Goal: Task Accomplishment & Management: Manage account settings

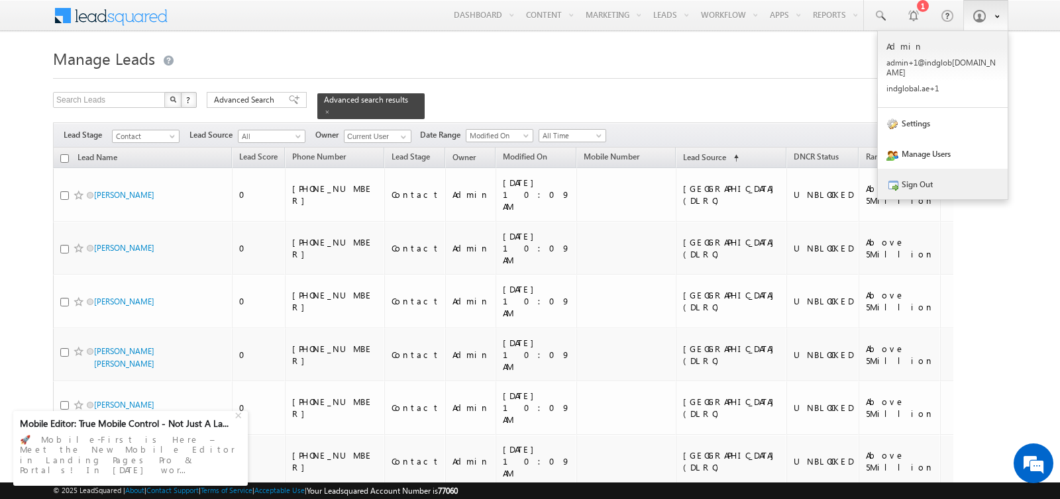
click at [905, 178] on link "Sign Out" at bounding box center [943, 184] width 130 height 30
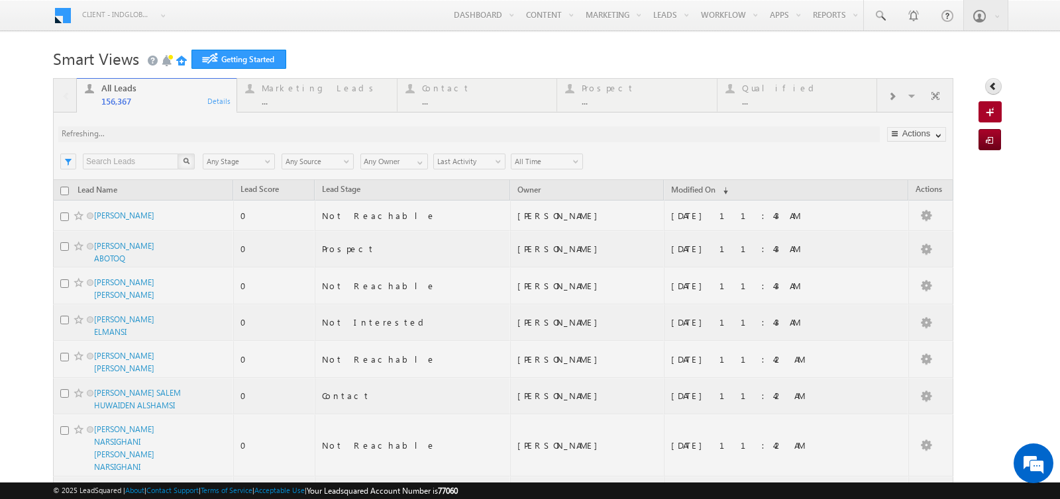
click at [992, 85] on icon at bounding box center [992, 85] width 9 height 9
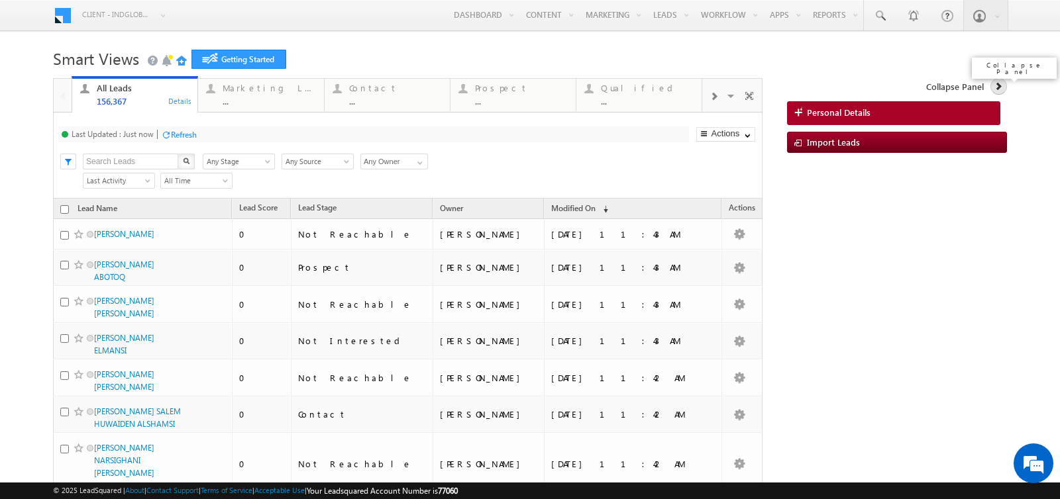
click at [999, 86] on icon at bounding box center [998, 85] width 9 height 9
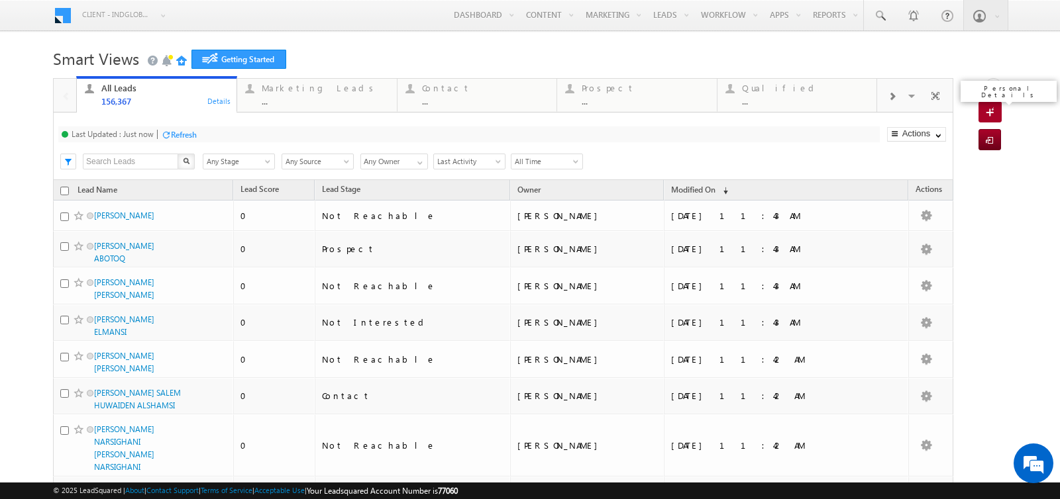
click at [988, 112] on span at bounding box center [992, 113] width 13 height 13
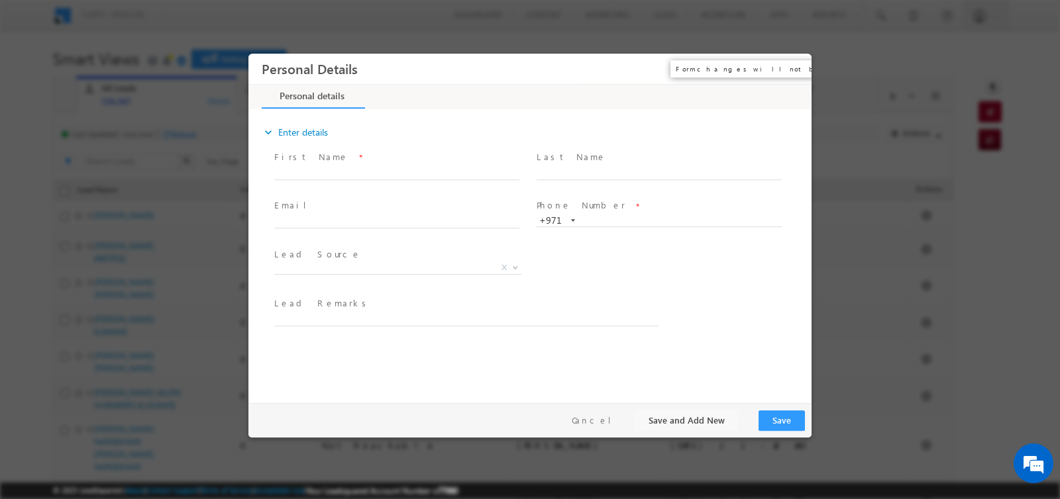
click at [786, 70] on button "×" at bounding box center [791, 69] width 23 height 25
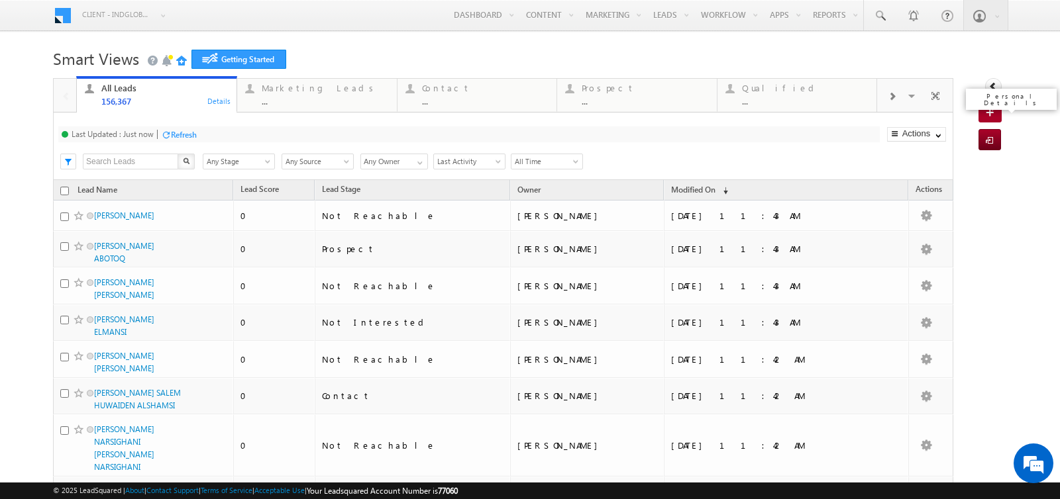
click at [984, 111] on link "Personal Details" at bounding box center [989, 111] width 23 height 21
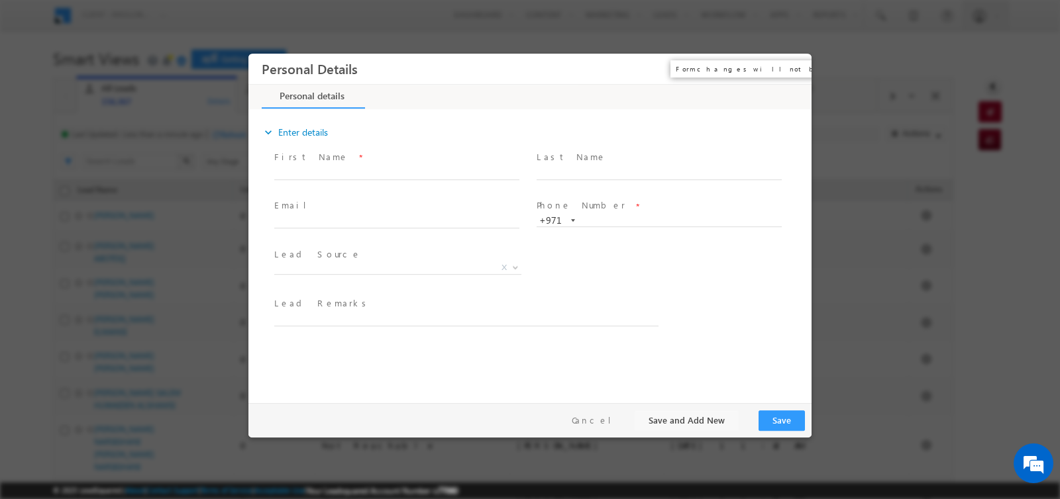
click at [792, 65] on button "×" at bounding box center [791, 69] width 23 height 25
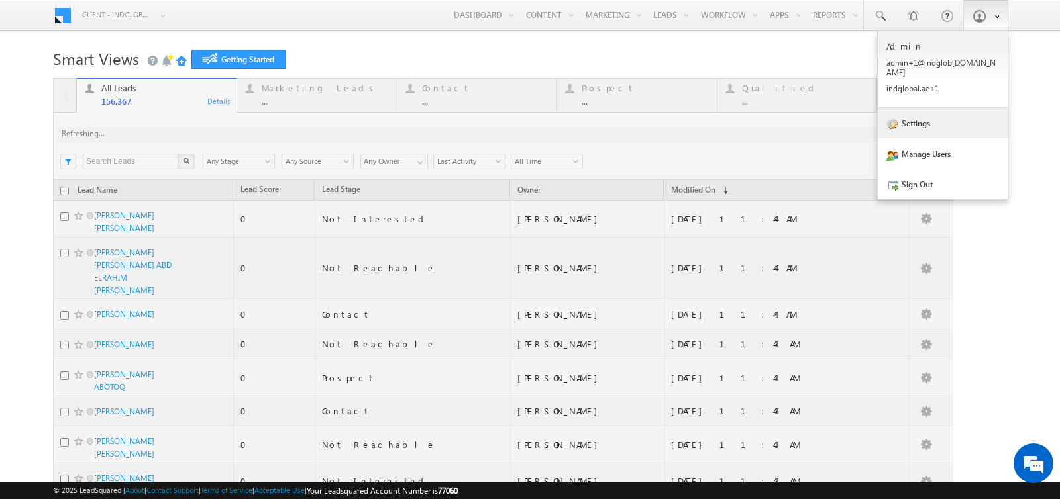
click at [909, 112] on link "Settings" at bounding box center [943, 123] width 130 height 30
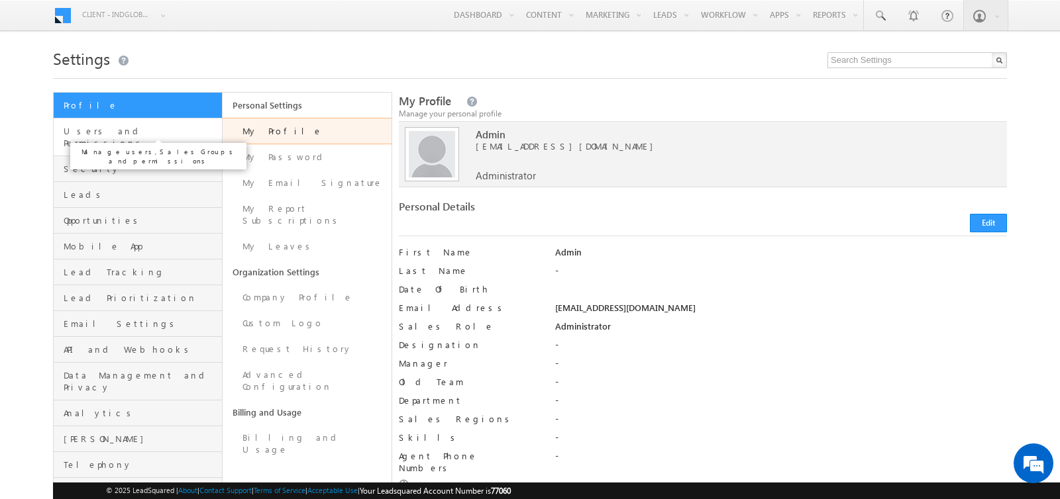
click at [146, 132] on span "Users and Permissions" at bounding box center [141, 137] width 155 height 24
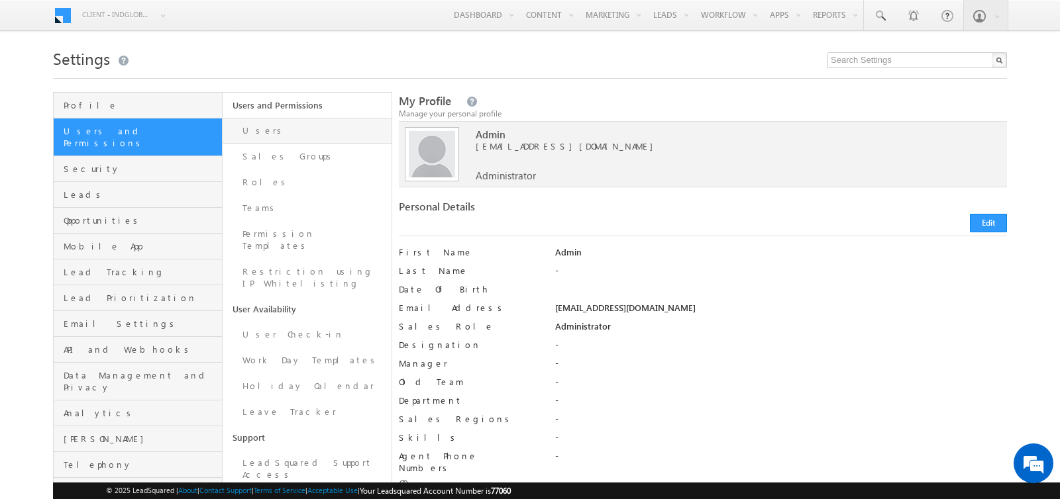
click at [262, 130] on link "Users" at bounding box center [307, 131] width 169 height 26
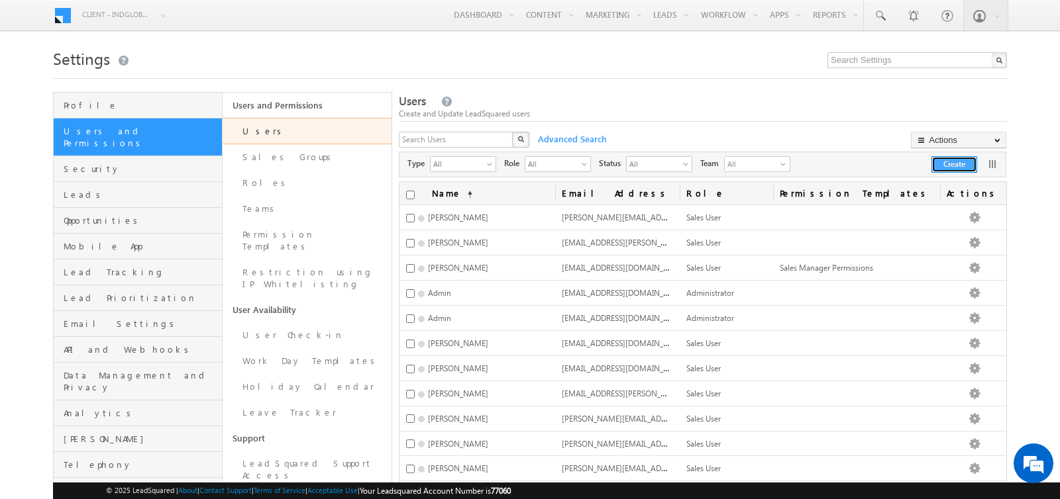
click at [945, 161] on button "Create" at bounding box center [954, 164] width 46 height 17
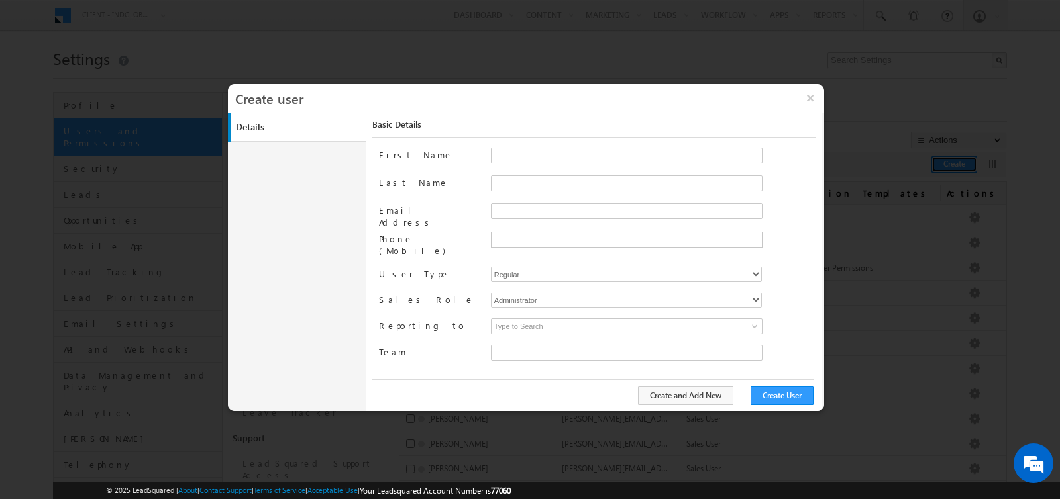
type input "faf8491d-252d-11ee-b523-12ccdbbfc88b"
click at [522, 148] on input "First Name" at bounding box center [627, 156] width 272 height 16
type input "Mohammad"
click at [504, 182] on input "Last Name" at bounding box center [627, 184] width 272 height 16
type input "Irfan"
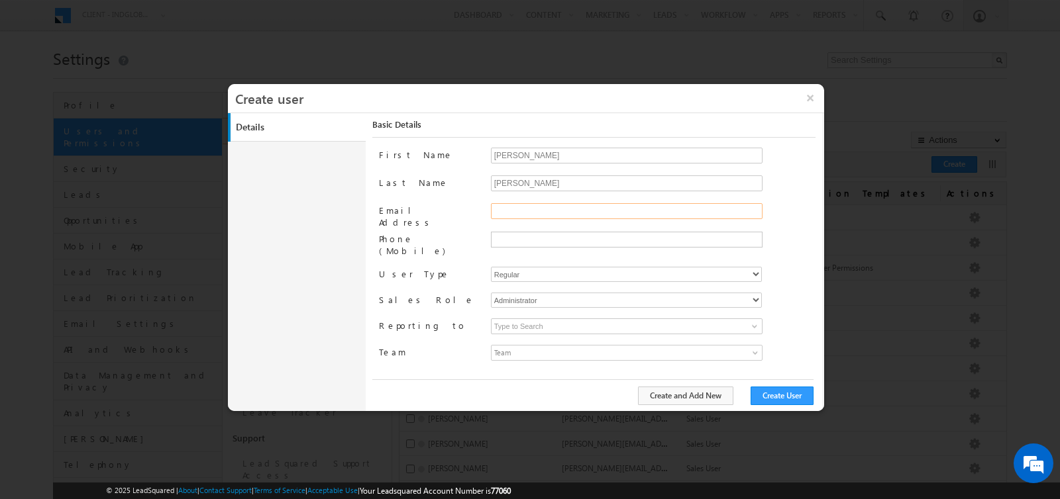
click at [508, 213] on input "Email Address" at bounding box center [627, 211] width 272 height 16
type input "mohammad.irfan@indglobal.ae"
click at [507, 239] on input "text" at bounding box center [625, 240] width 265 height 11
click at [570, 293] on select "Administrator Marketing User Sales Manager Sales User" at bounding box center [626, 300] width 271 height 15
select select "Sales_User"
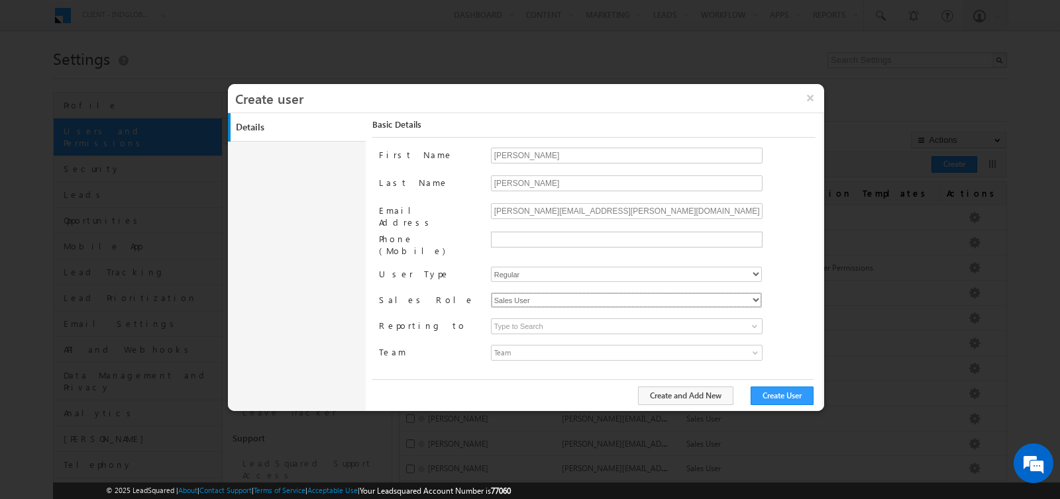
click at [491, 293] on select "Administrator Marketing User Sales Manager Sales User" at bounding box center [626, 300] width 271 height 15
click at [537, 267] on select "Regular Mobile" at bounding box center [626, 274] width 271 height 15
type input "faf8491d-252d-11ee-b523-12ccdbbfc88b"
select select "1"
click at [491, 267] on select "Regular Mobile" at bounding box center [626, 274] width 271 height 15
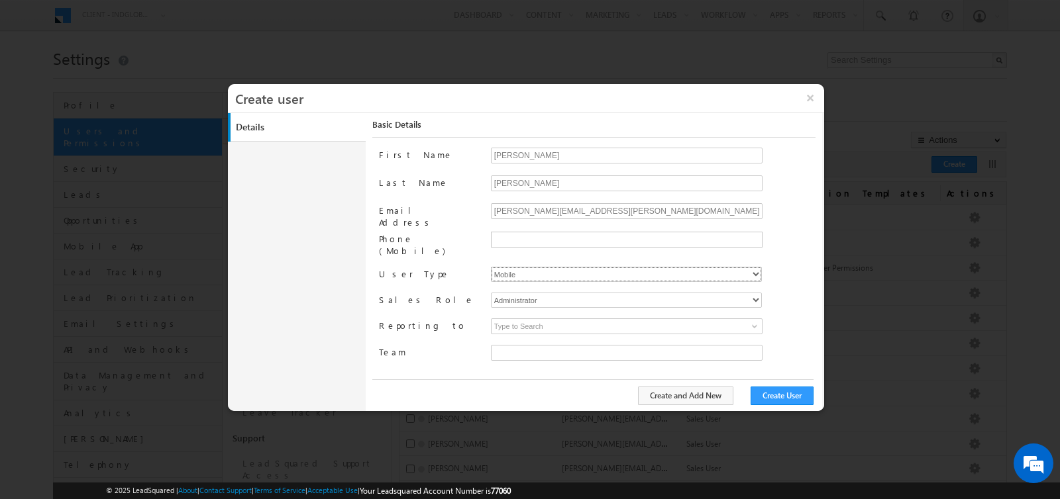
type input "faf8491d-252d-11ee-b523-12ccdbbfc88b"
click at [781, 392] on button "Create User" at bounding box center [782, 396] width 63 height 19
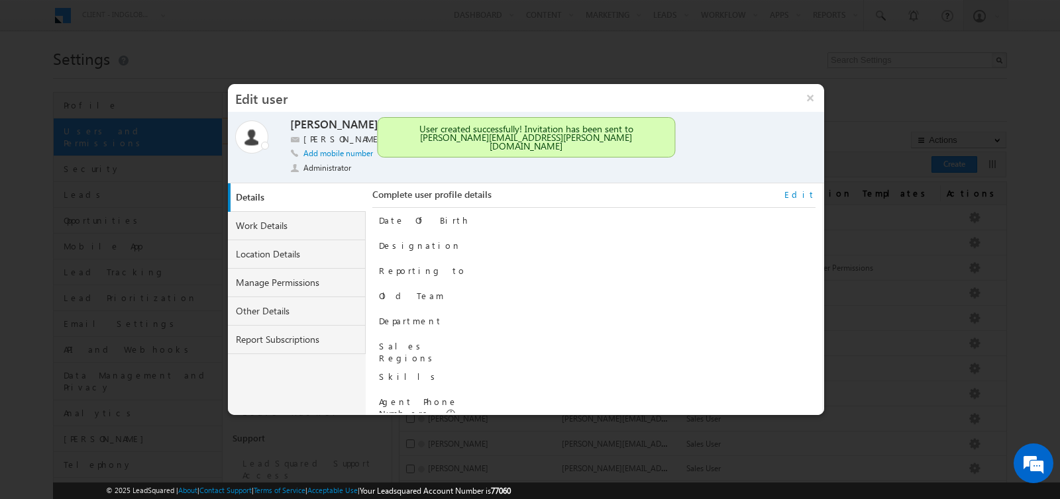
click at [392, 171] on div "Mohammad Irfan Mohammad Irfan mohammad.irfan@indglobal.ae Add mobile number Adm…" at bounding box center [531, 148] width 482 height 62
click at [346, 197] on link "Details" at bounding box center [300, 197] width 138 height 28
click at [421, 164] on div "Mohammad Irfan Mohammad Irfan mohammad.irfan@indglobal.ae Add mobile number Adm…" at bounding box center [531, 148] width 482 height 62
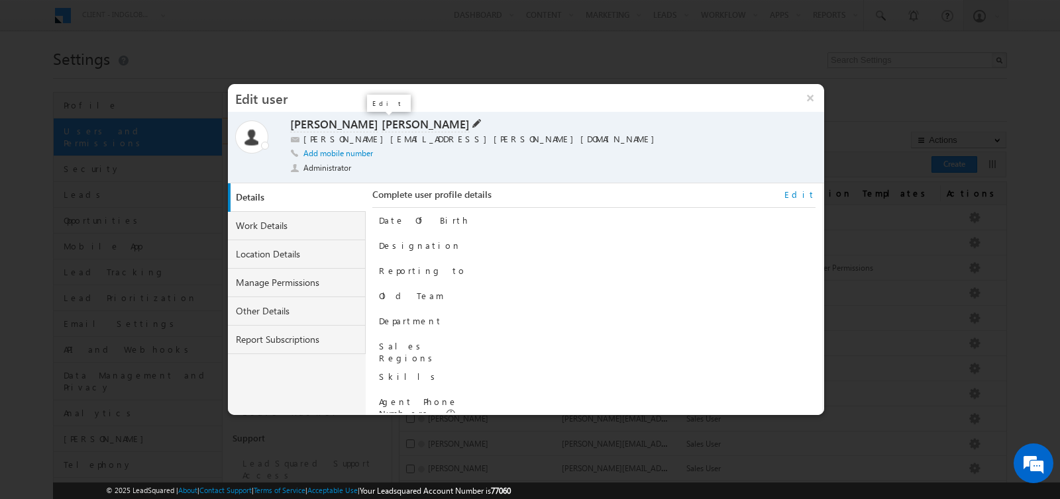
click at [470, 121] on span at bounding box center [476, 122] width 12 height 11
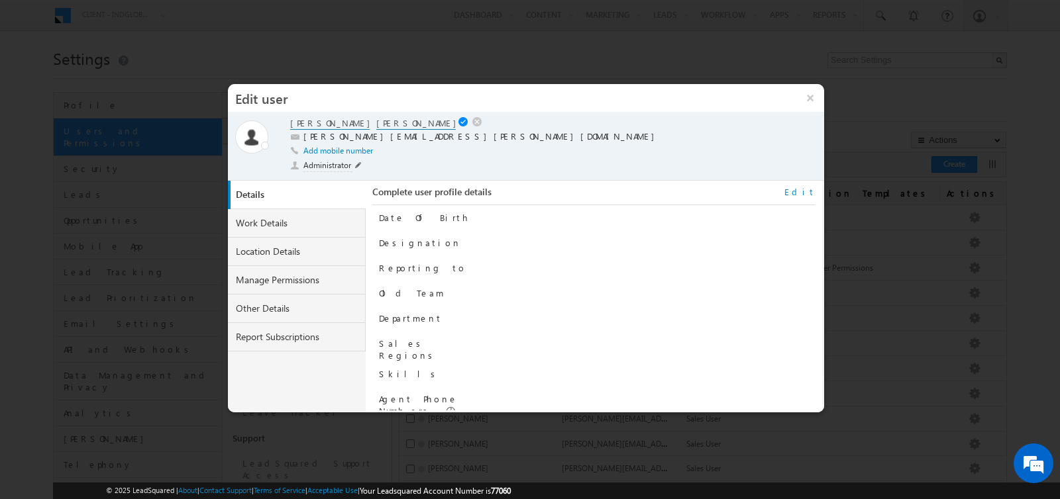
click at [336, 168] on span "Administrator" at bounding box center [327, 166] width 49 height 13
click at [311, 240] on li "Sales User" at bounding box center [323, 235] width 64 height 17
click at [376, 163] on span at bounding box center [376, 166] width 13 height 11
click at [369, 164] on div "Mohammad Irfan Mohammad Irfan mohammad.irfan@indglobal.ae Add mobile number Adm…" at bounding box center [531, 147] width 482 height 60
click at [359, 165] on span at bounding box center [358, 165] width 7 height 7
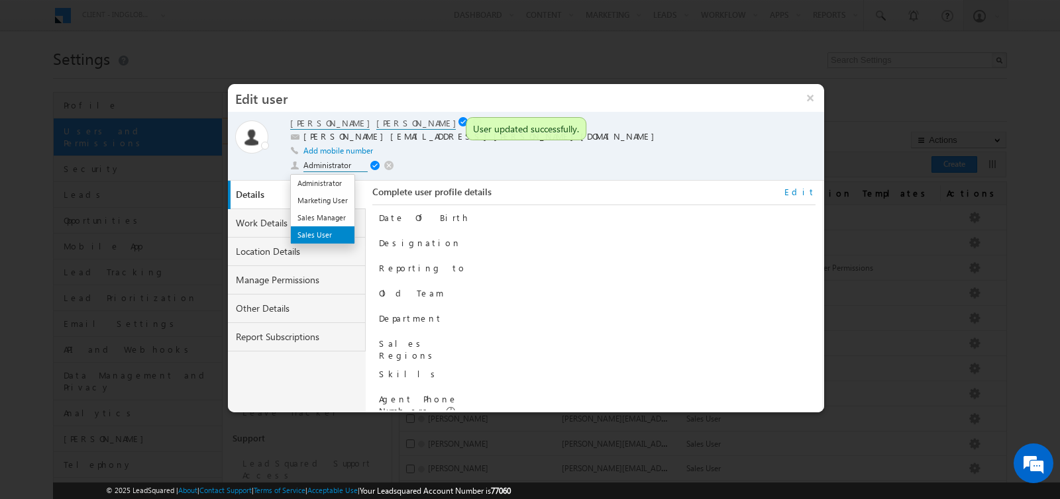
click at [320, 239] on li "Sales User" at bounding box center [323, 235] width 64 height 17
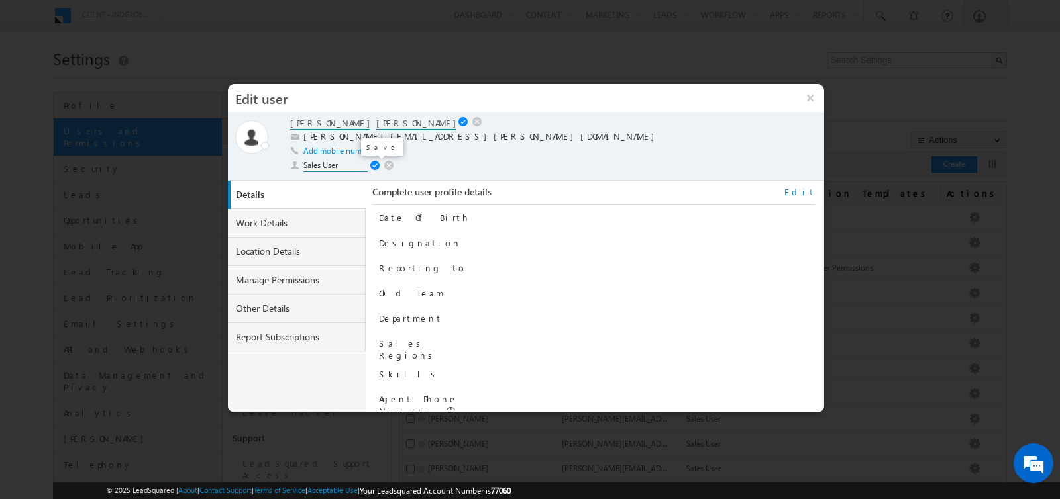
click at [374, 166] on span at bounding box center [376, 166] width 13 height 11
click at [814, 100] on button "×" at bounding box center [810, 98] width 28 height 28
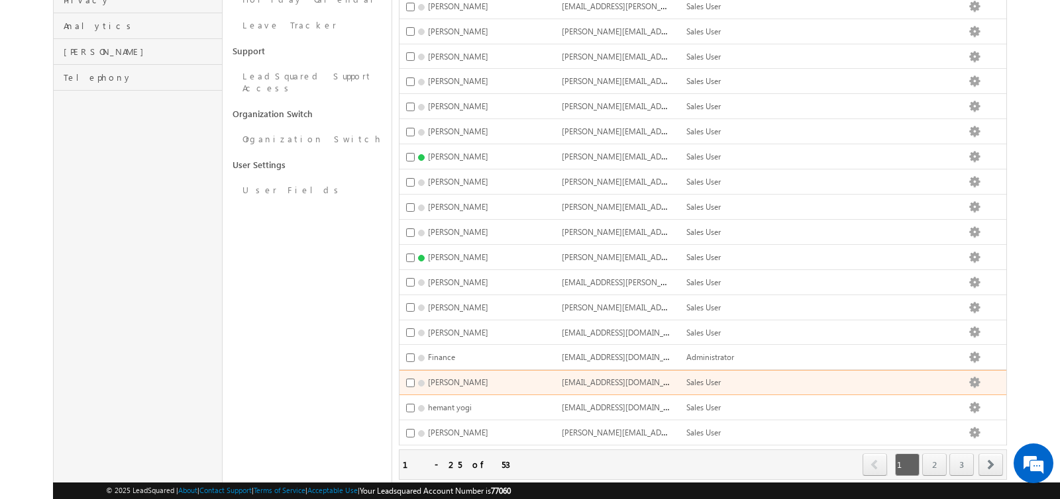
scroll to position [414, 0]
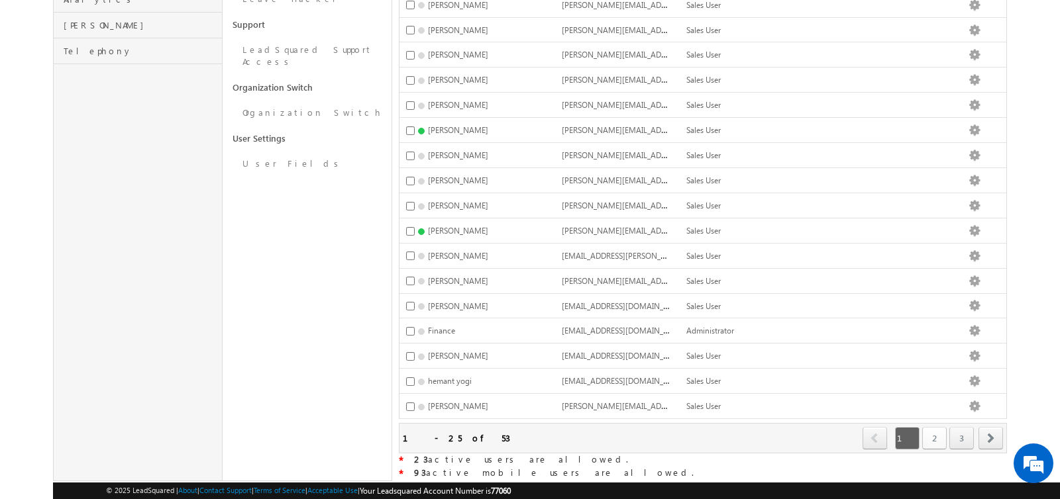
click at [935, 427] on link "2" at bounding box center [934, 438] width 25 height 23
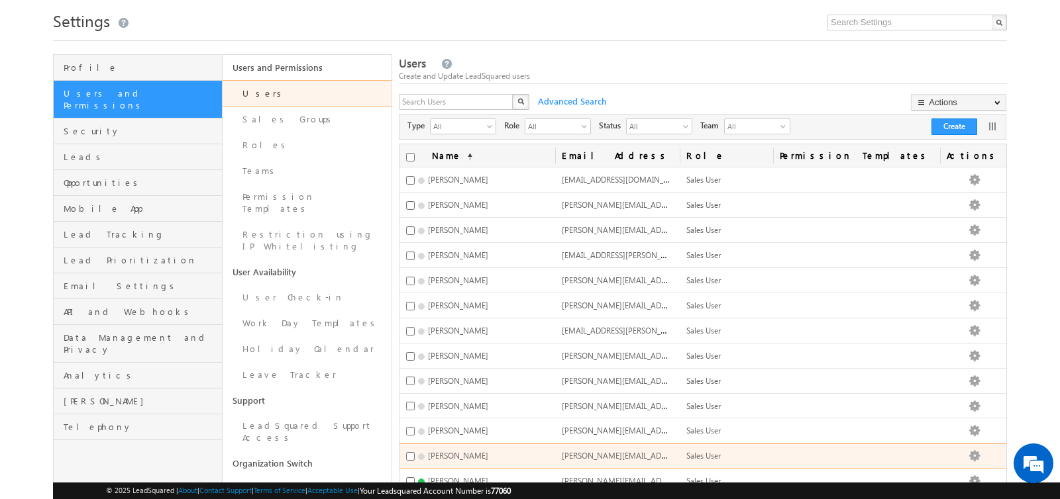
scroll to position [35, 0]
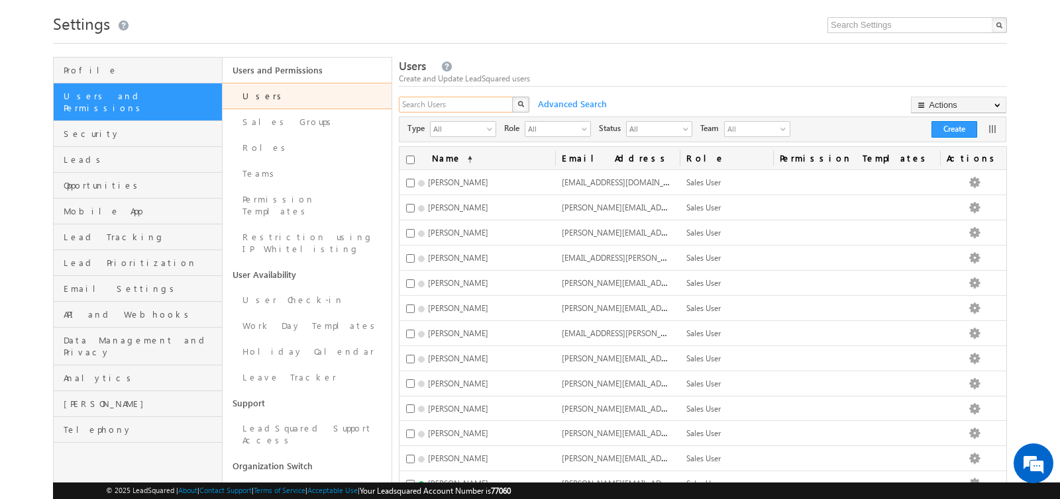
click at [469, 102] on input "text" at bounding box center [456, 105] width 115 height 16
type input "mo"
click at [515, 104] on div "X" at bounding box center [465, 106] width 132 height 19
click at [477, 103] on input "text" at bounding box center [456, 105] width 115 height 16
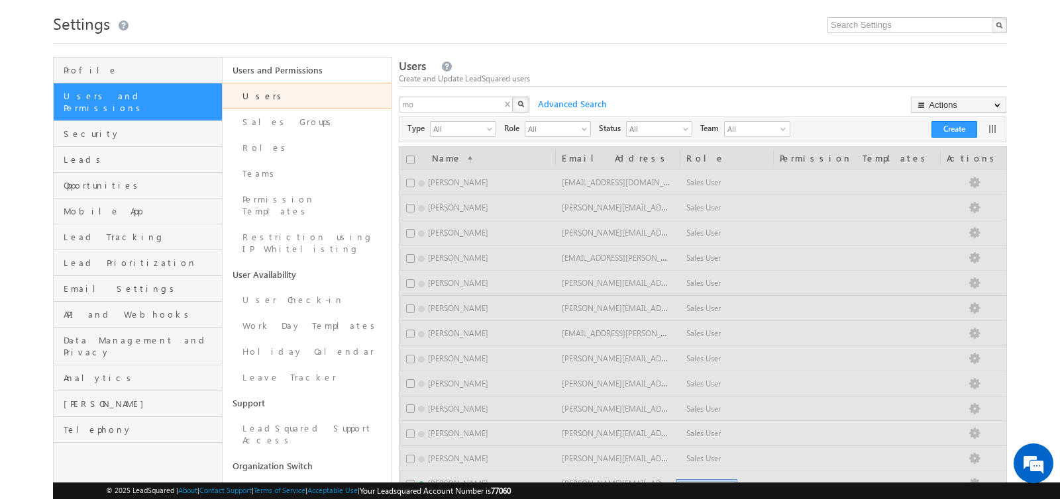
click at [522, 106] on img "button" at bounding box center [520, 104] width 7 height 7
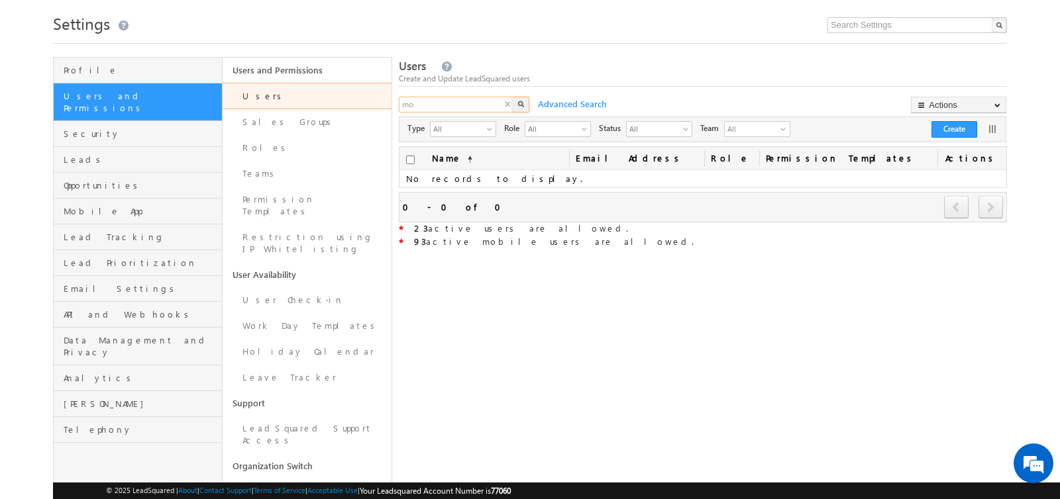
click at [463, 104] on input "mo" at bounding box center [456, 105] width 115 height 16
type input "mohammad"
click at [524, 101] on button "button" at bounding box center [520, 105] width 17 height 16
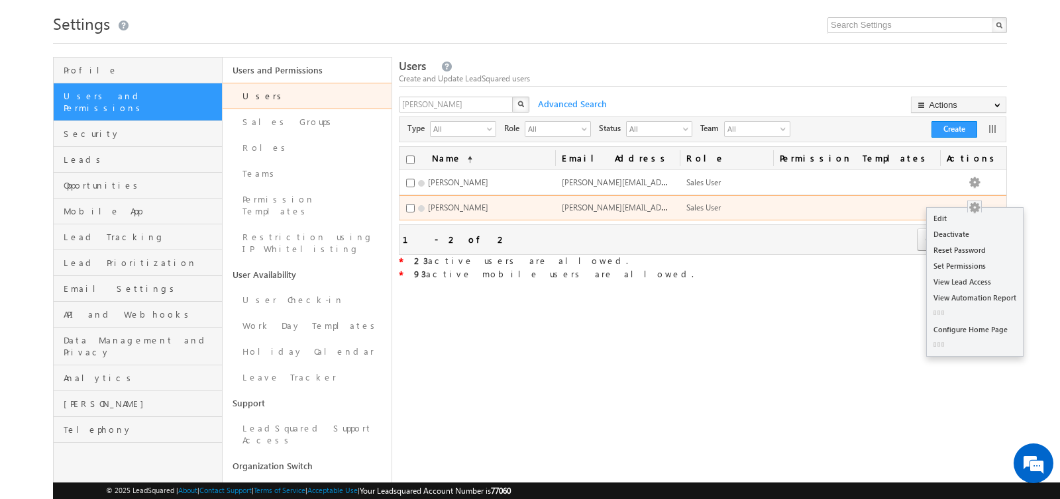
click at [981, 205] on button "button" at bounding box center [974, 207] width 13 height 13
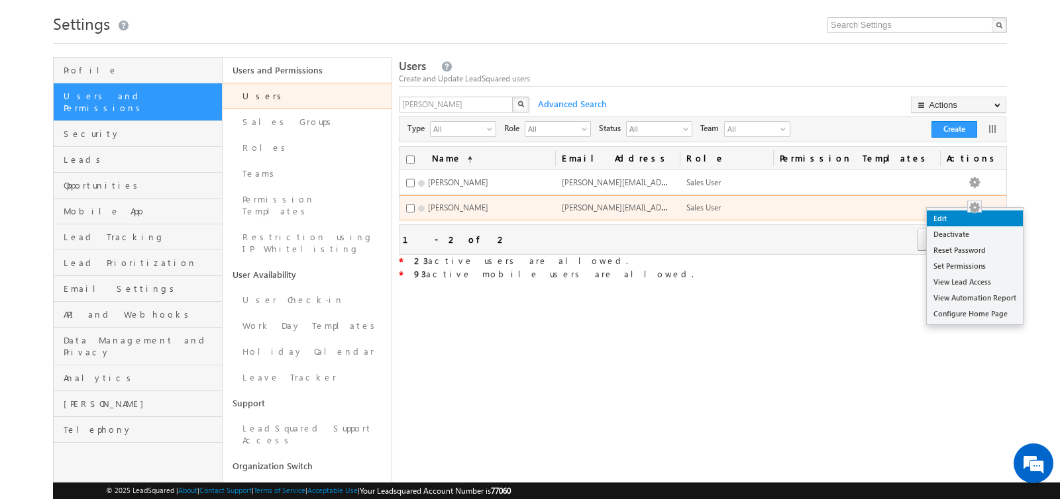
click at [955, 215] on link "Edit" at bounding box center [975, 219] width 96 height 16
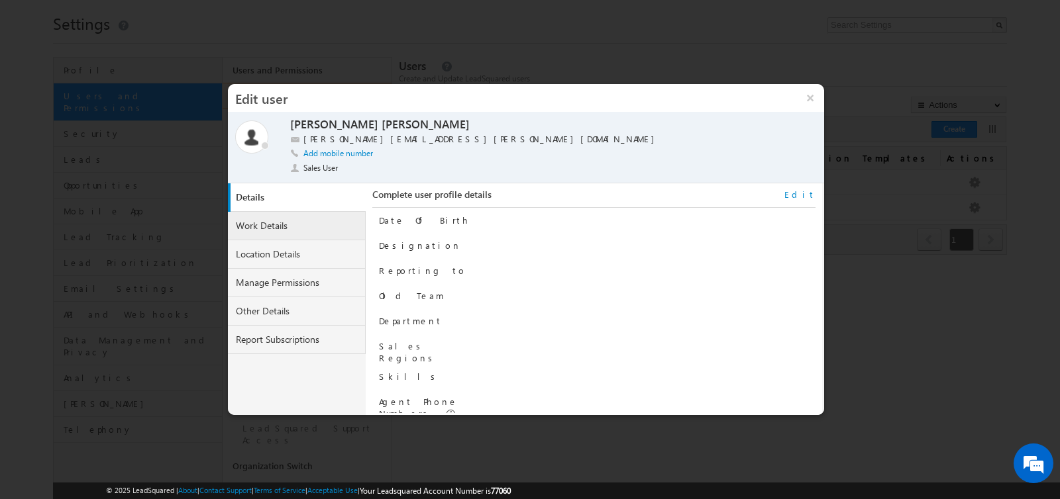
click at [278, 231] on link "Work Details" at bounding box center [297, 226] width 138 height 28
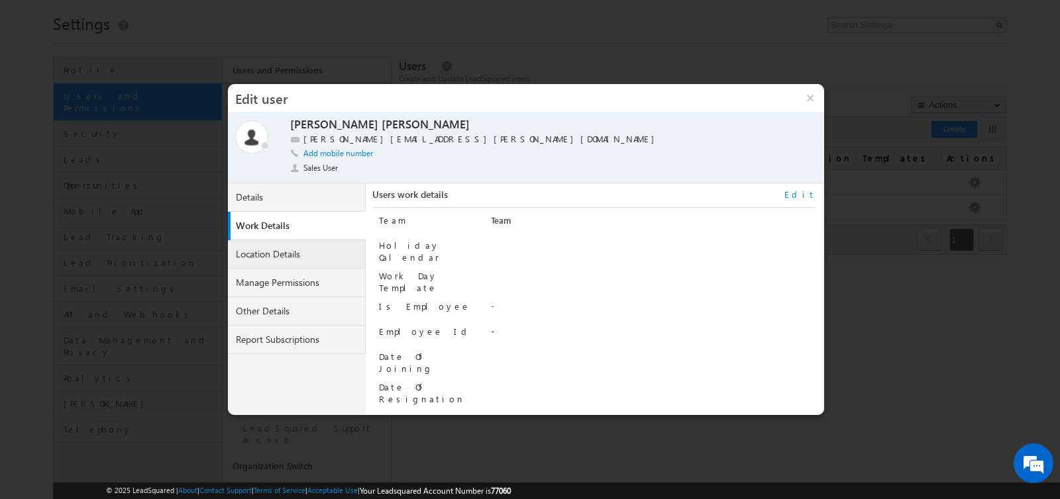
click at [283, 253] on link "Location Details" at bounding box center [297, 254] width 138 height 28
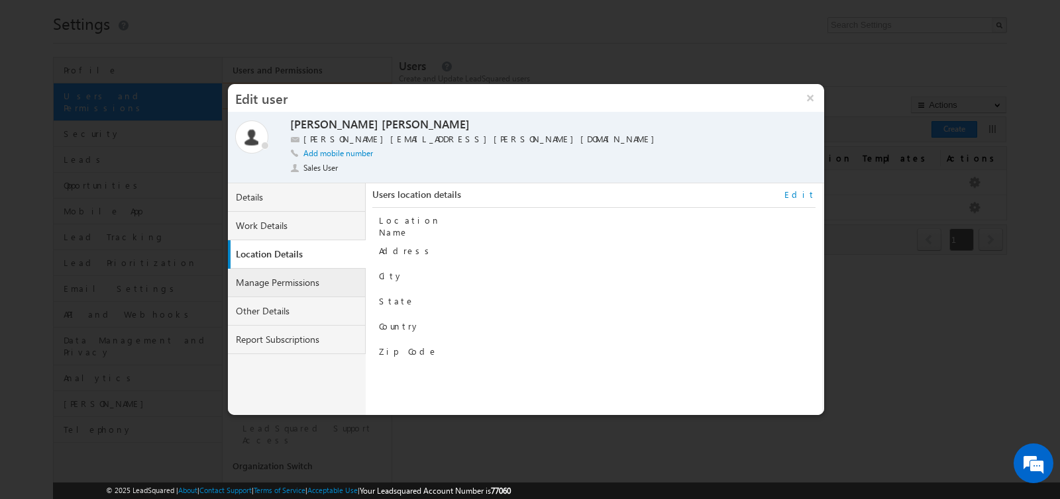
click at [288, 278] on link "Manage Permissions" at bounding box center [297, 283] width 138 height 28
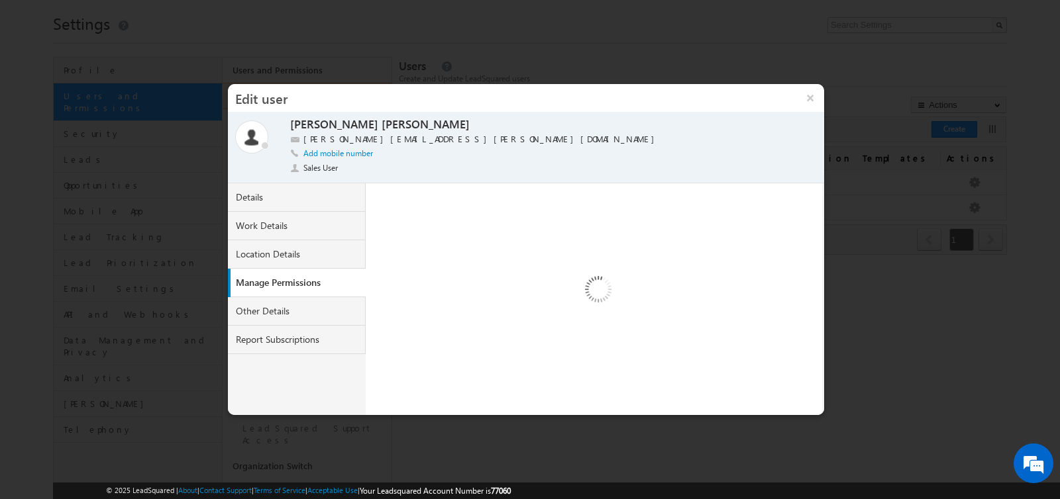
select select "1"
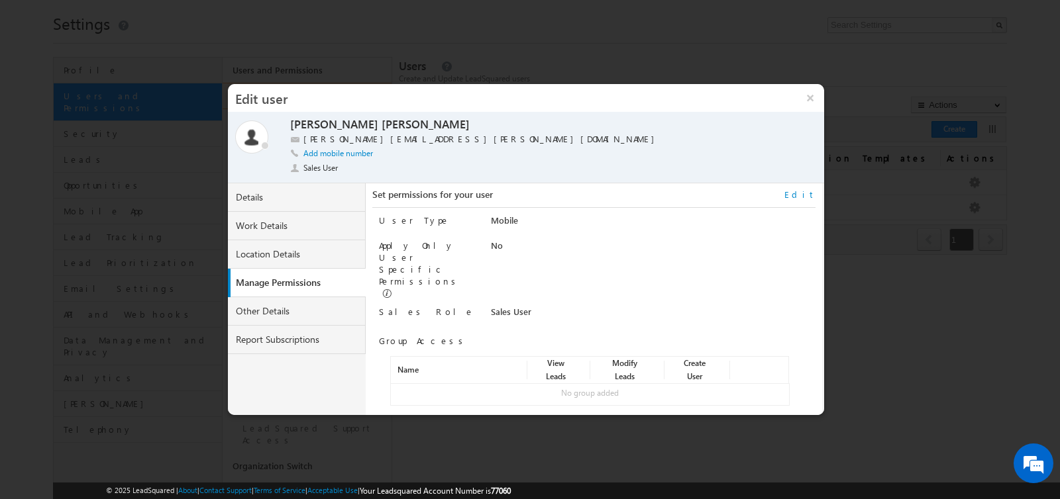
click at [809, 195] on link "Edit" at bounding box center [799, 195] width 31 height 12
select select "Sales_User"
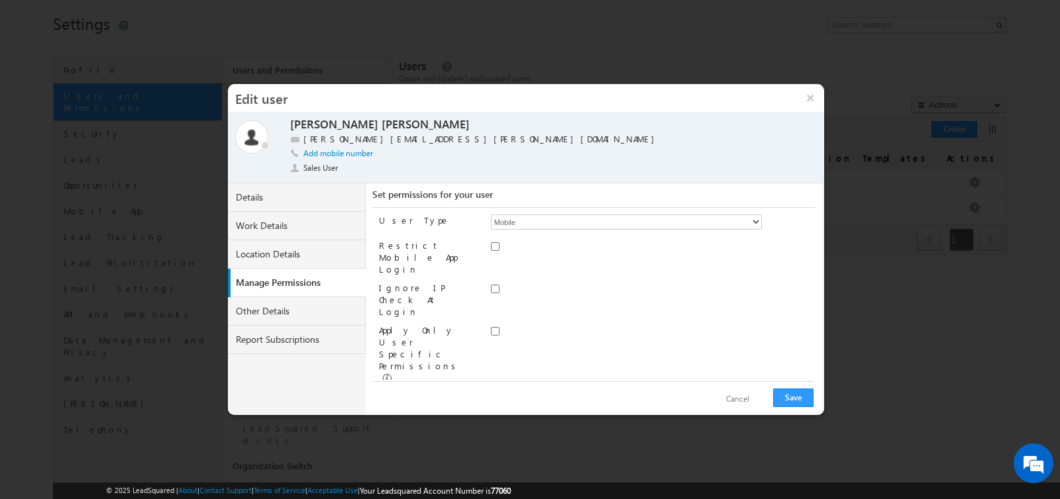
scroll to position [58, 0]
click at [418, 437] on div "+ Assign group" at bounding box center [589, 443] width 399 height 13
click at [418, 438] on link "Assign group" at bounding box center [424, 443] width 46 height 10
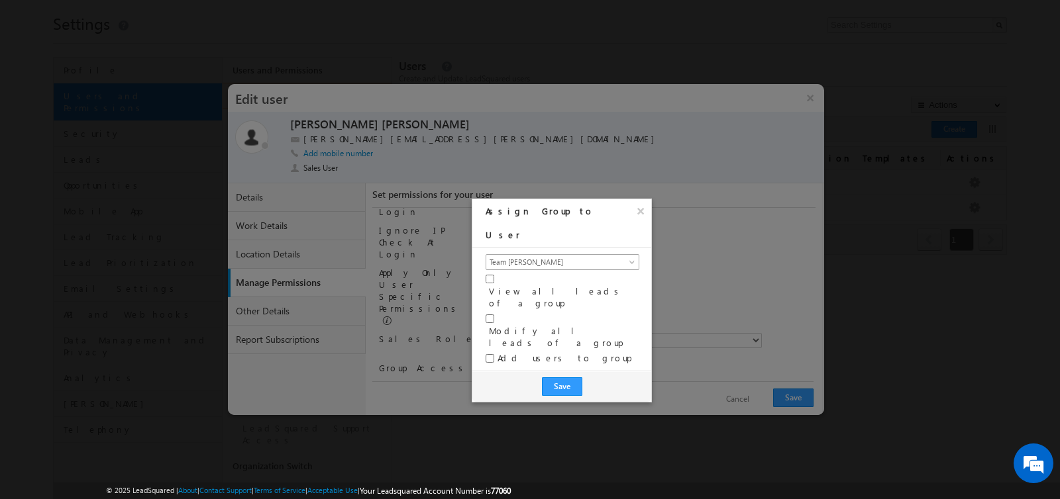
click at [533, 256] on span "Team Abhishek Singh" at bounding box center [554, 262] width 136 height 12
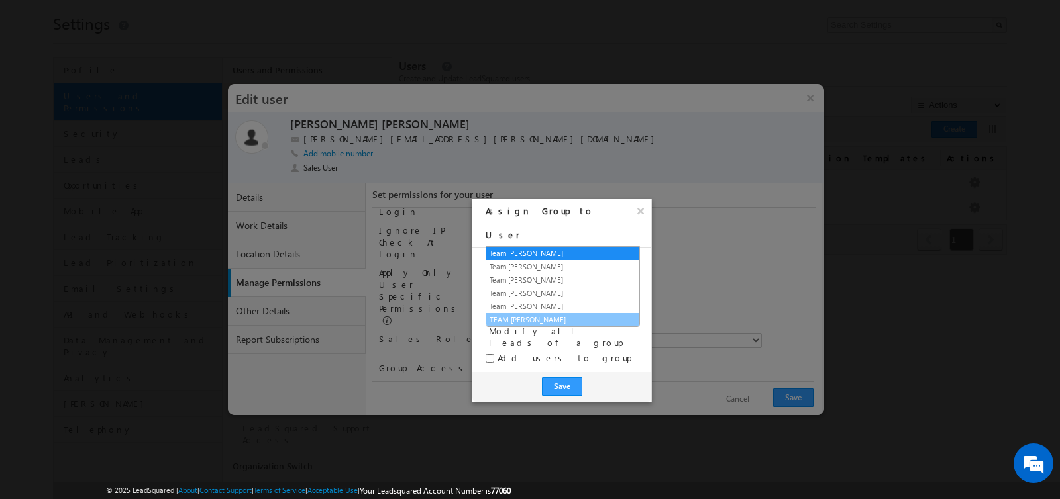
click at [539, 316] on link "TEAM Yash Kumar" at bounding box center [562, 320] width 153 height 12
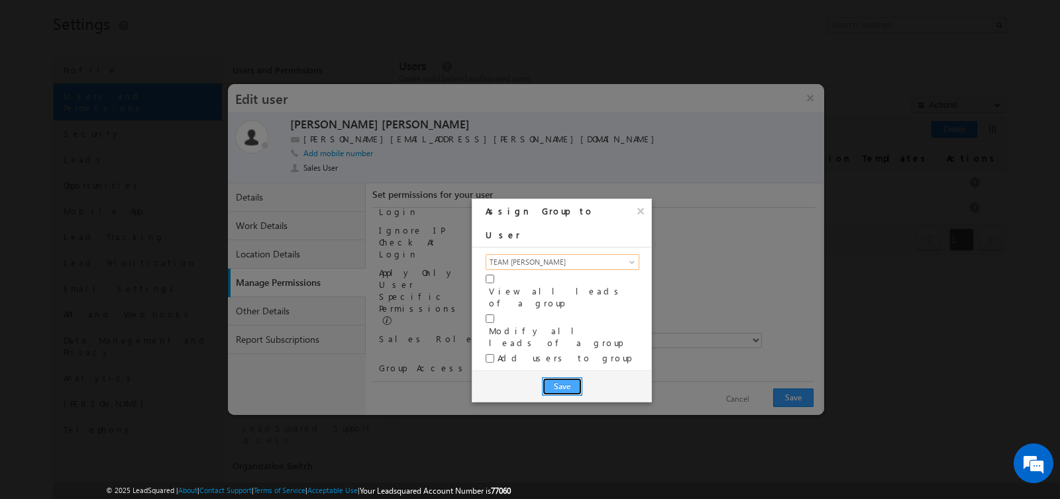
click at [551, 378] on button "Save" at bounding box center [562, 387] width 40 height 19
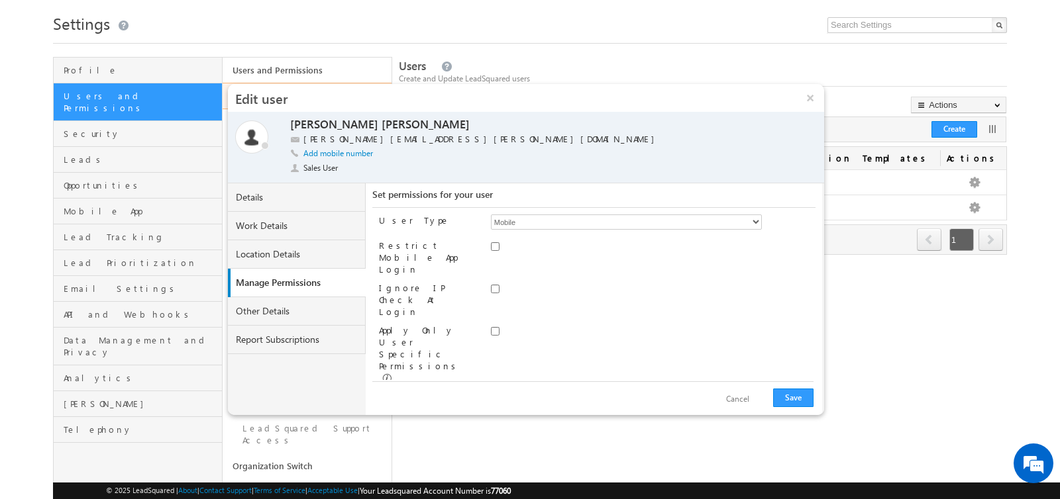
scroll to position [62, 0]
click at [791, 399] on button "Save" at bounding box center [793, 398] width 40 height 19
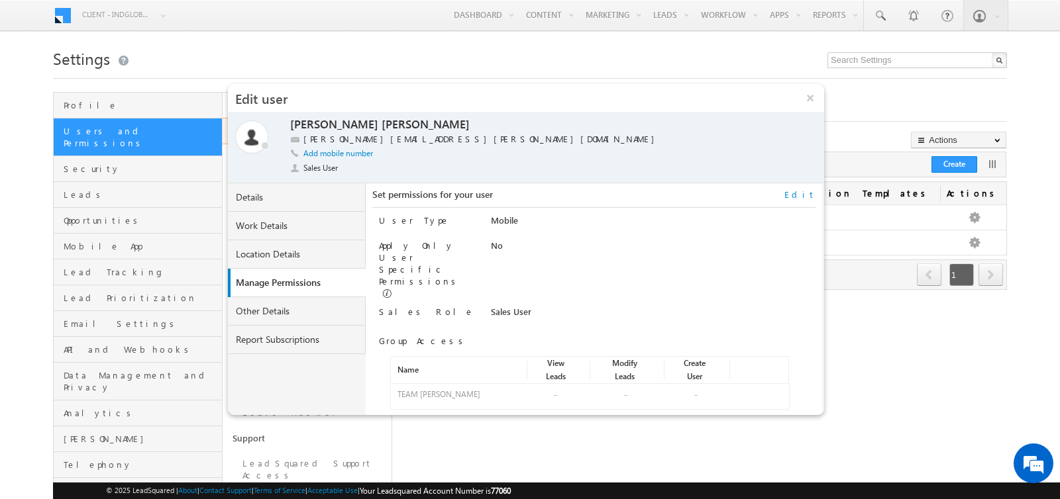
scroll to position [4, 0]
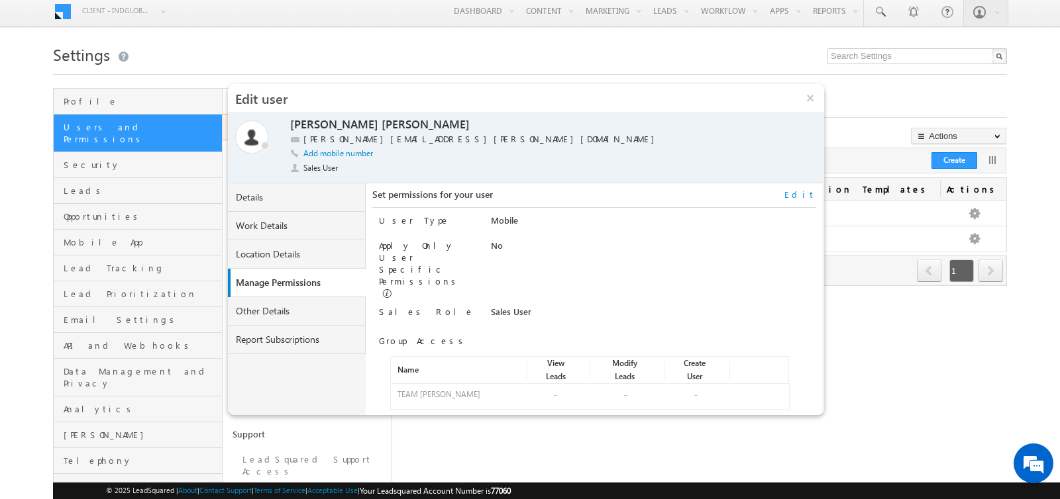
click at [497, 258] on div "Apply Only User Specific Permissions No" at bounding box center [597, 270] width 437 height 60
click at [270, 311] on link "Other Details" at bounding box center [297, 311] width 138 height 28
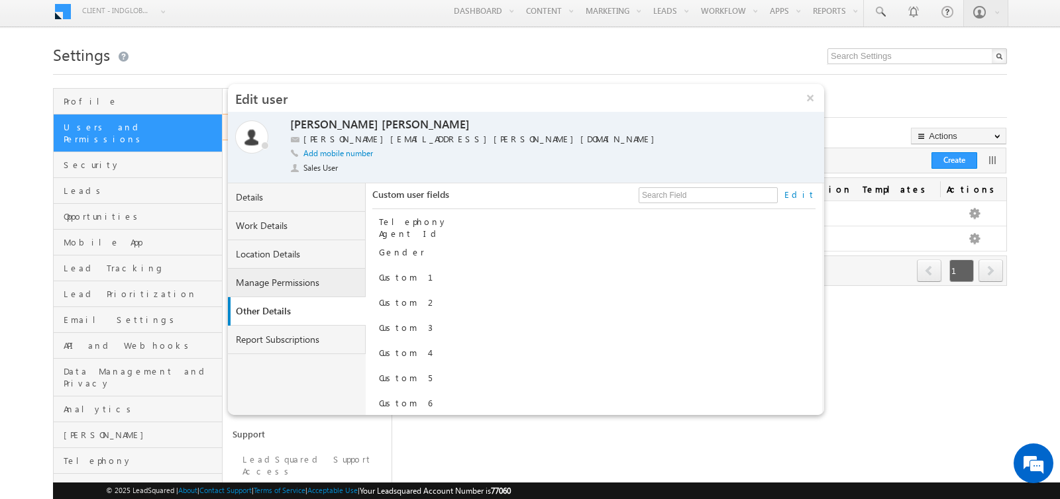
click at [285, 279] on link "Manage Permissions" at bounding box center [297, 283] width 138 height 28
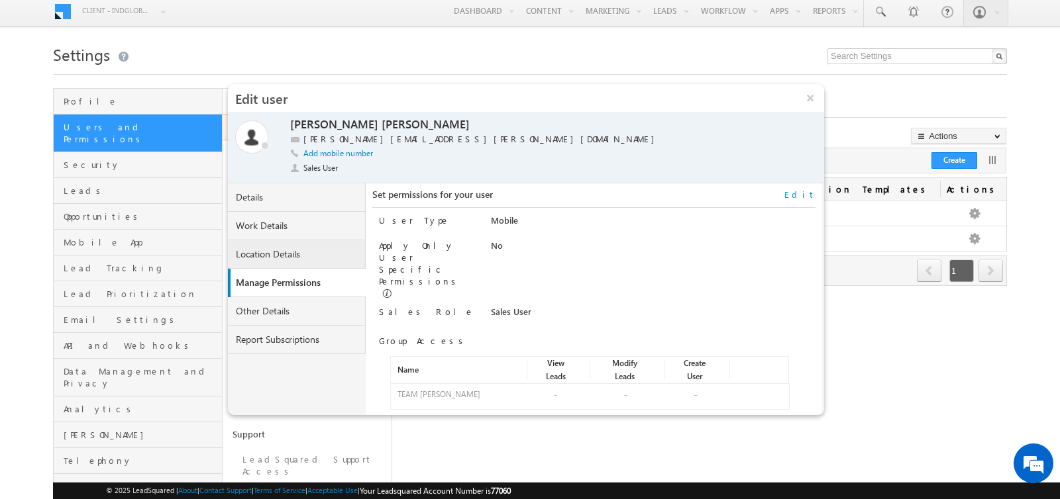
click at [295, 252] on link "Location Details" at bounding box center [297, 254] width 138 height 28
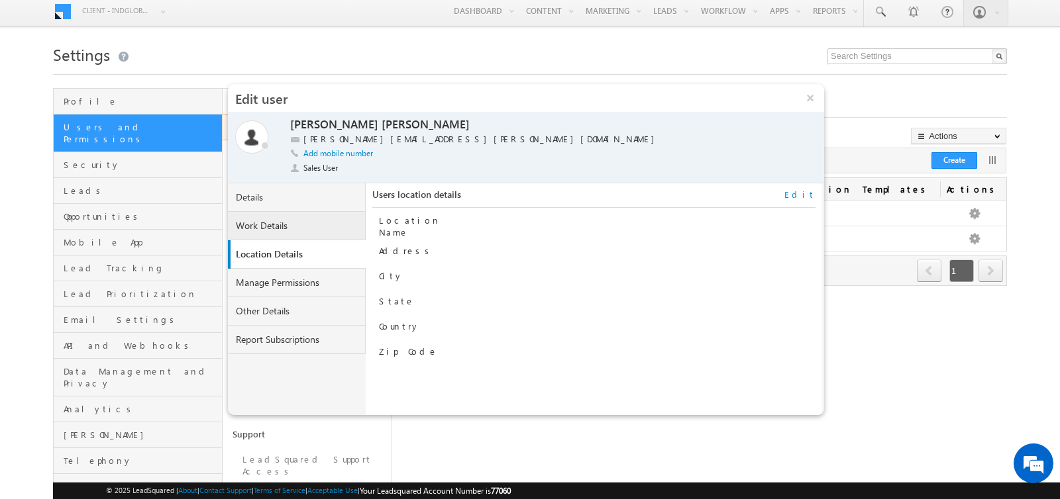
click at [293, 233] on link "Work Details" at bounding box center [297, 226] width 138 height 28
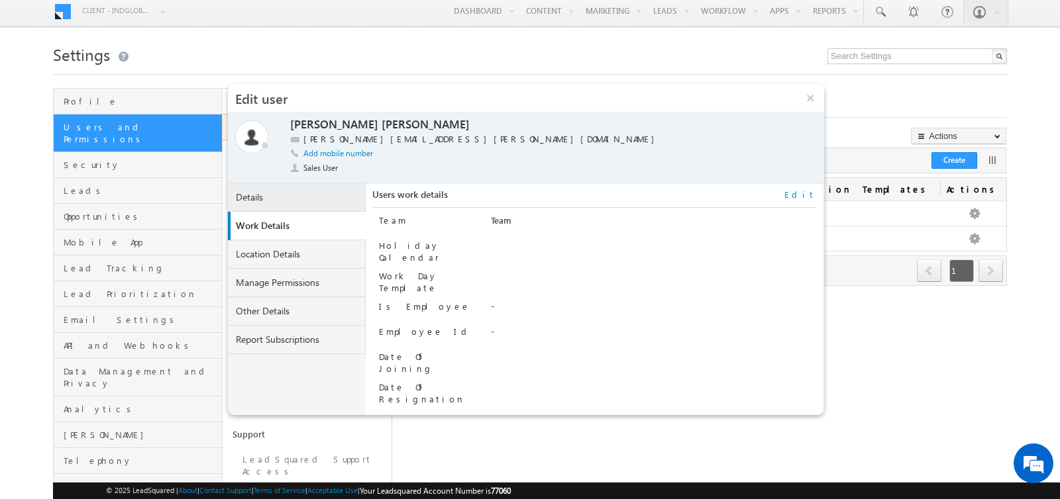
click at [291, 197] on link "Details" at bounding box center [297, 197] width 138 height 28
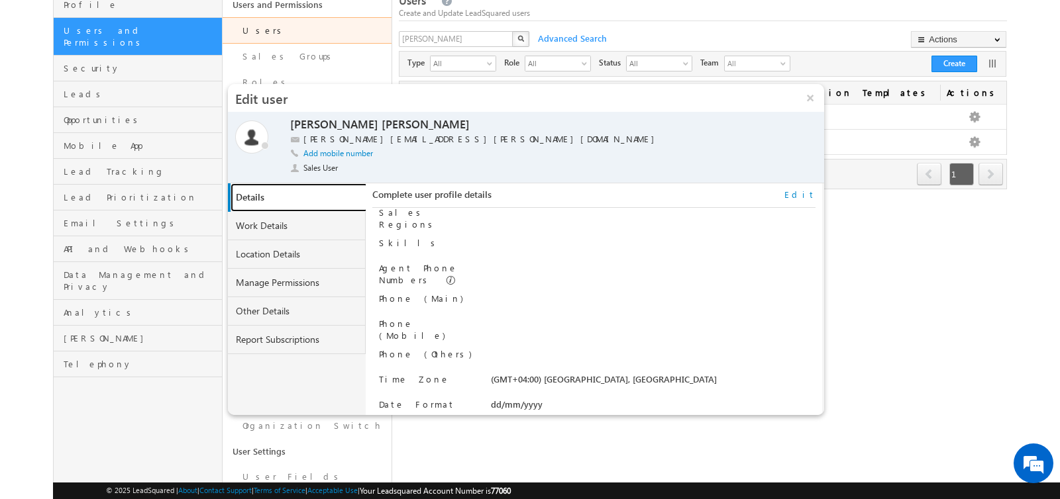
scroll to position [0, 0]
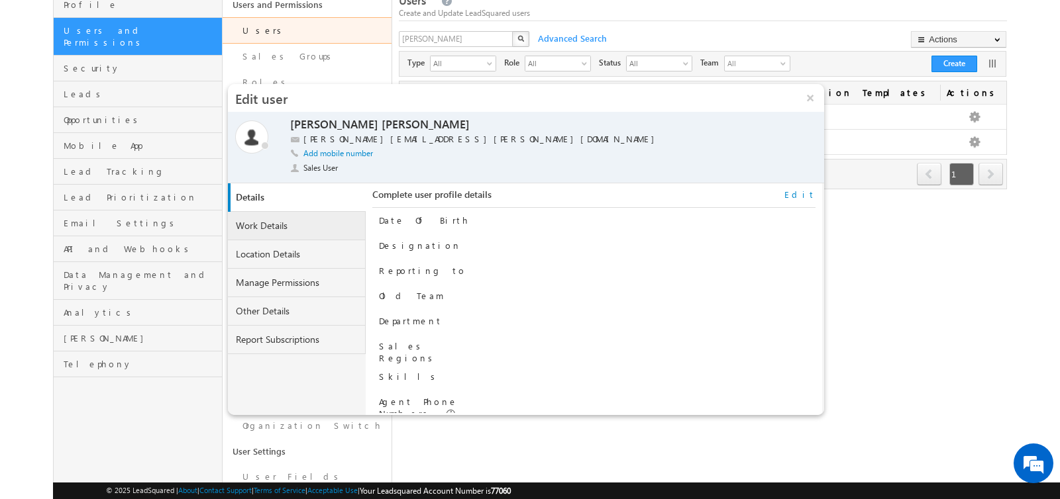
click at [269, 226] on link "Work Details" at bounding box center [297, 226] width 138 height 28
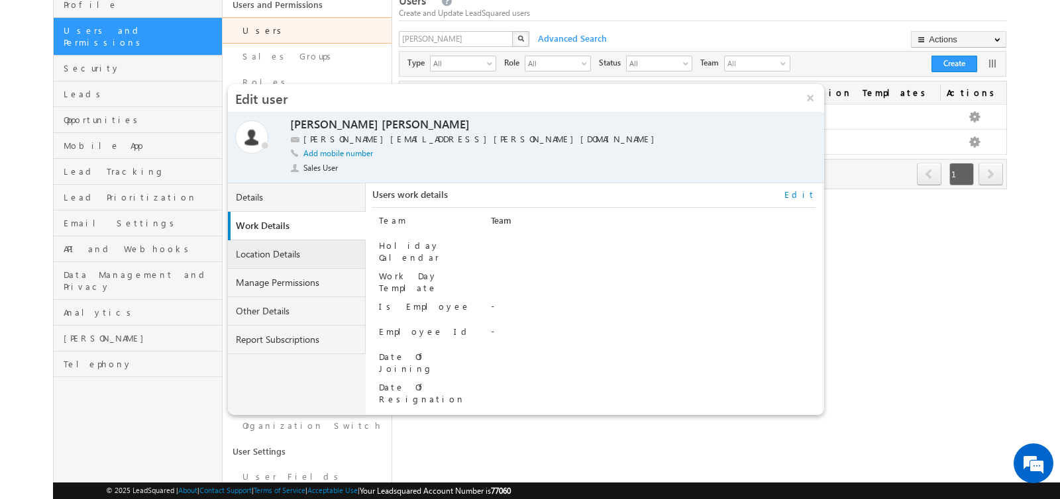
click at [272, 250] on link "Location Details" at bounding box center [297, 254] width 138 height 28
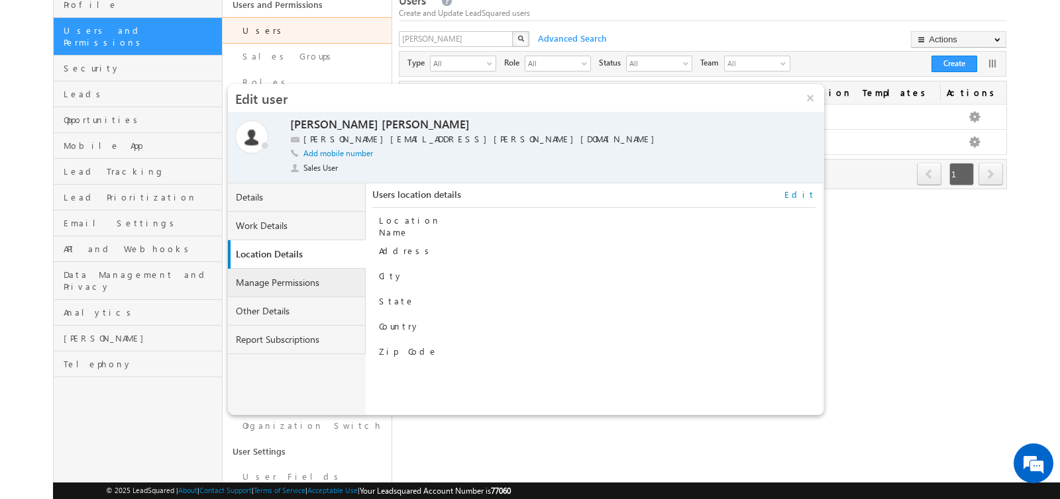
click at [286, 289] on link "Manage Permissions" at bounding box center [297, 283] width 138 height 28
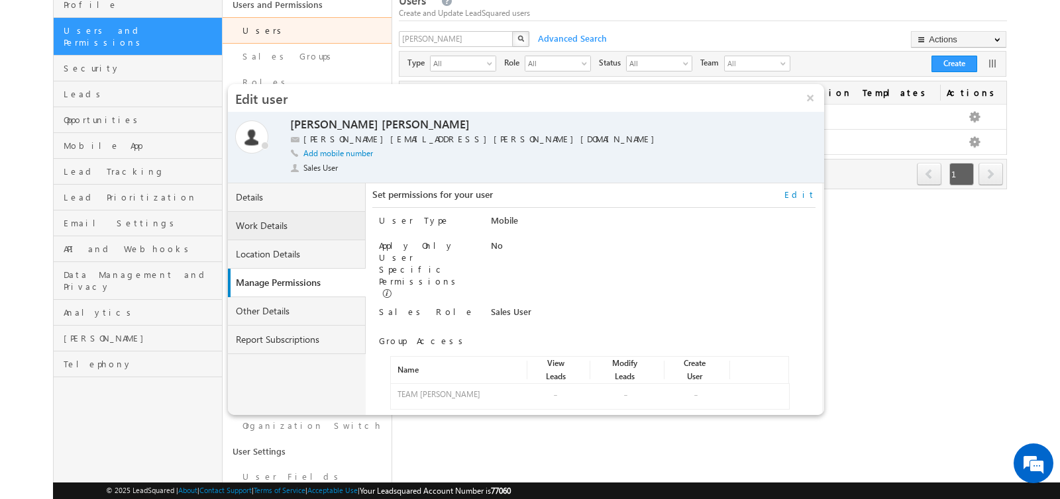
click at [291, 231] on link "Work Details" at bounding box center [297, 226] width 138 height 28
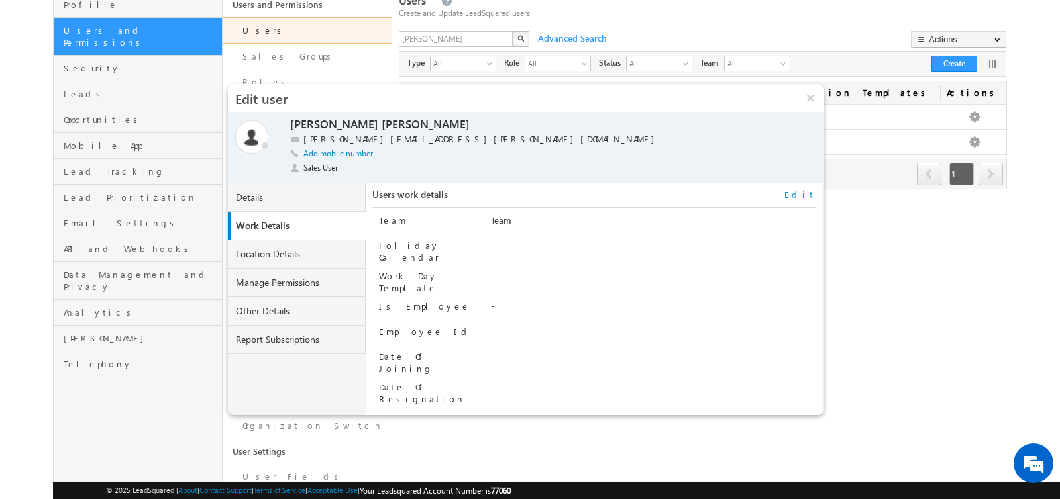
click at [804, 193] on link "Edit" at bounding box center [799, 195] width 31 height 12
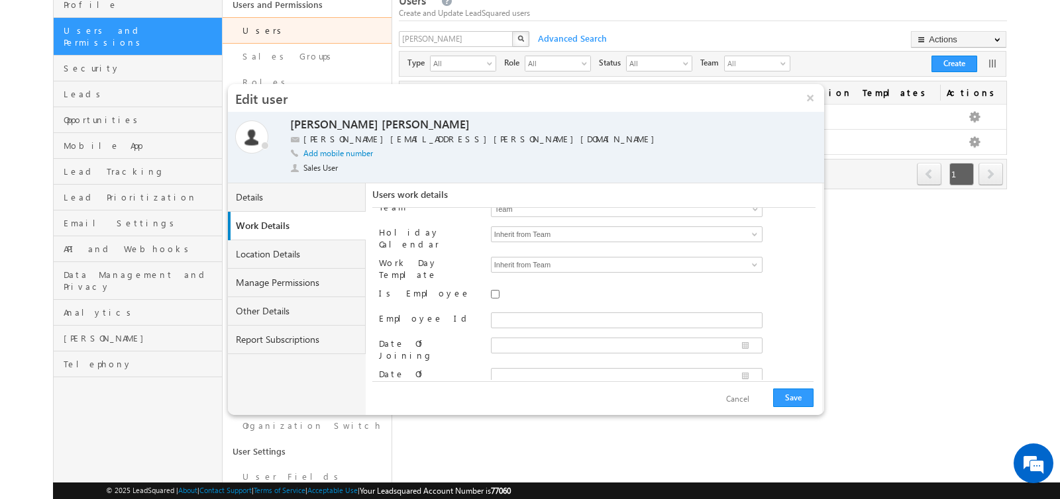
scroll to position [15, 0]
click at [800, 403] on button "Save" at bounding box center [793, 398] width 40 height 19
click at [747, 395] on button "Cancel" at bounding box center [738, 399] width 50 height 19
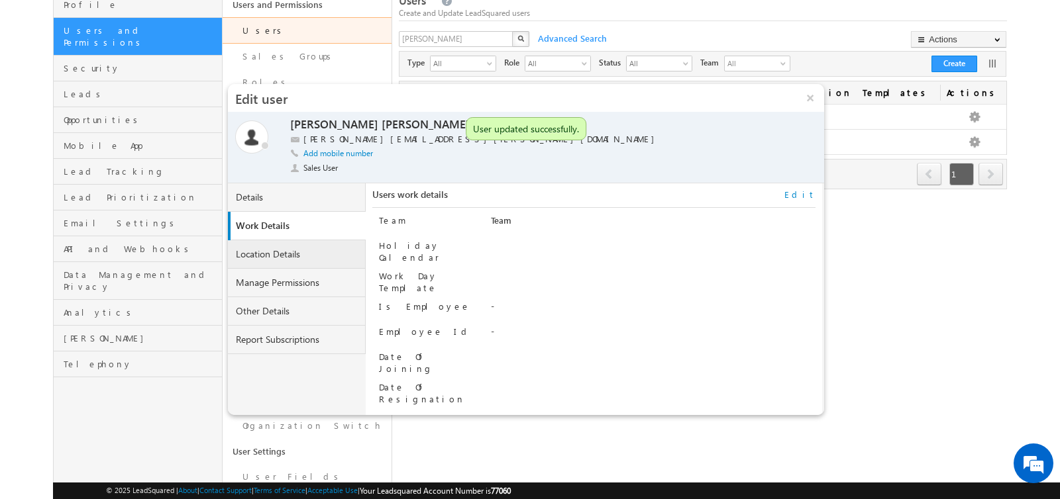
click at [267, 252] on link "Location Details" at bounding box center [297, 254] width 138 height 28
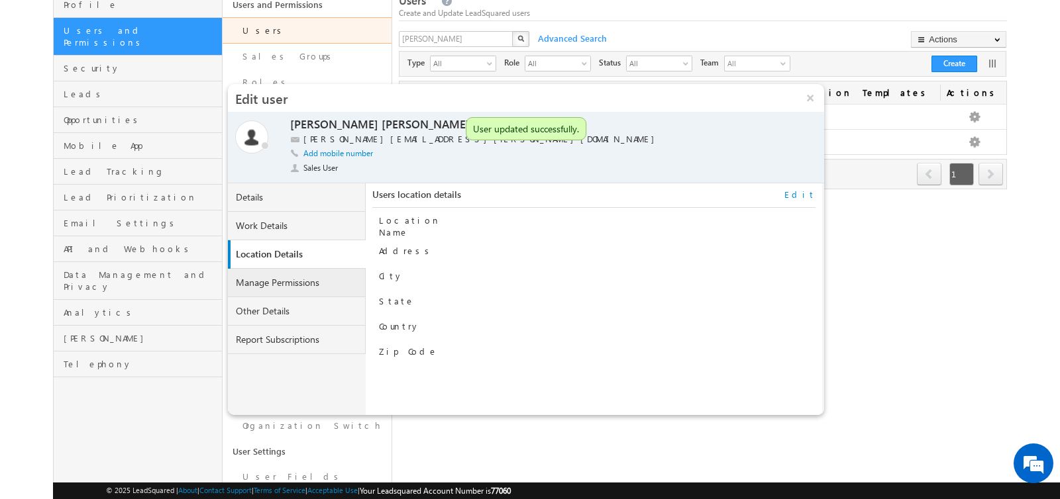
click at [274, 280] on link "Manage Permissions" at bounding box center [297, 283] width 138 height 28
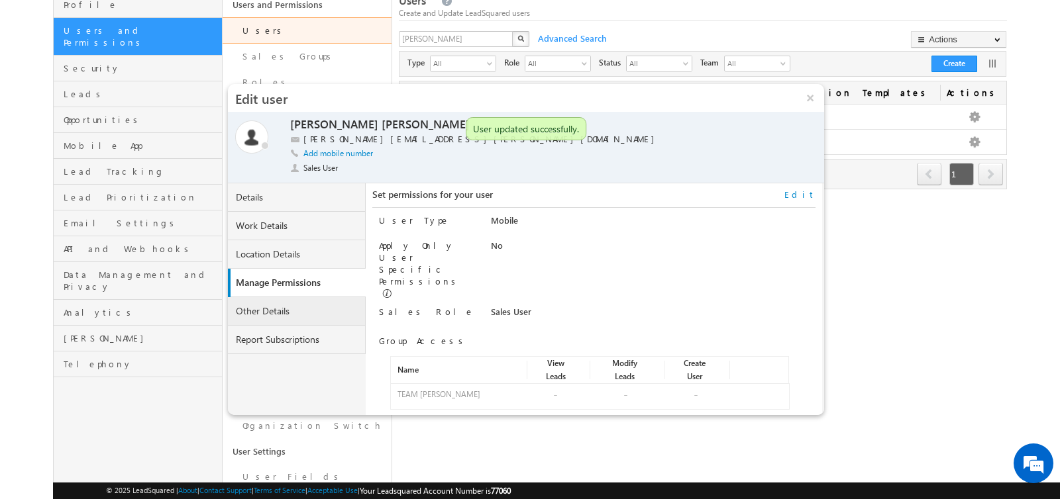
click at [280, 306] on link "Other Details" at bounding box center [297, 311] width 138 height 28
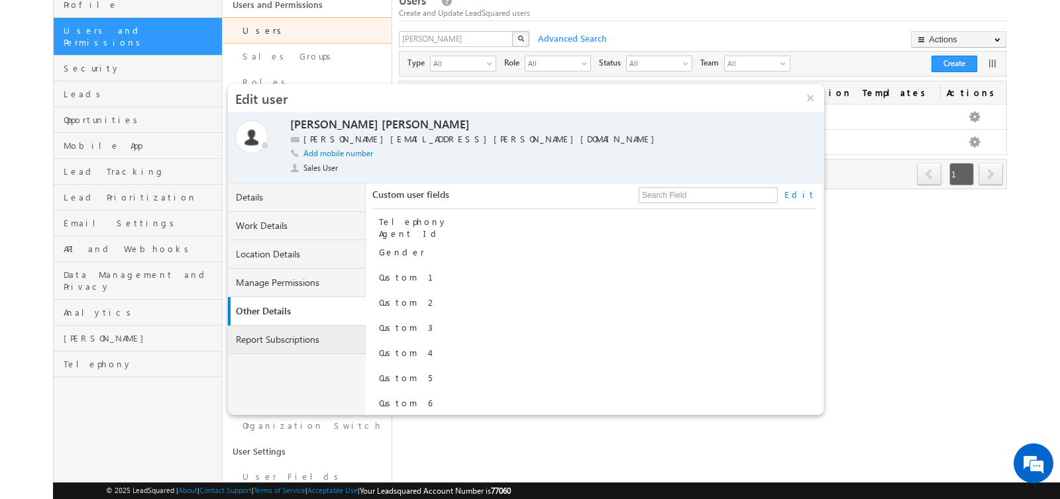
click at [280, 341] on link "Report Subscriptions" at bounding box center [297, 340] width 138 height 28
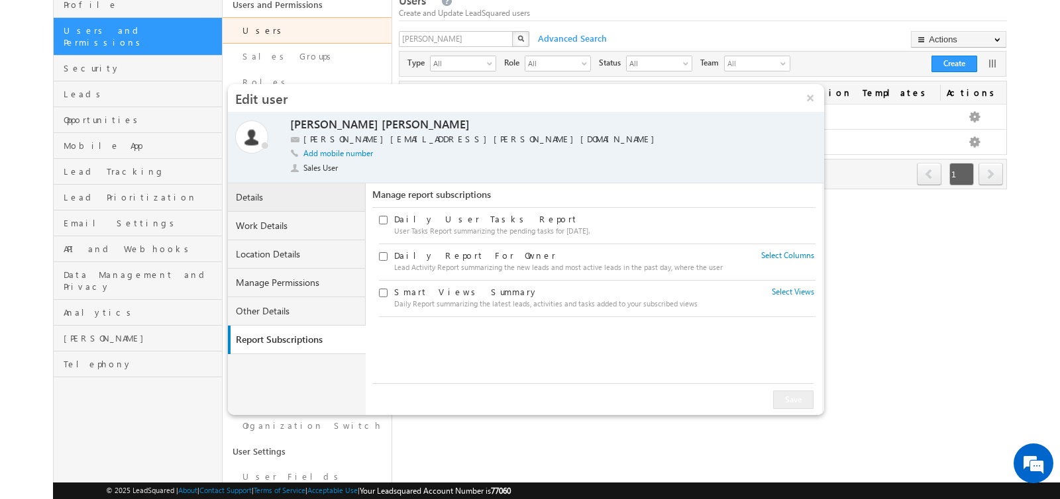
click at [278, 197] on link "Details" at bounding box center [297, 197] width 138 height 28
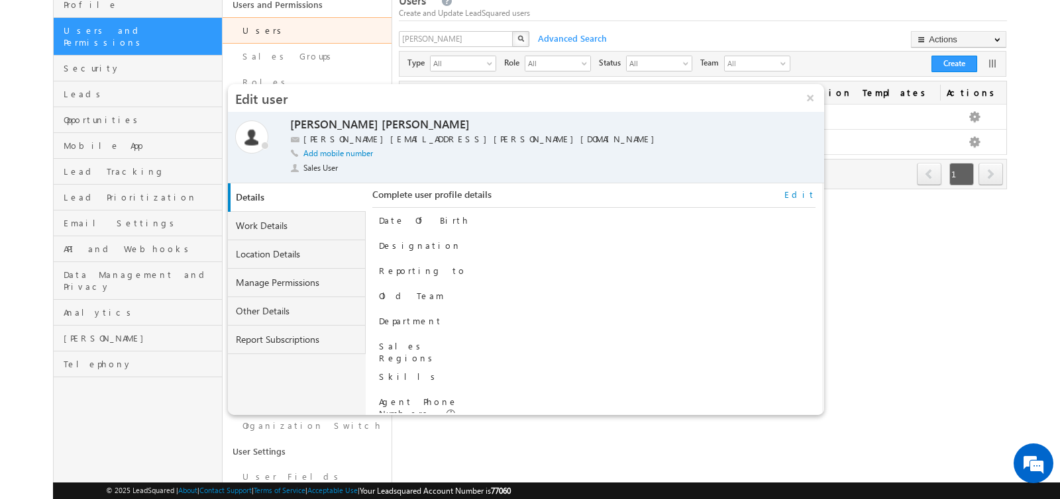
click at [815, 193] on link "Edit" at bounding box center [799, 195] width 31 height 12
click at [581, 276] on input at bounding box center [627, 276] width 272 height 16
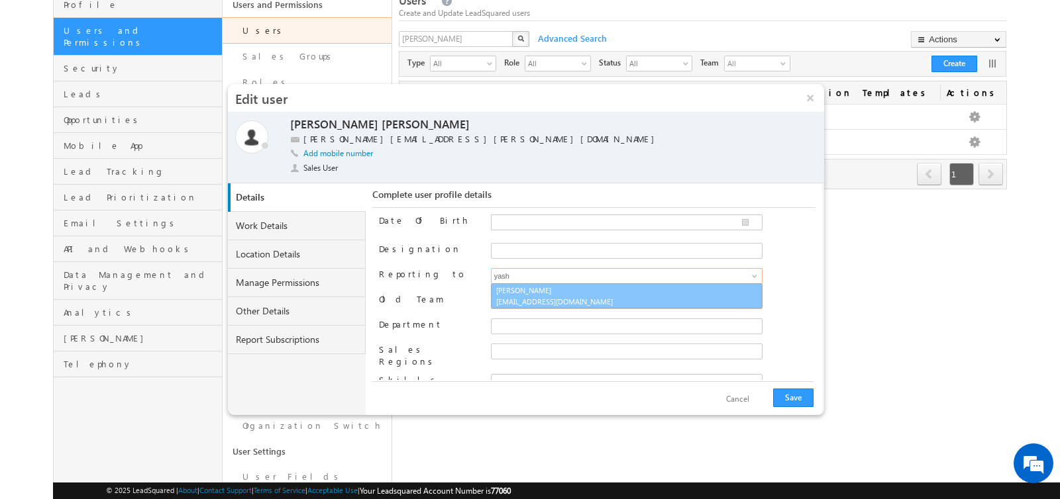
click at [564, 288] on link "Yash Rajput yash.rajput@indglobal.ae" at bounding box center [627, 296] width 272 height 25
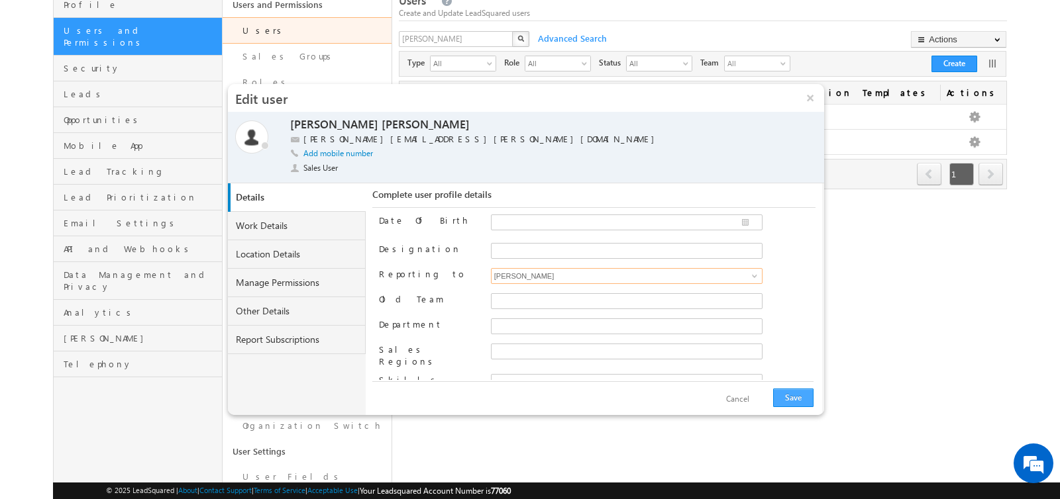
type input "Yash Rajput"
click at [792, 401] on button "Save" at bounding box center [793, 398] width 40 height 19
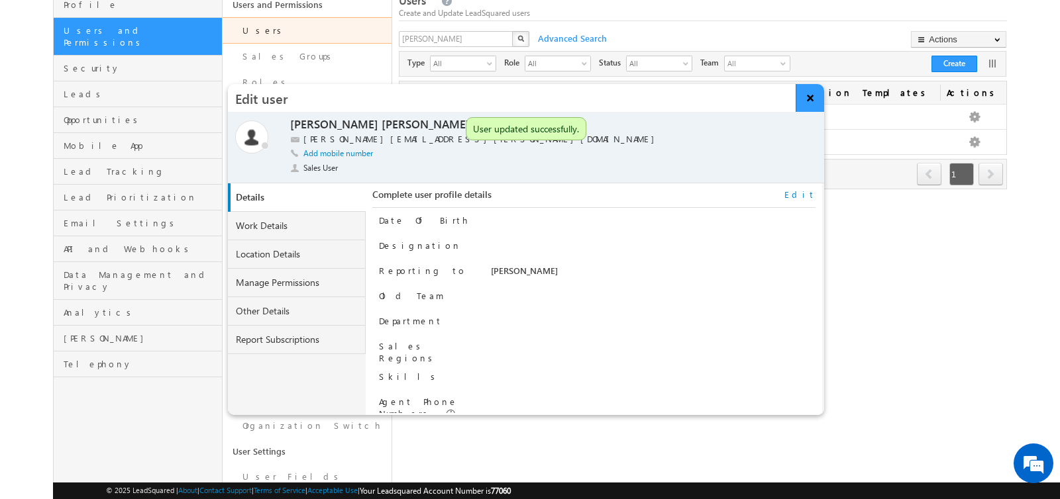
click at [811, 103] on button "×" at bounding box center [810, 98] width 28 height 28
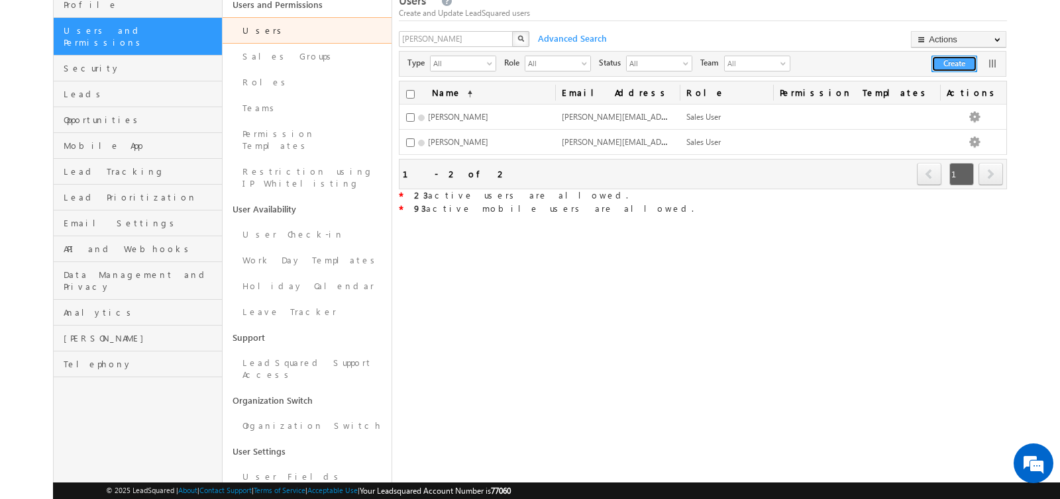
click at [943, 57] on button "Create" at bounding box center [954, 64] width 46 height 17
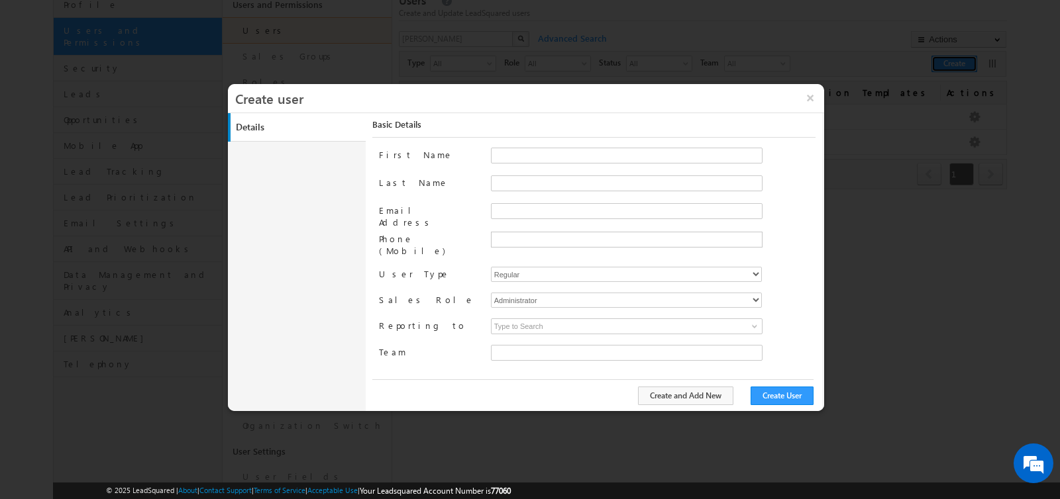
type input "faf8491d-252d-11ee-b523-12ccdbbfc88b"
click at [500, 153] on input "First Name" at bounding box center [627, 156] width 272 height 16
type input "s"
type input "Syed Zainulla"
click at [529, 185] on input "Last Name" at bounding box center [627, 184] width 272 height 16
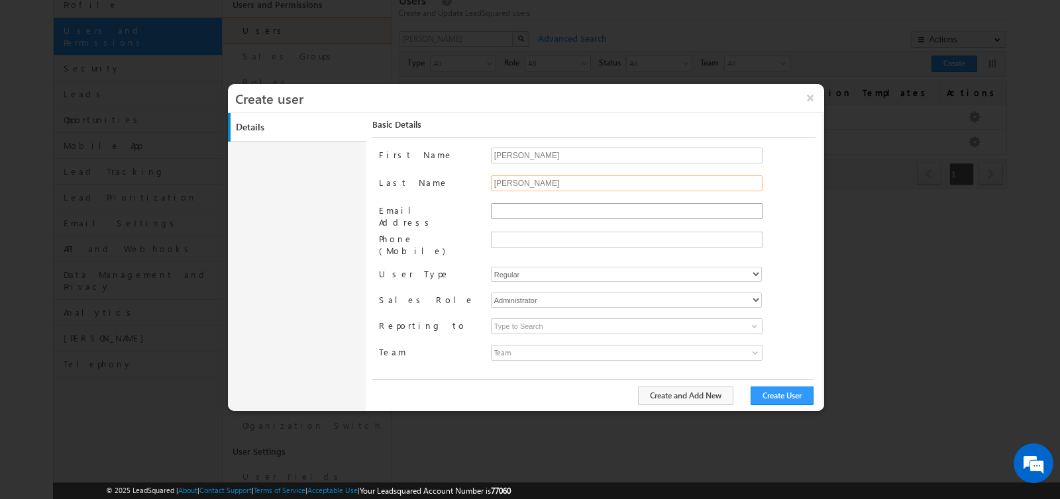
type input "Haque"
click at [537, 212] on input "Email Address" at bounding box center [627, 211] width 272 height 16
type input "syed.zainullahaque@indglobal.ae"
click at [527, 241] on input "text" at bounding box center [625, 240] width 265 height 11
type input "+971543059959"
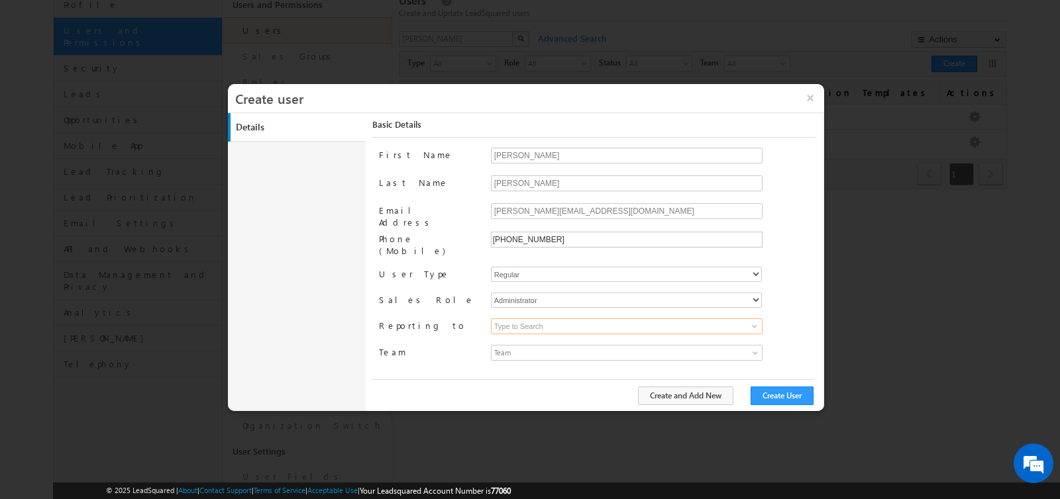
click at [552, 315] on div "First Name Syed Zainulla Last Name Haque Email Address syed.zainullahaque@indgl…" at bounding box center [597, 263] width 437 height 231
click at [593, 254] on li "Phone number format: <+Country Code>-<7-12 digit phone#>. Example: +91-98450984…" at bounding box center [627, 249] width 270 height 31
type input "+971-543059959"
click at [558, 331] on div "First Name Syed Zainulla Last Name Haque Email Address syed.zainullahaque@indgl…" at bounding box center [597, 263] width 437 height 231
click at [556, 319] on input at bounding box center [627, 327] width 272 height 16
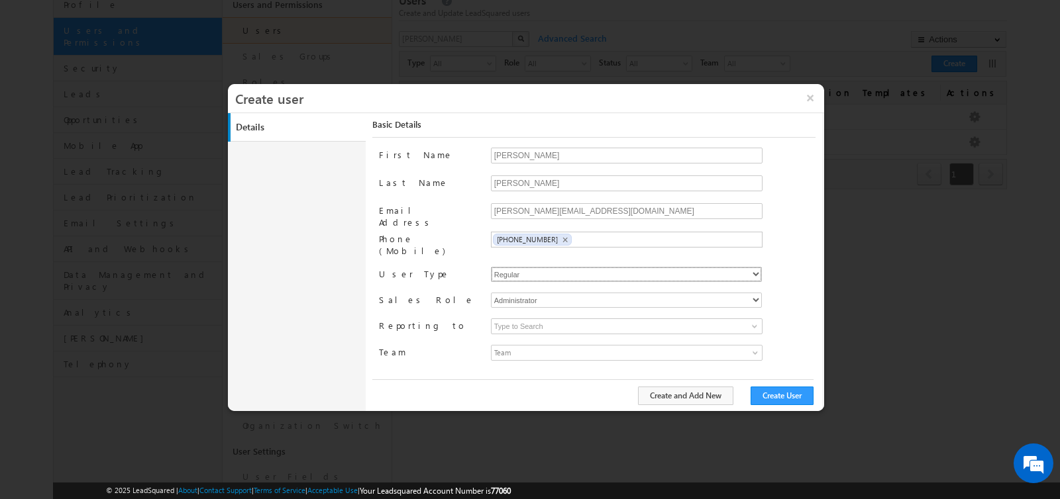
click at [589, 267] on select "Regular Mobile" at bounding box center [626, 274] width 271 height 15
select select "1"
click at [491, 267] on select "Regular Mobile" at bounding box center [626, 274] width 271 height 15
click at [546, 293] on select "Administrator Marketing User Sales Manager Sales User" at bounding box center [626, 300] width 271 height 15
type input "faf8491d-252d-11ee-b523-12ccdbbfc88b"
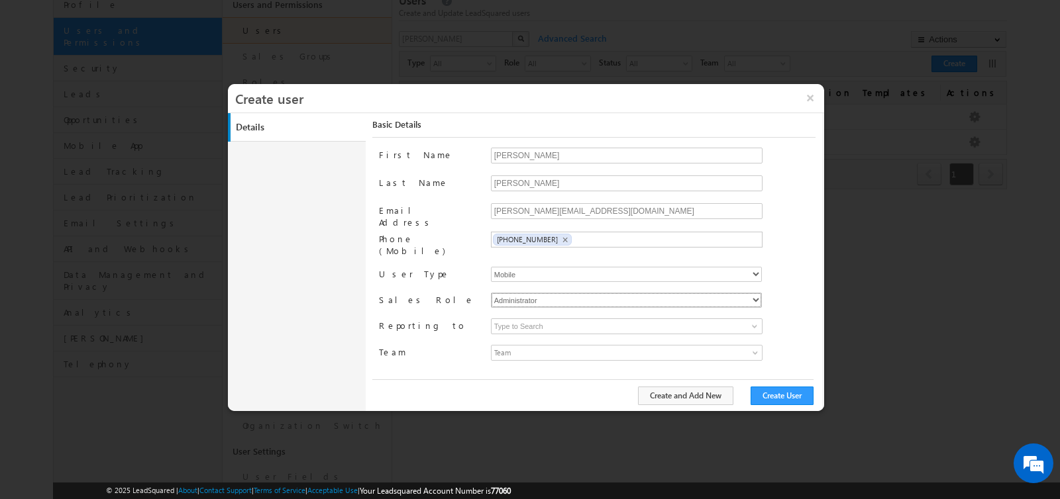
select select "Sales_User"
click at [491, 293] on select "Administrator Marketing User Sales Manager Sales User" at bounding box center [626, 300] width 271 height 15
type input "faf8491d-252d-11ee-b523-12ccdbbfc88b"
click at [530, 319] on input at bounding box center [627, 327] width 272 height 16
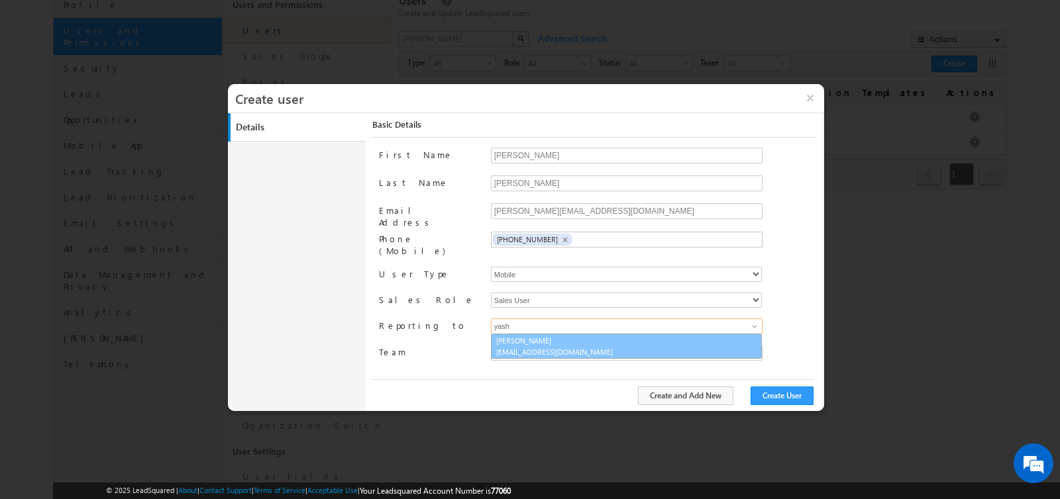
click at [531, 334] on link "Yash Rajput yash.rajput@indglobal.ae" at bounding box center [626, 346] width 271 height 25
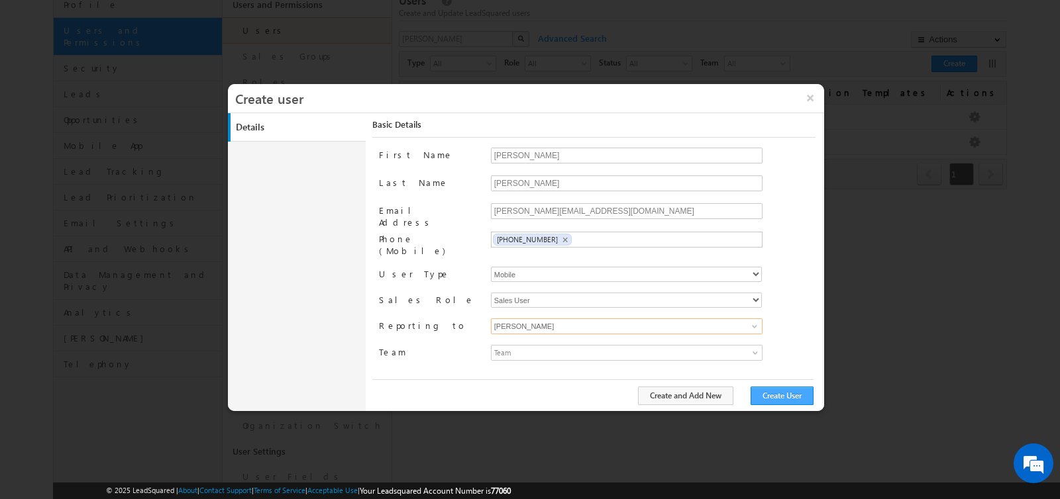
type input "Yash Rajput"
click at [779, 393] on button "Create User" at bounding box center [782, 396] width 63 height 19
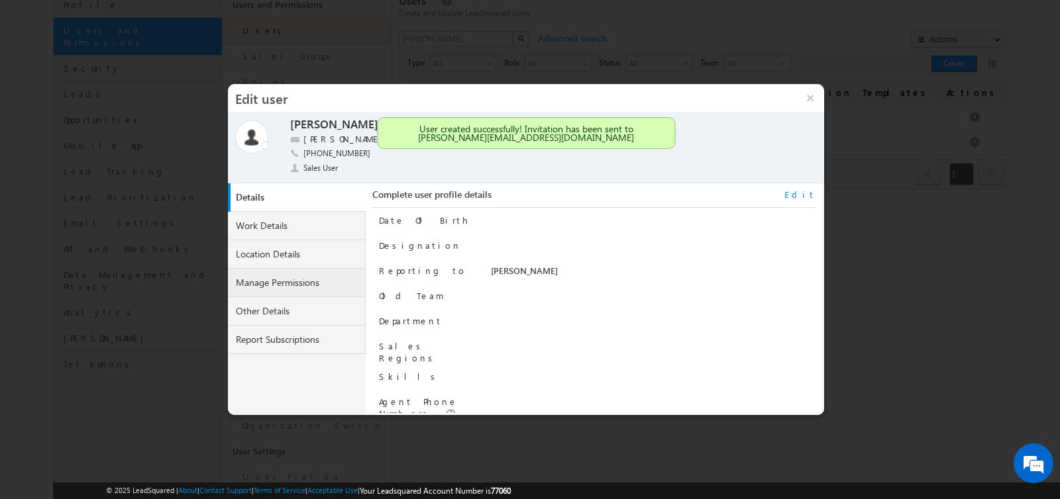
click at [284, 289] on link "Manage Permissions" at bounding box center [297, 283] width 138 height 28
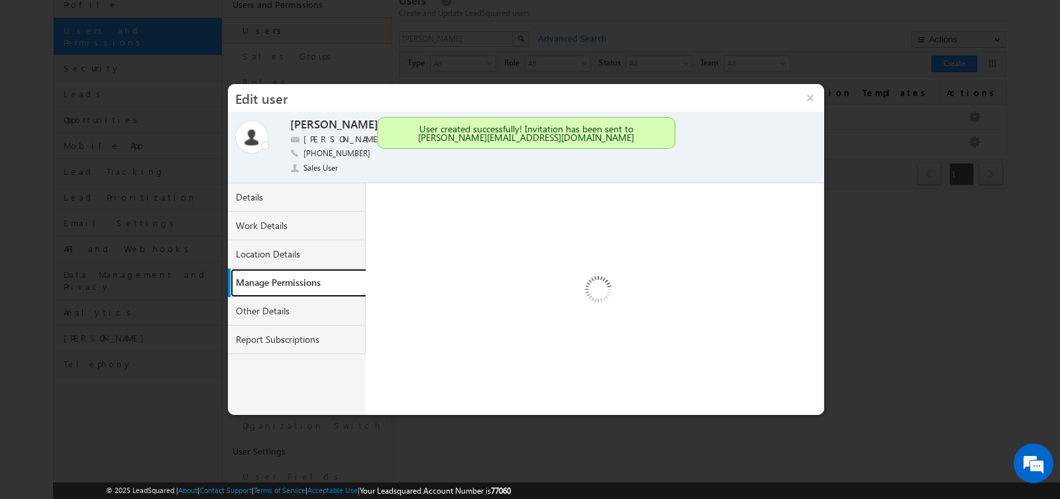
select select "1"
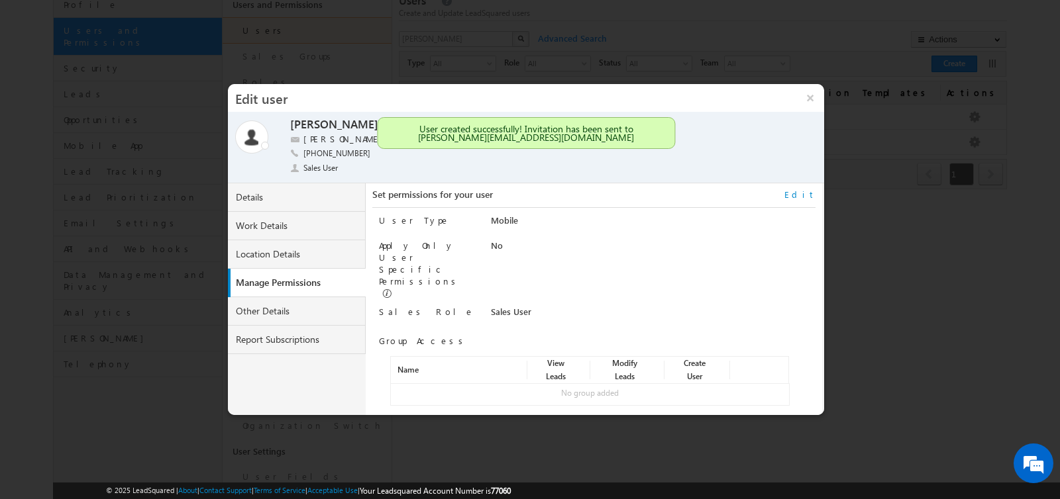
click at [808, 193] on link "Edit" at bounding box center [799, 195] width 31 height 12
select select "Sales_User"
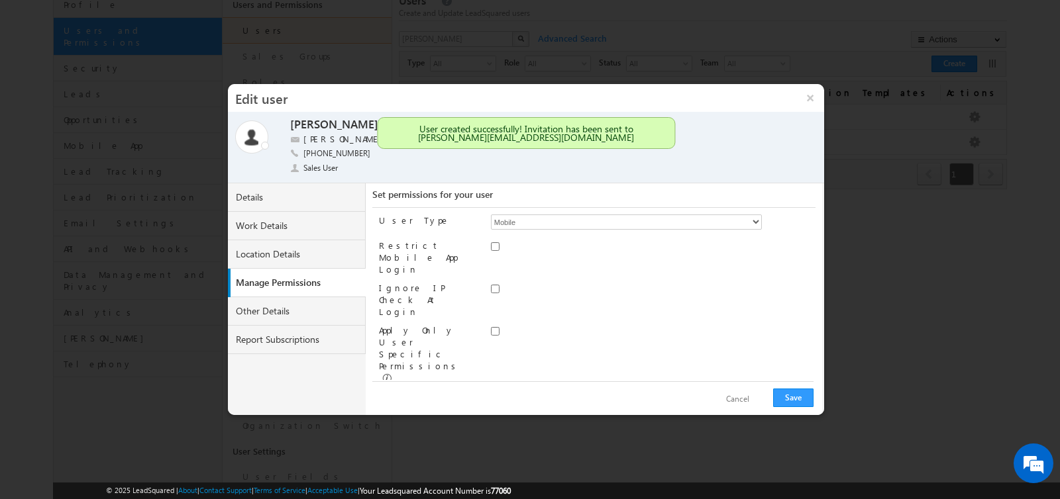
scroll to position [58, 0]
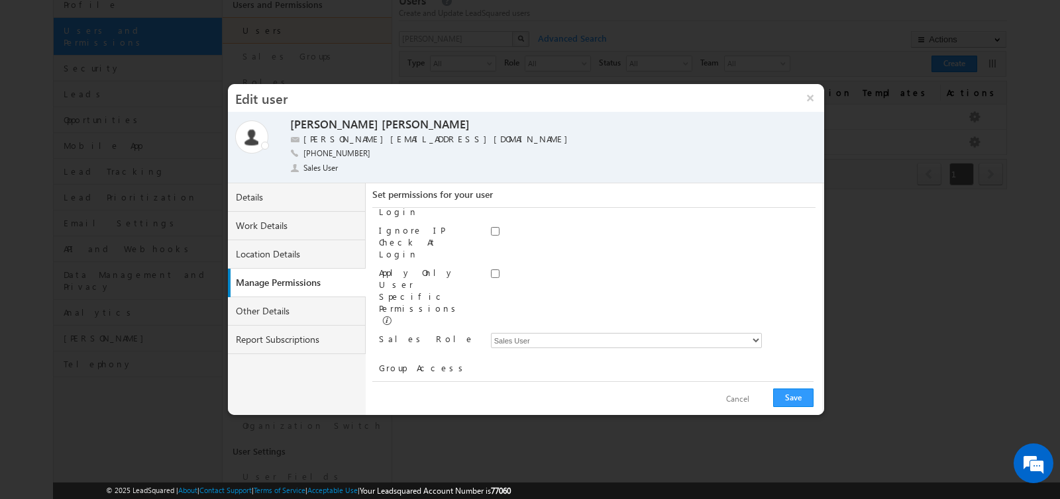
click at [426, 438] on link "Assign group" at bounding box center [424, 443] width 46 height 10
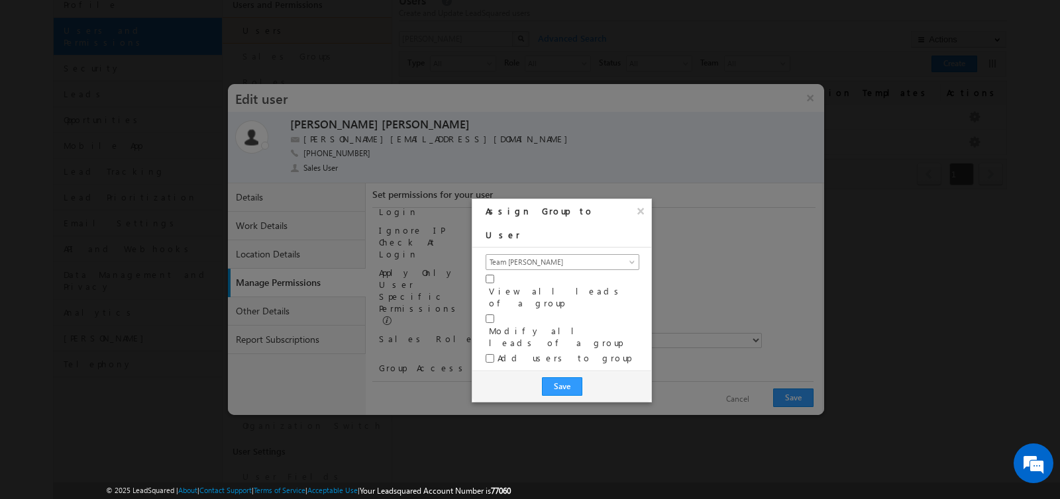
click at [542, 256] on span "Team Abhishek Singh" at bounding box center [554, 262] width 136 height 12
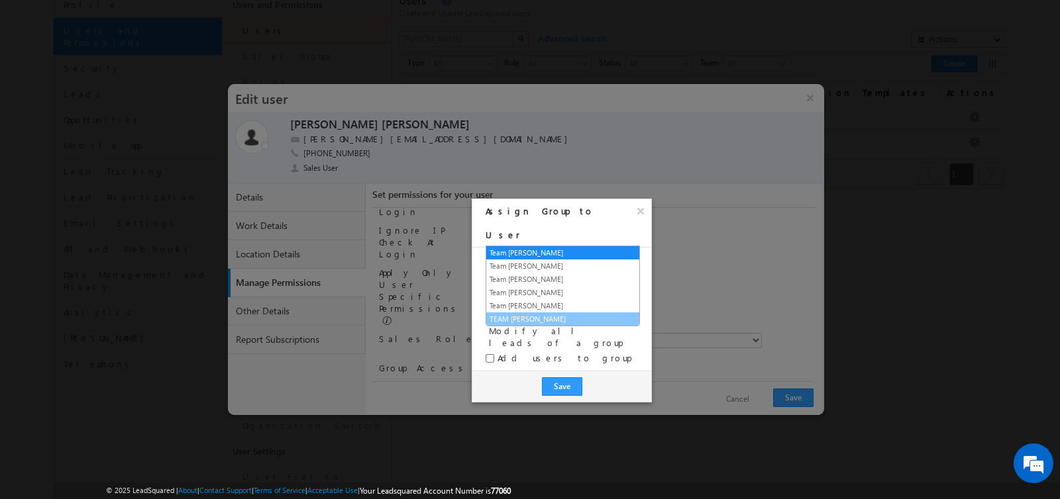
click at [544, 317] on link "TEAM Yash Kumar" at bounding box center [562, 319] width 153 height 12
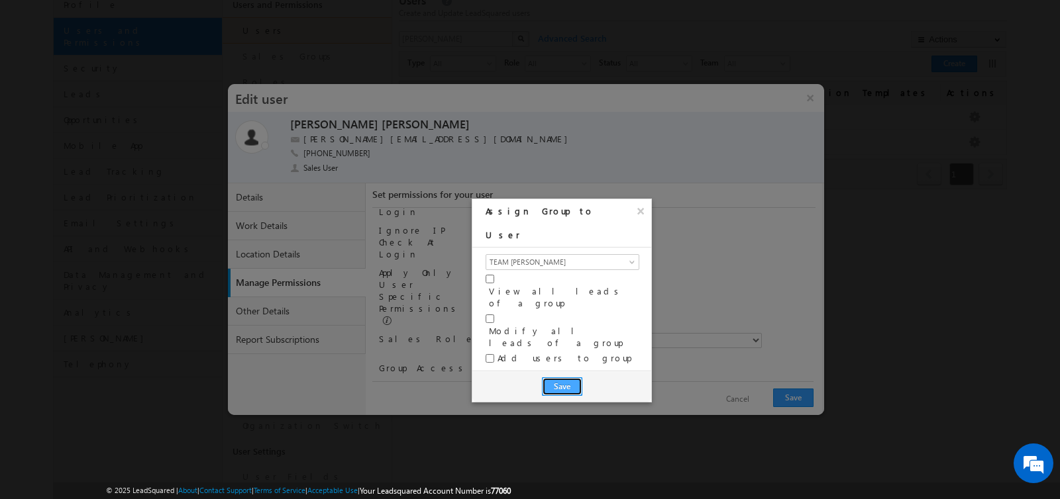
click at [554, 378] on button "Save" at bounding box center [562, 387] width 40 height 19
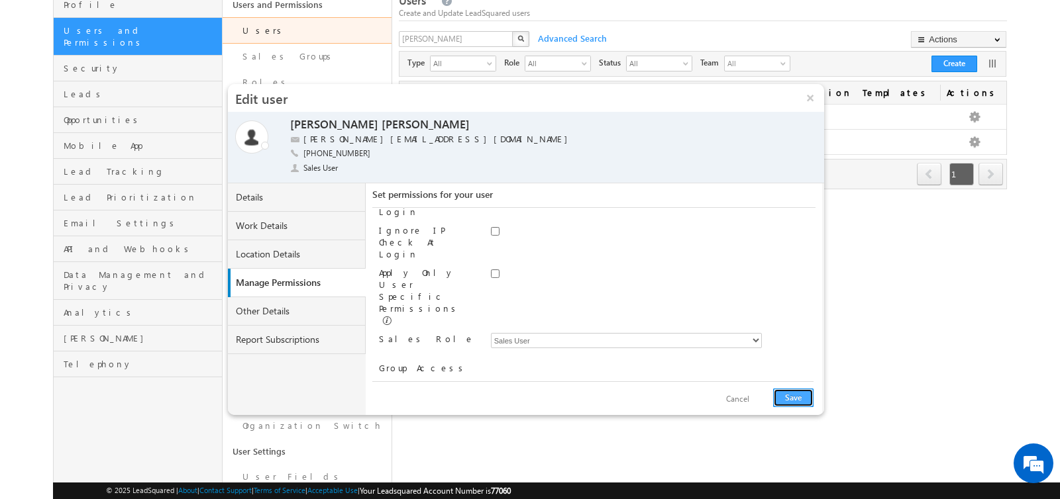
click at [790, 397] on button "Save" at bounding box center [793, 398] width 40 height 19
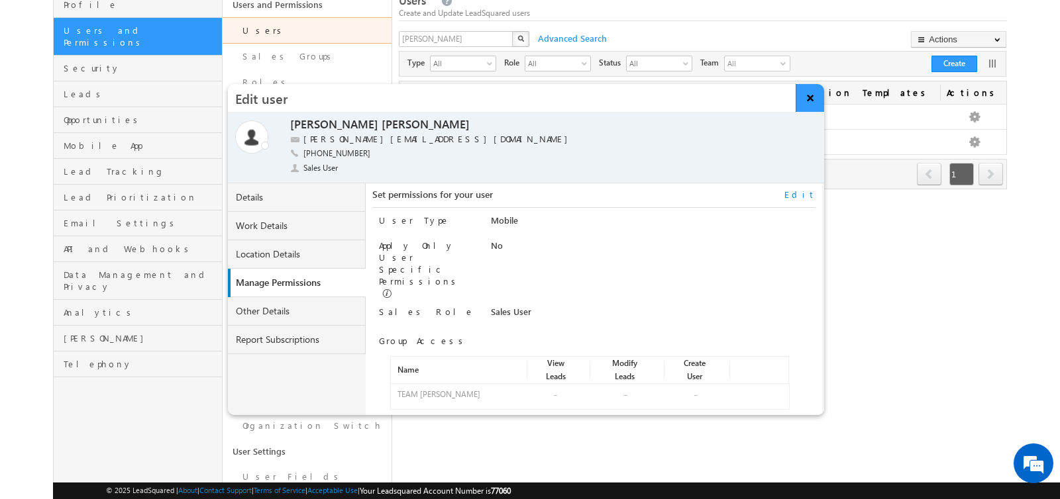
click at [814, 100] on button "×" at bounding box center [810, 98] width 28 height 28
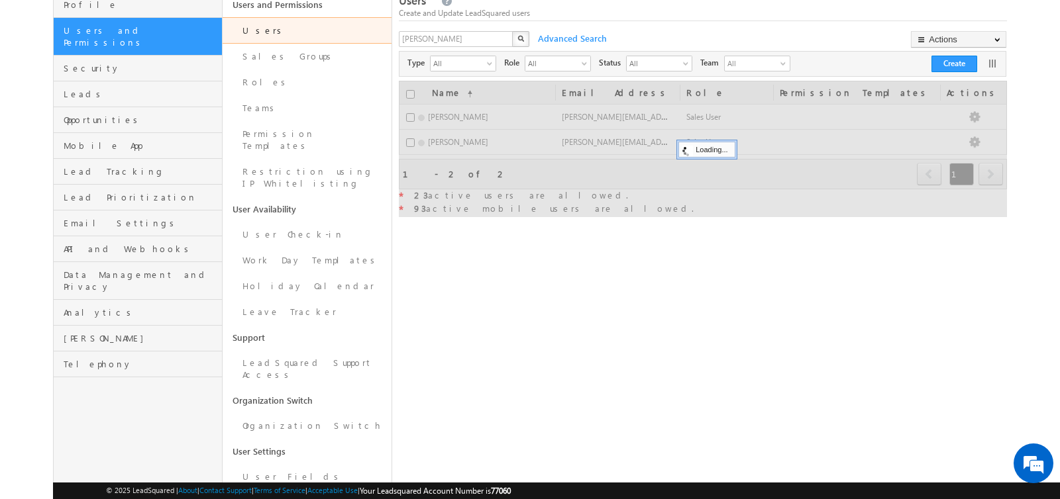
scroll to position [0, 0]
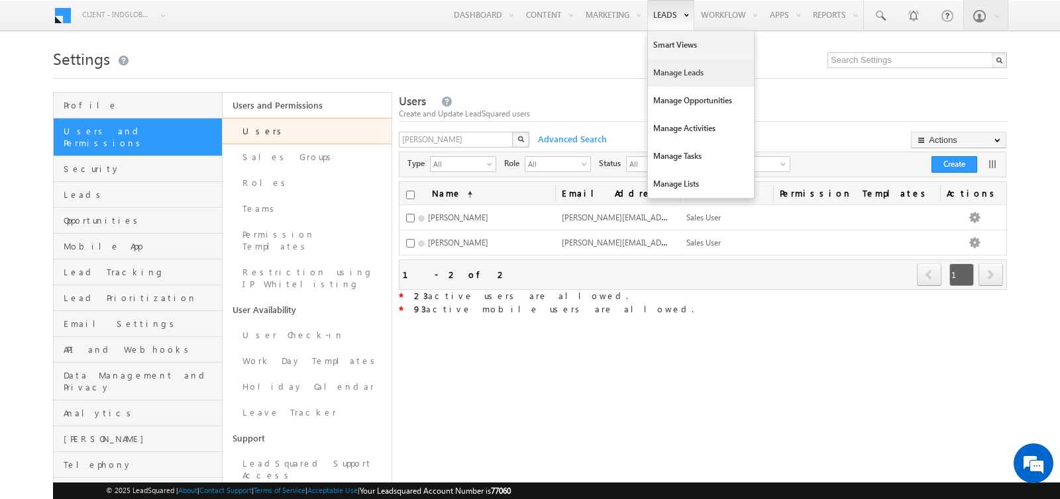
click at [684, 72] on link "Manage Leads" at bounding box center [701, 73] width 106 height 28
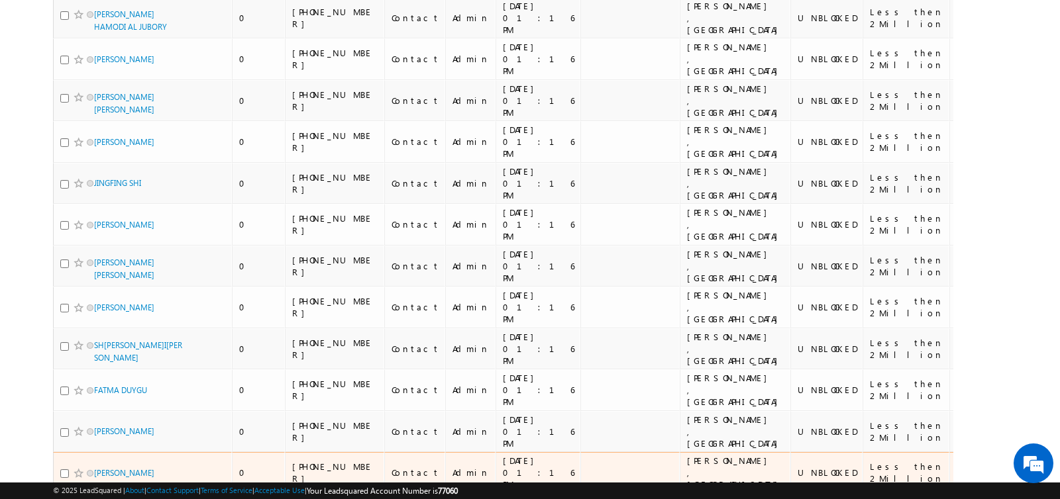
scroll to position [7965, 0]
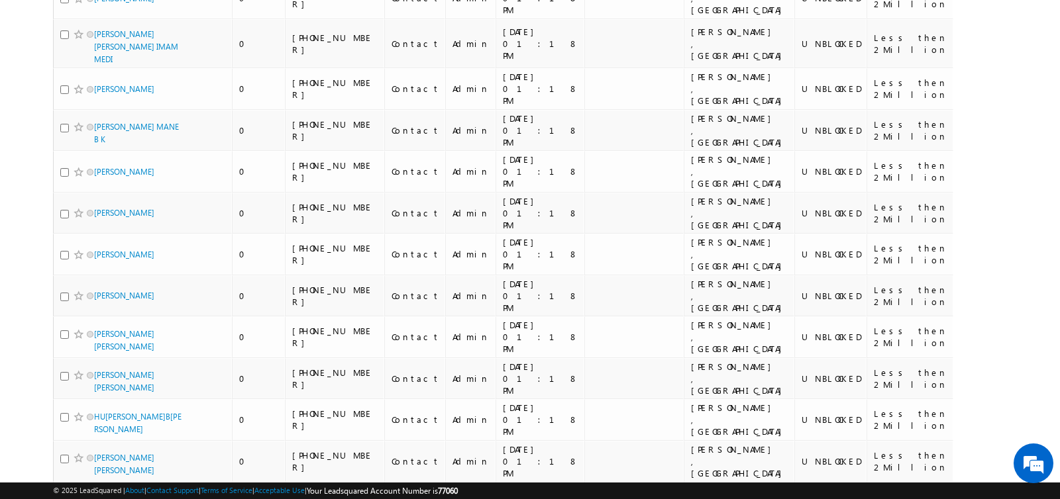
scroll to position [7979, 0]
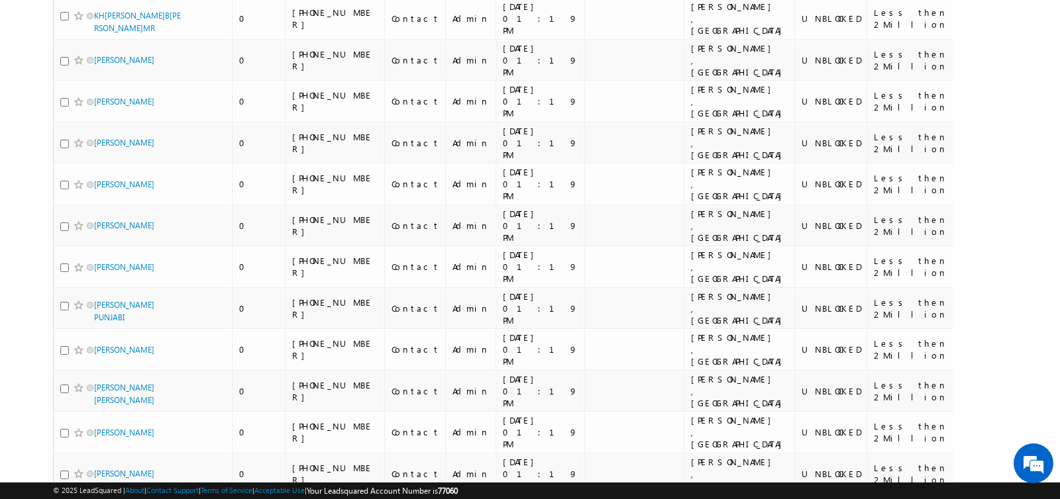
scroll to position [7965, 0]
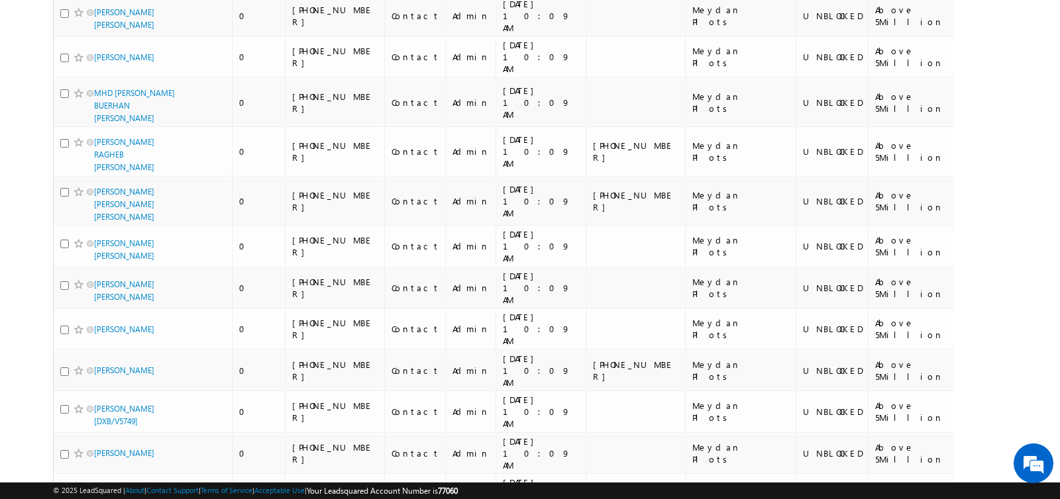
scroll to position [7730, 0]
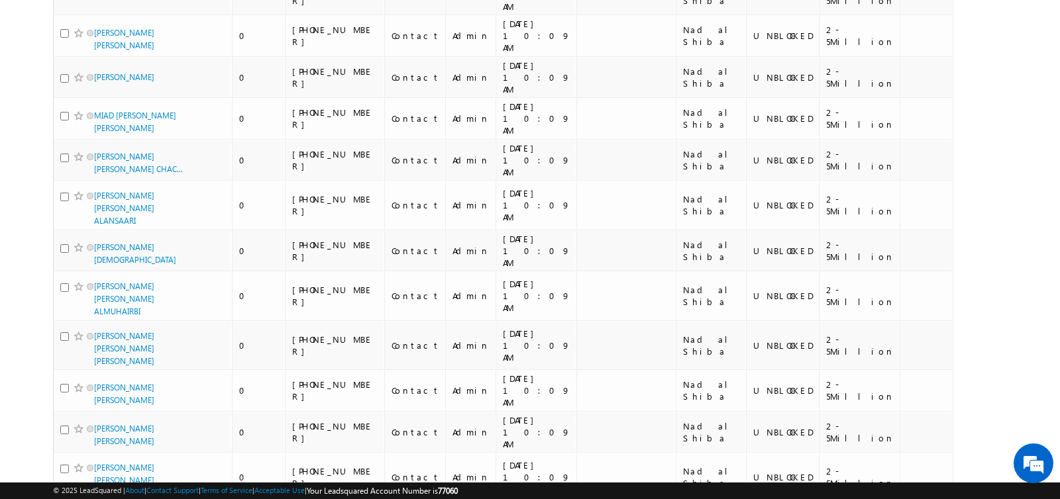
scroll to position [0, 0]
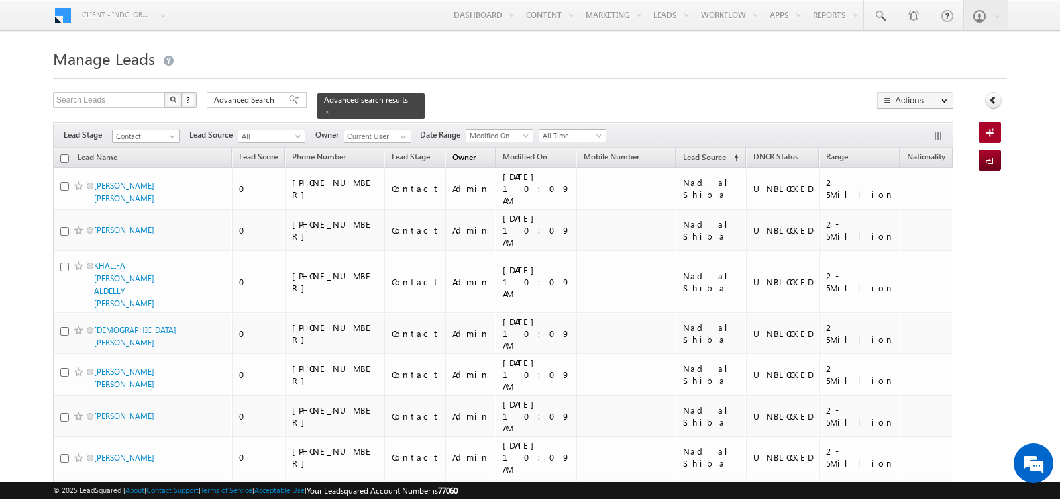
click at [446, 156] on span "Owner" at bounding box center [464, 158] width 36 height 17
click at [413, 156] on span "Lead Stage" at bounding box center [411, 157] width 38 height 10
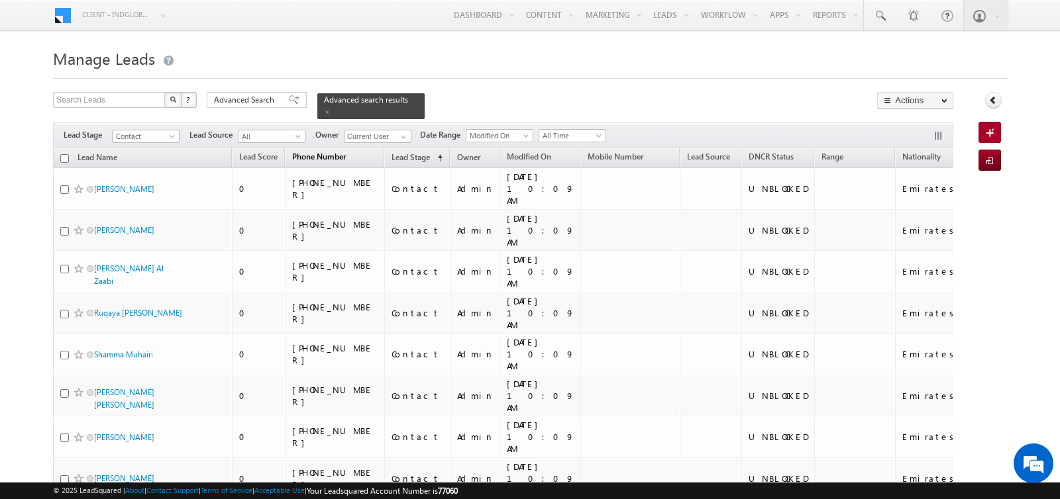
click at [318, 158] on span "Phone Number" at bounding box center [319, 157] width 54 height 10
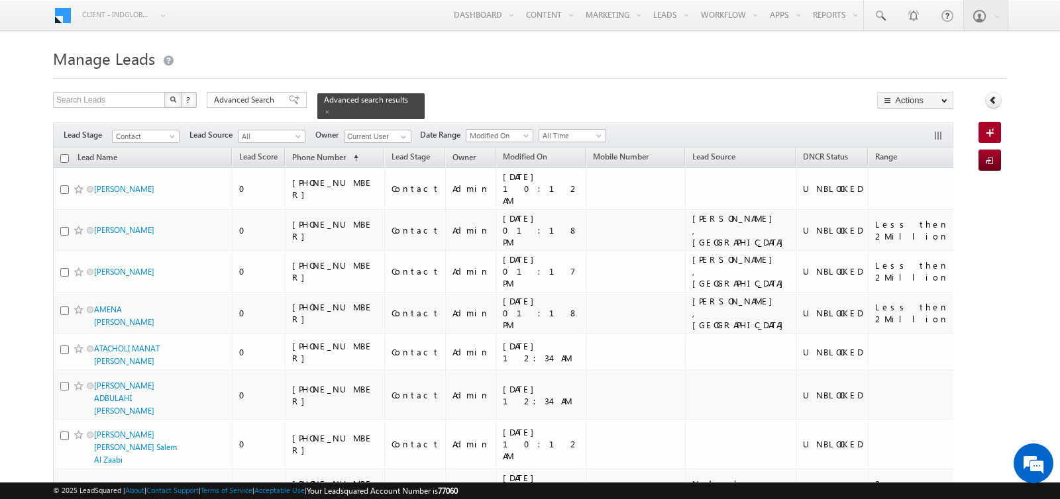
click at [61, 156] on input "checkbox" at bounding box center [64, 158] width 9 height 9
checkbox input "true"
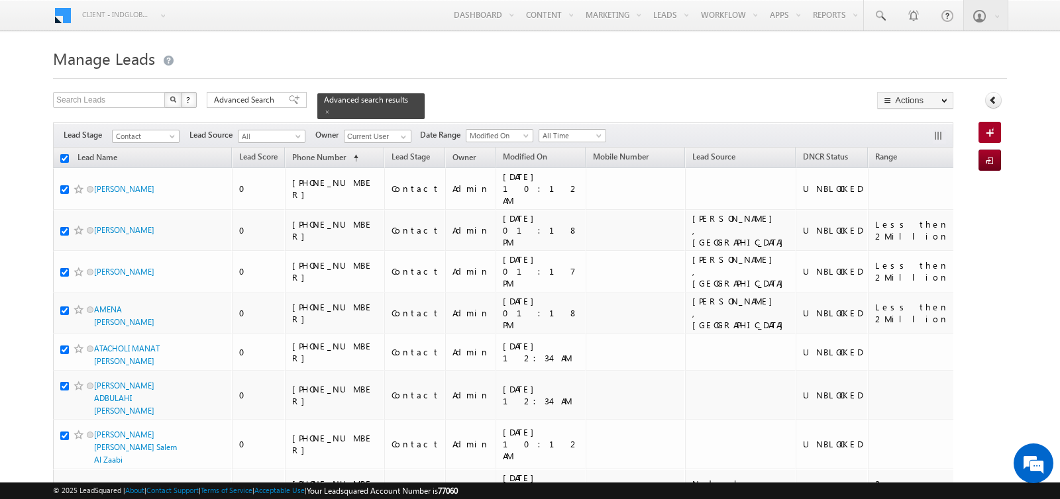
checkbox input "true"
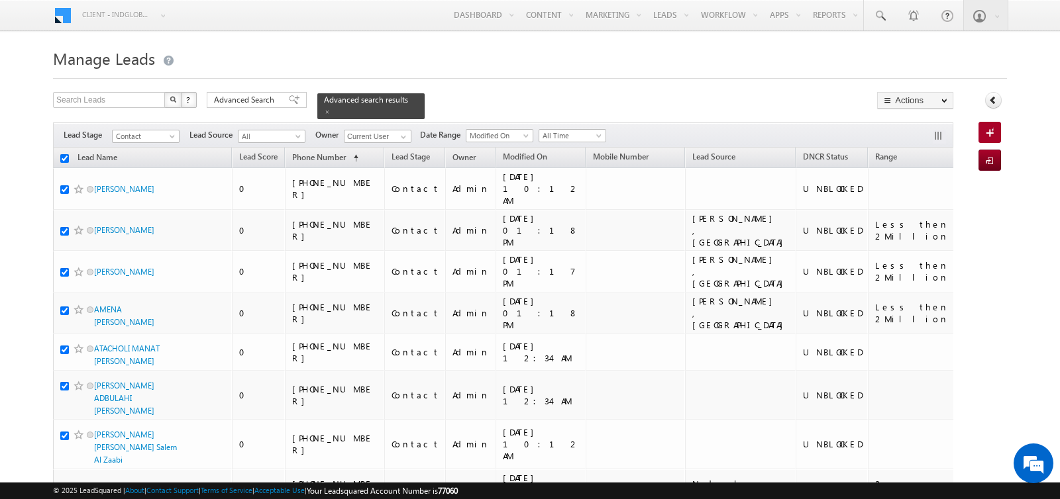
checkbox input "true"
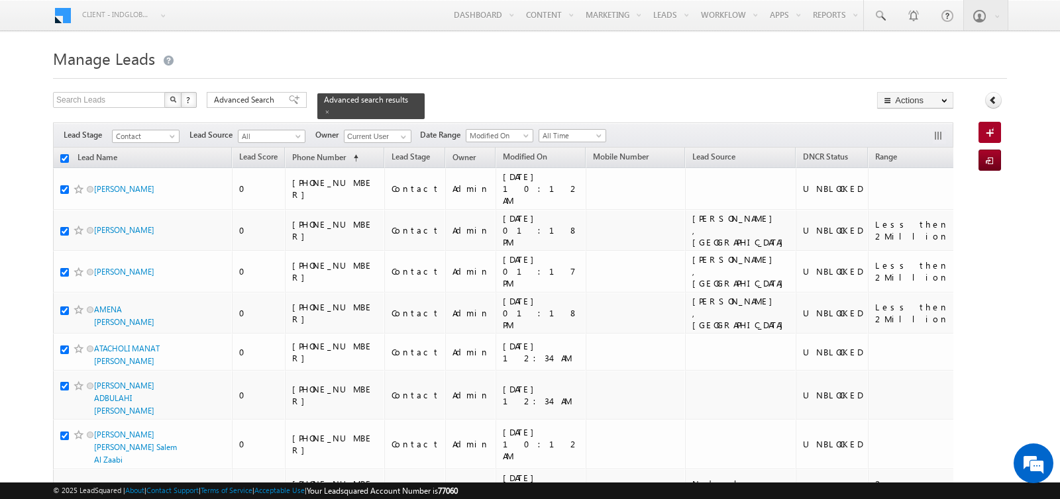
checkbox input "true"
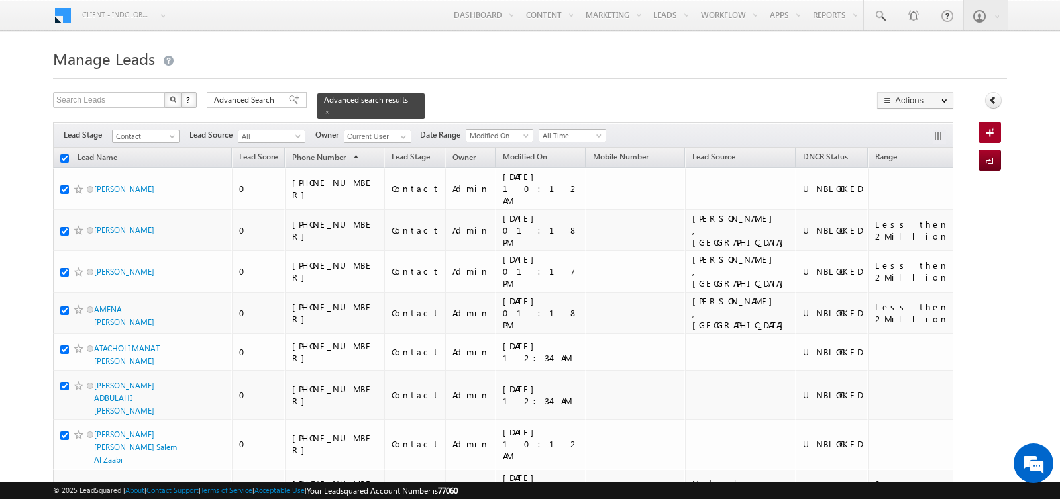
checkbox input "true"
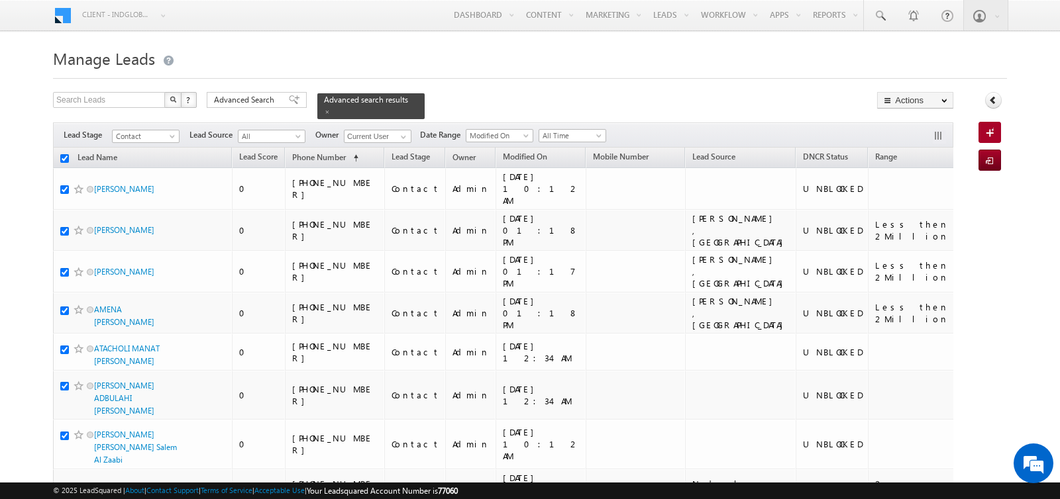
checkbox input "true"
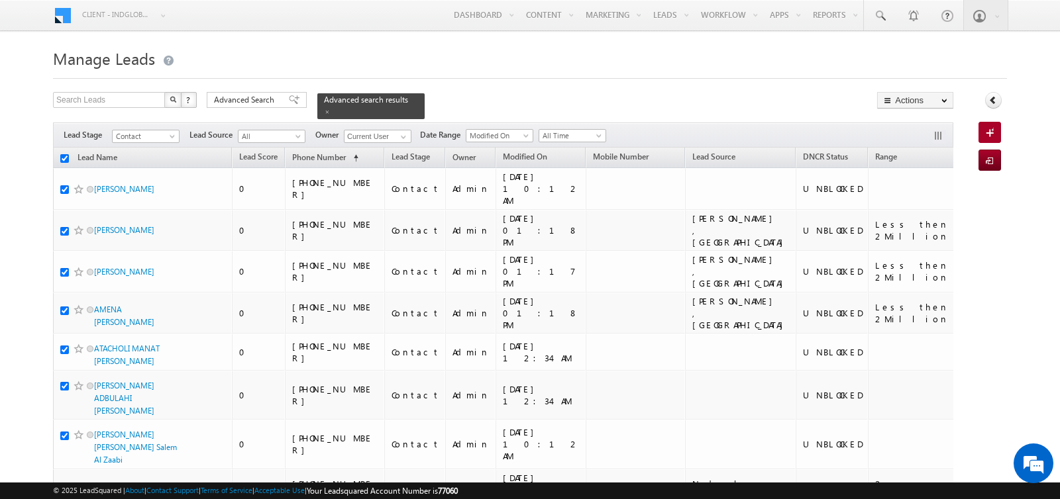
checkbox input "true"
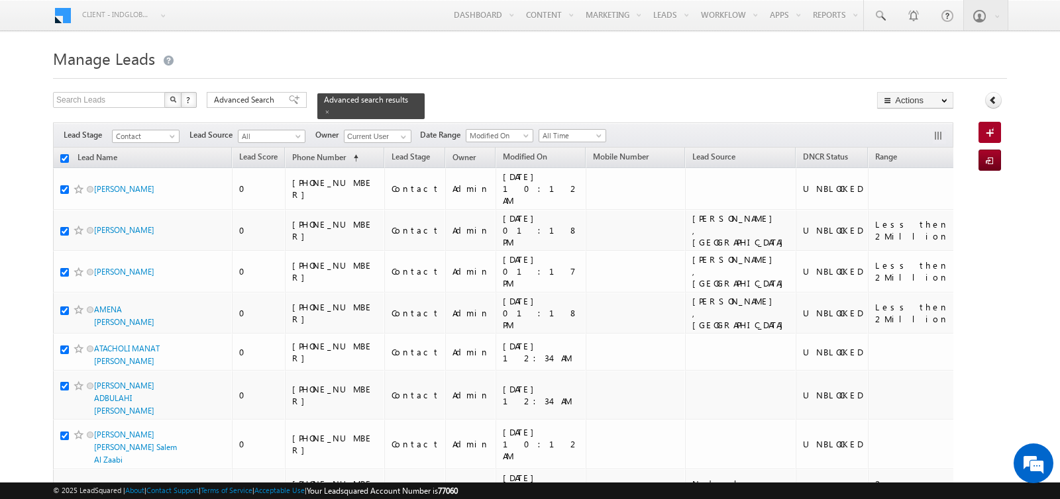
checkbox input "true"
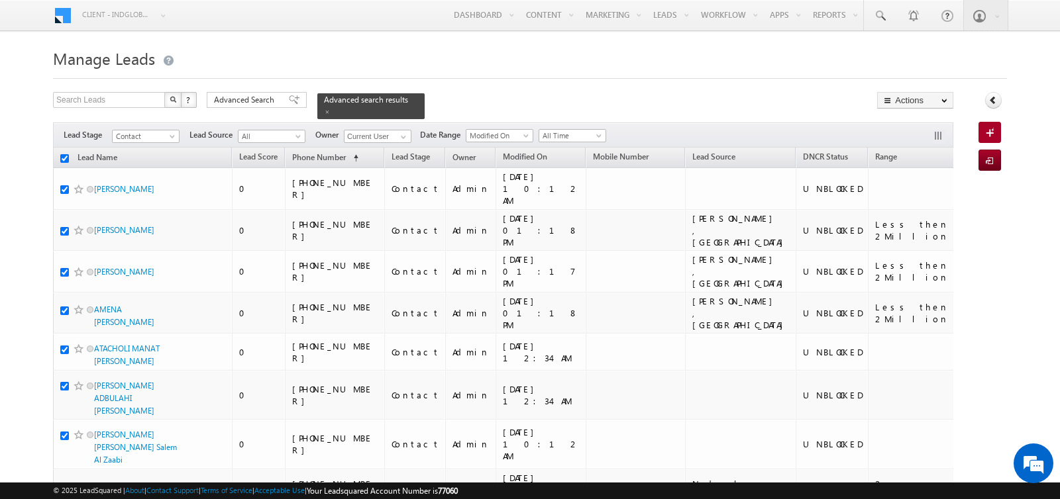
checkbox input "true"
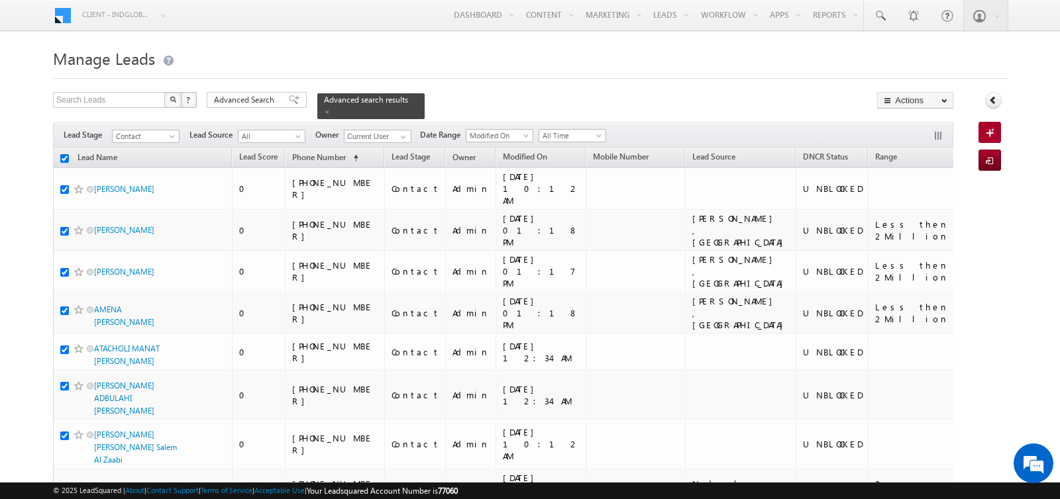
checkbox input "true"
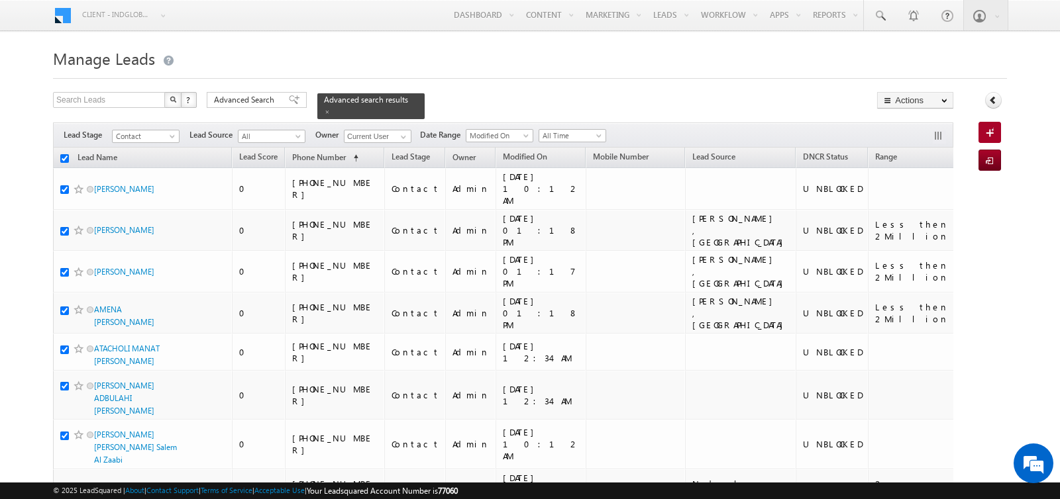
checkbox input "true"
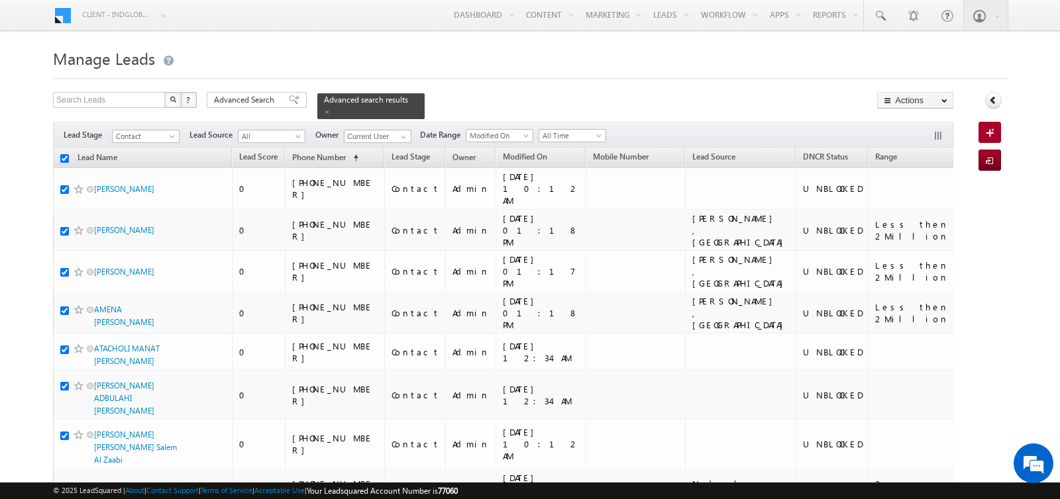
checkbox input "true"
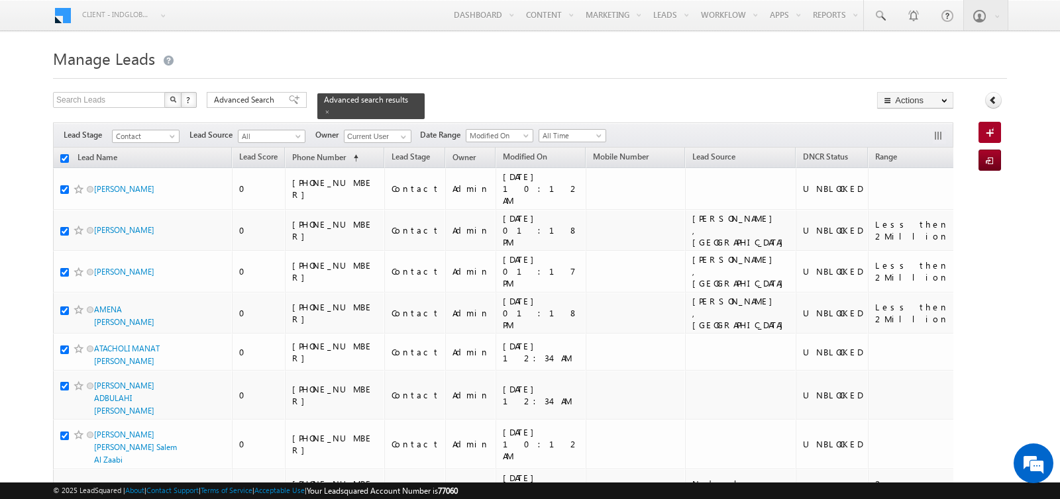
checkbox input "true"
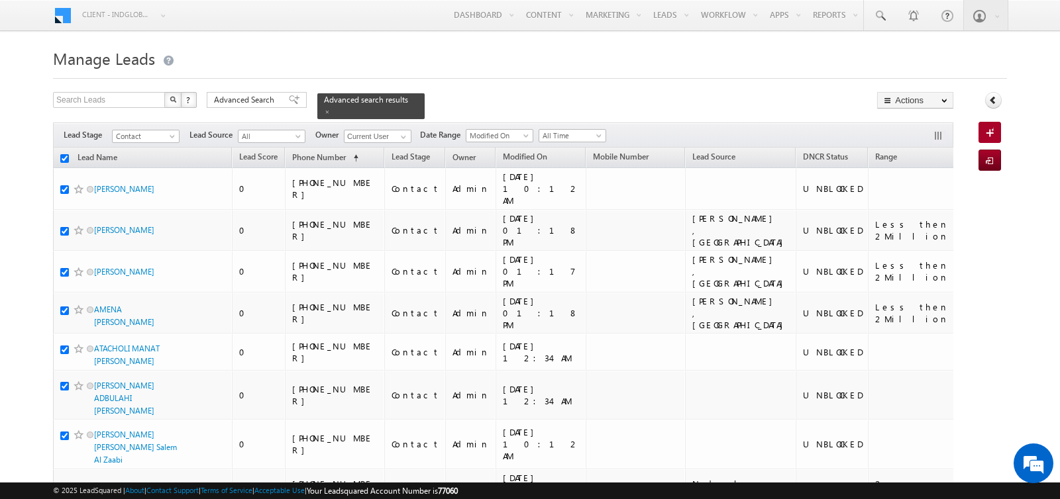
checkbox input "true"
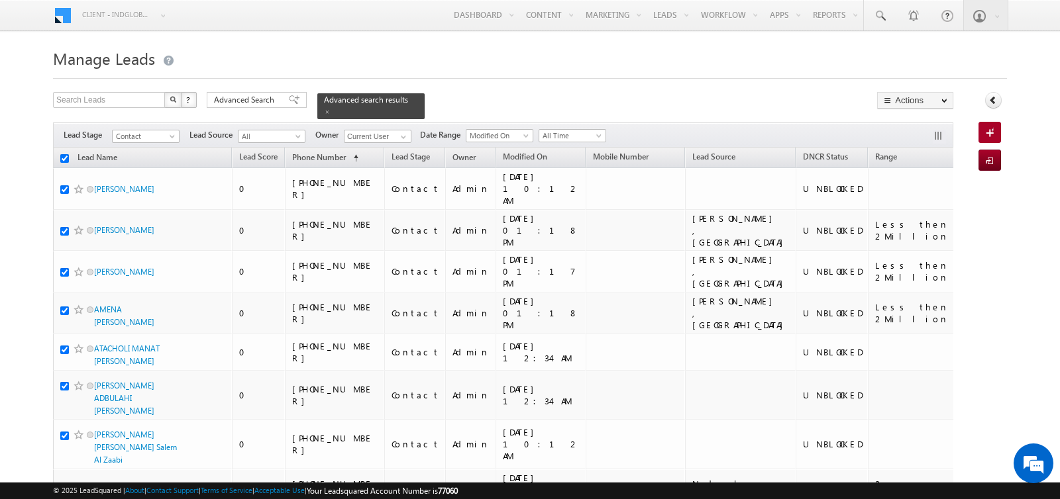
checkbox input "true"
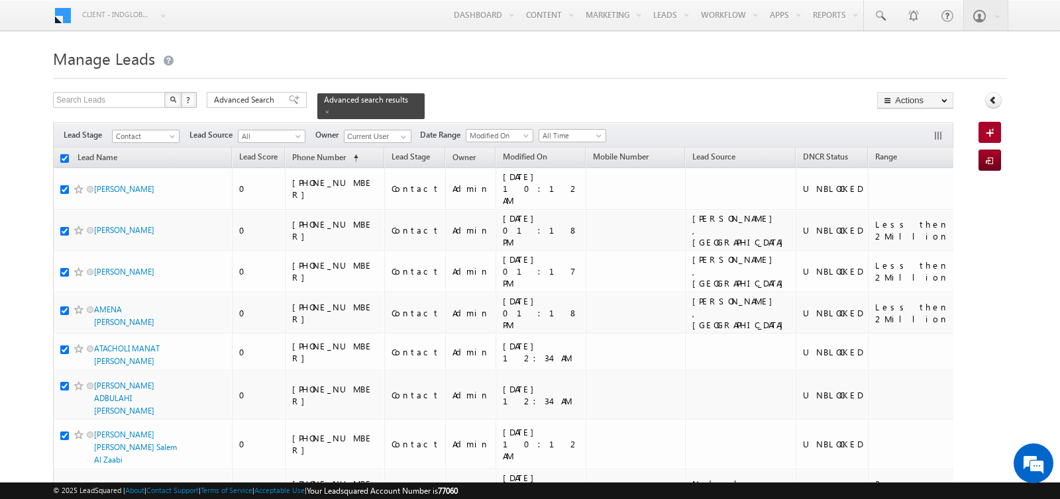
checkbox input "true"
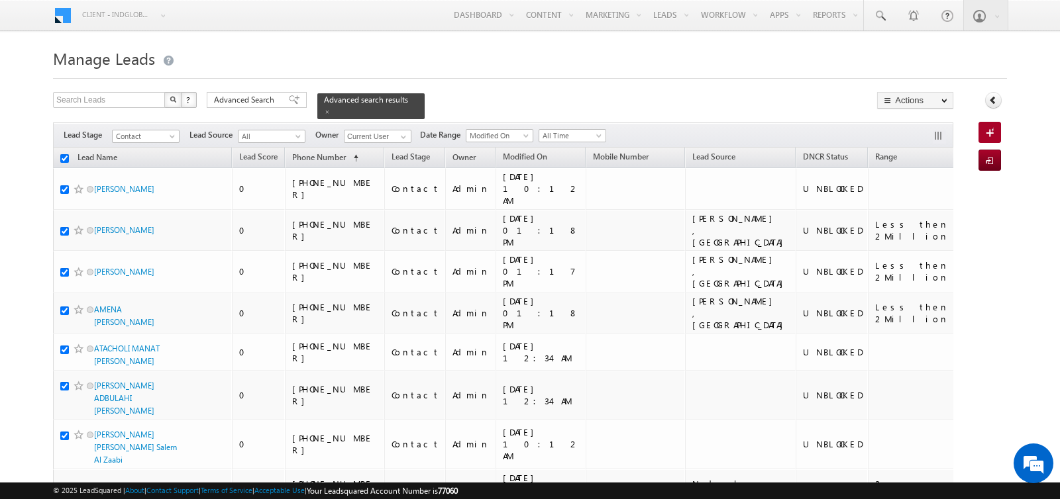
checkbox input "true"
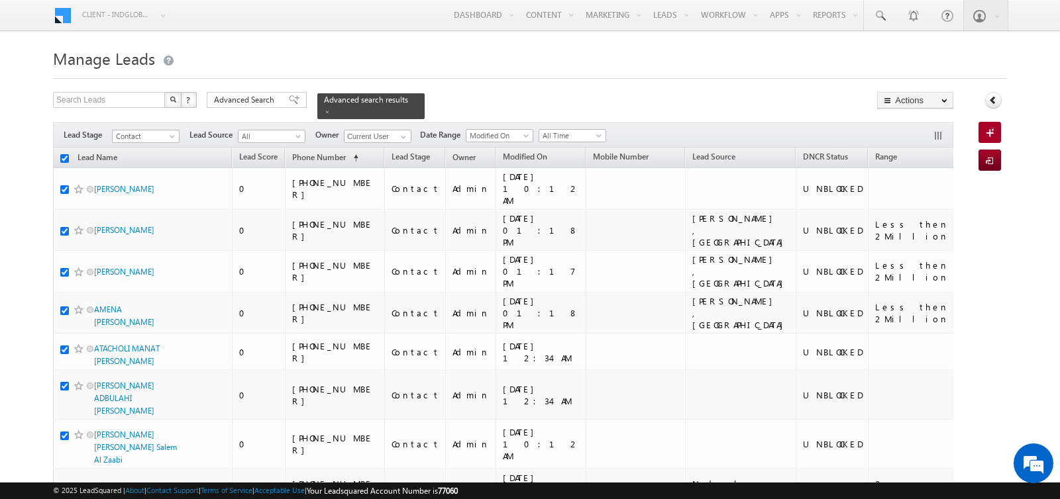
checkbox input "true"
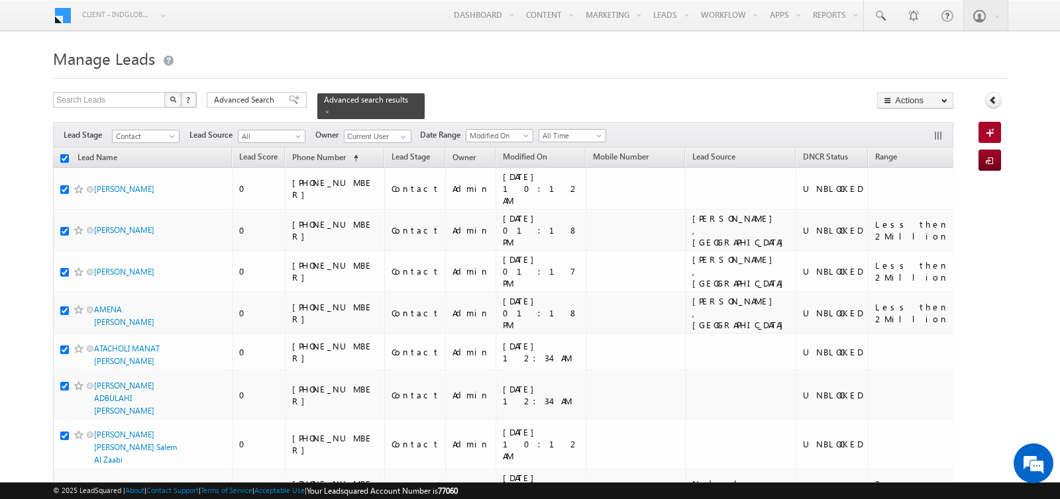
checkbox input "true"
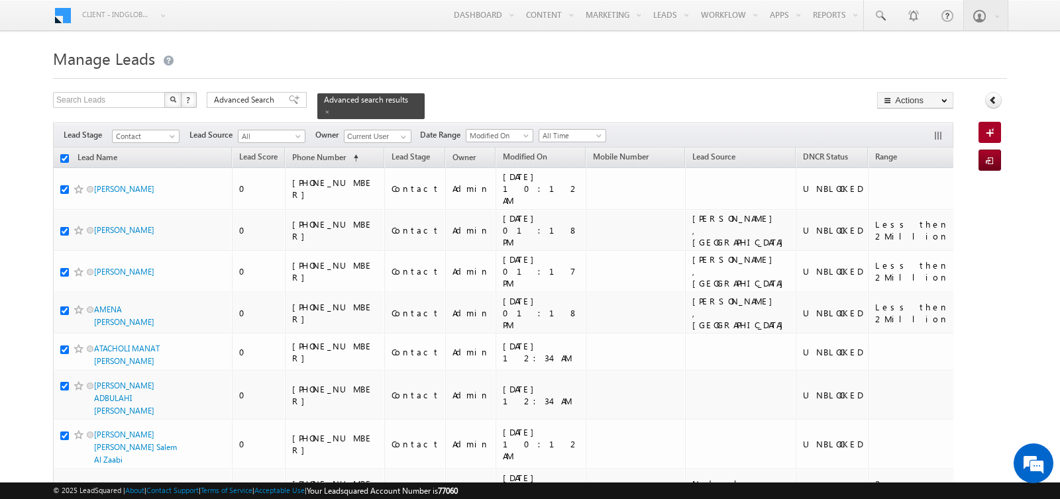
checkbox input "true"
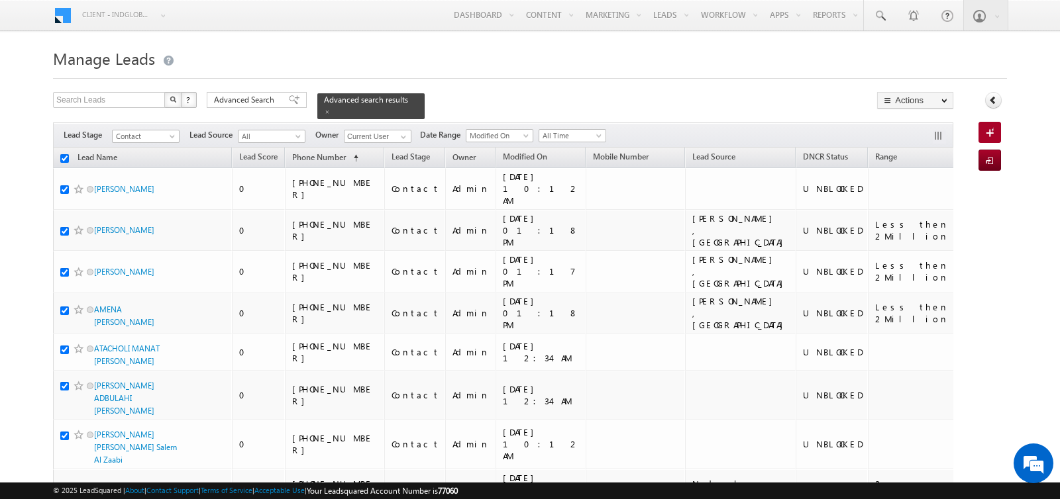
checkbox input "true"
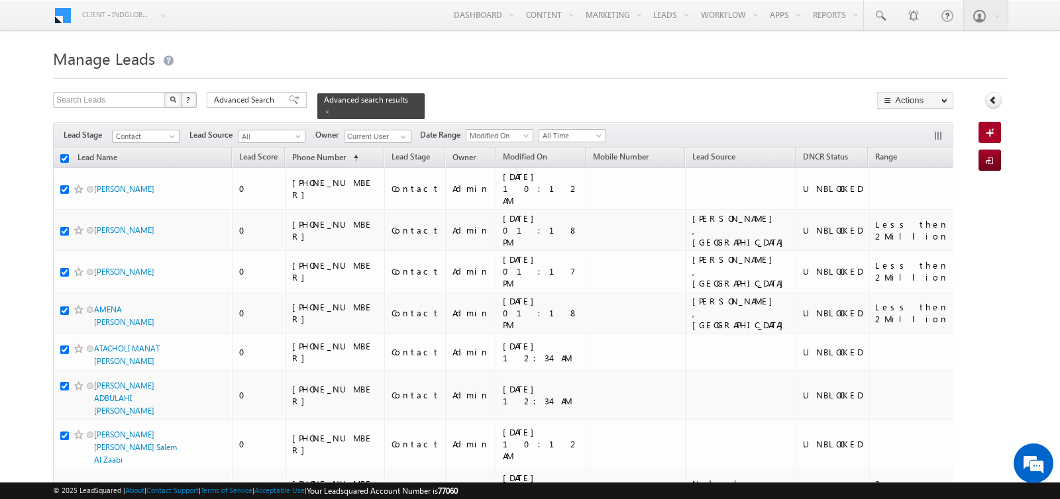
checkbox input "true"
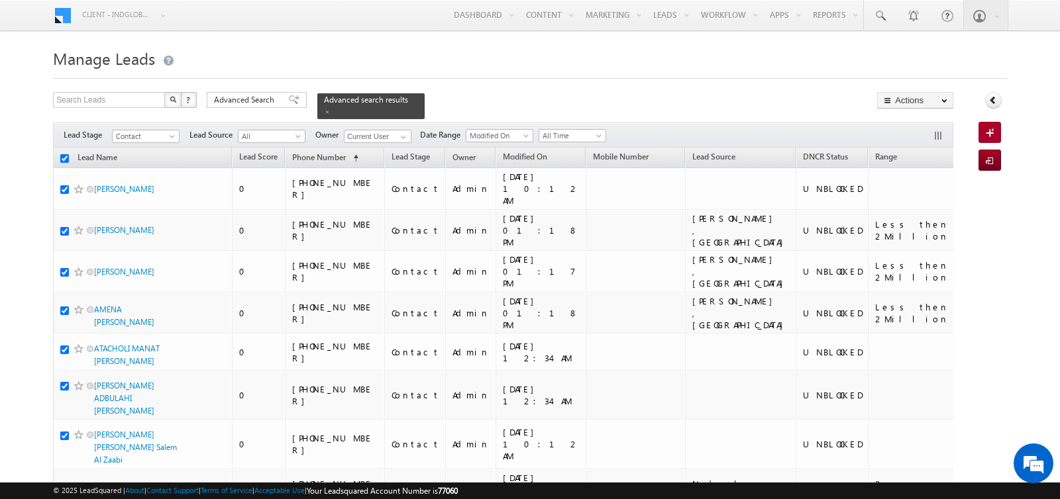
checkbox input "true"
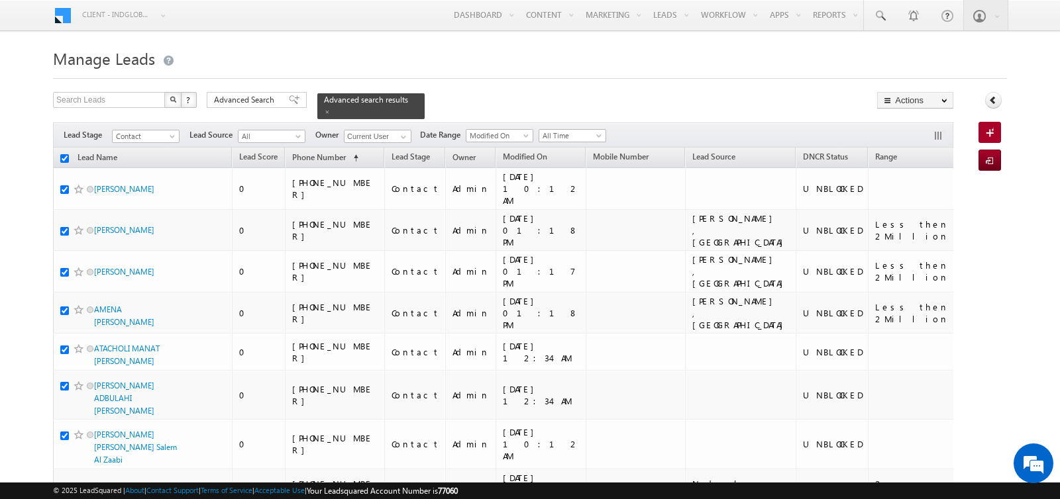
checkbox input "true"
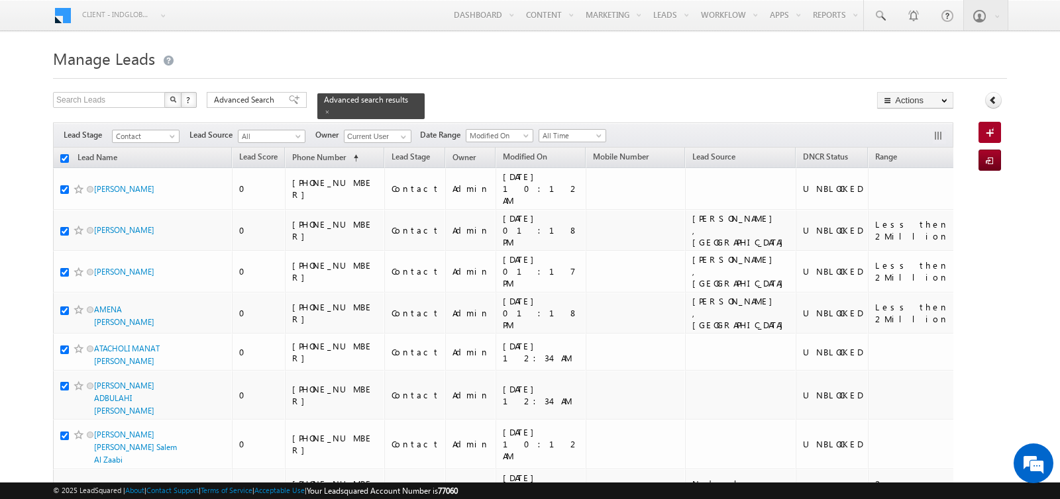
checkbox input "true"
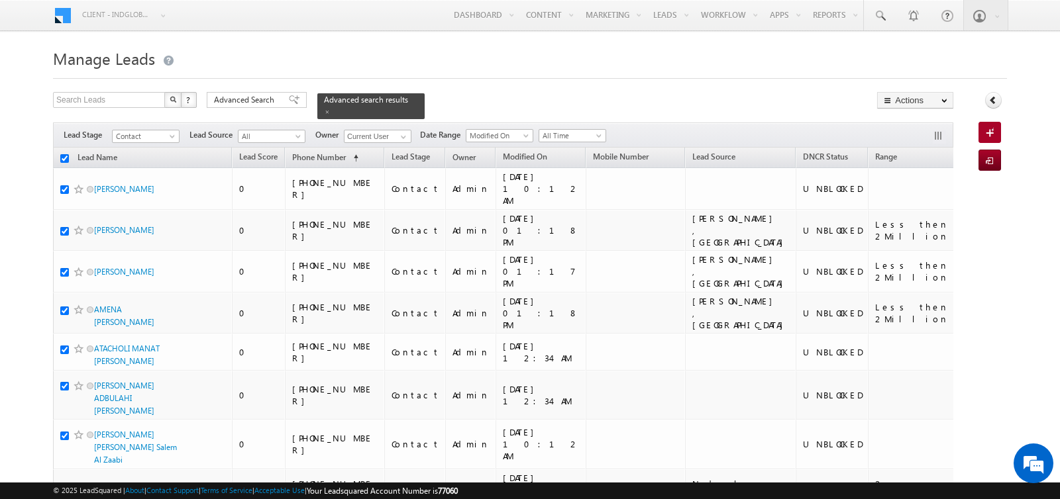
checkbox input "true"
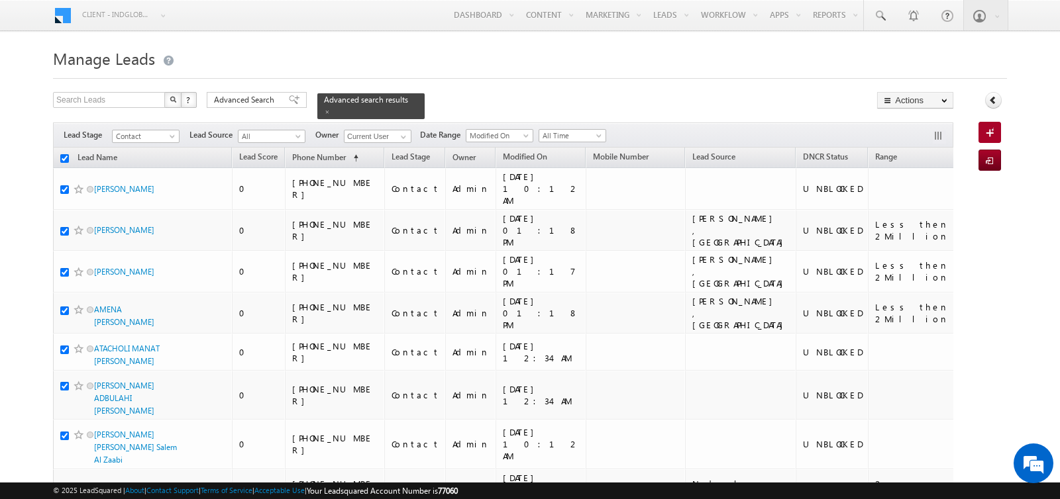
checkbox input "true"
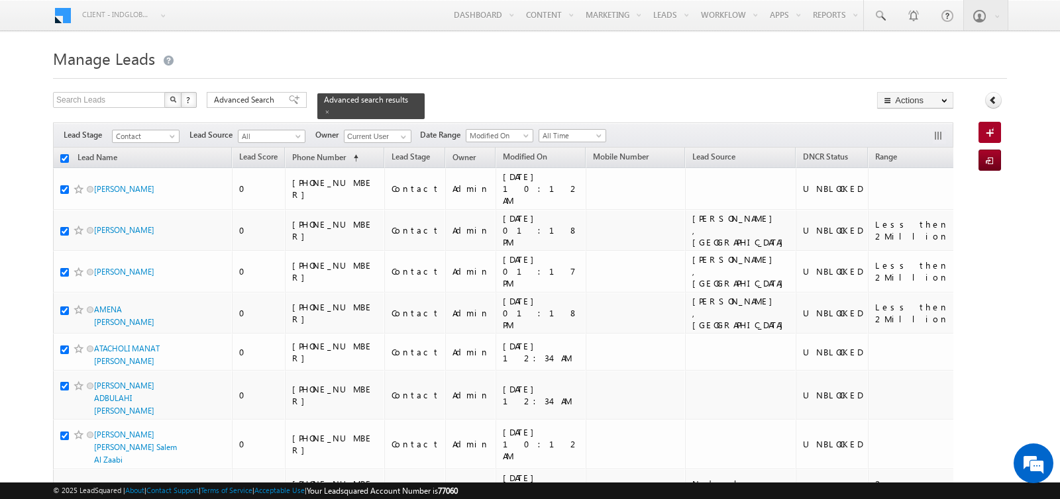
checkbox input "true"
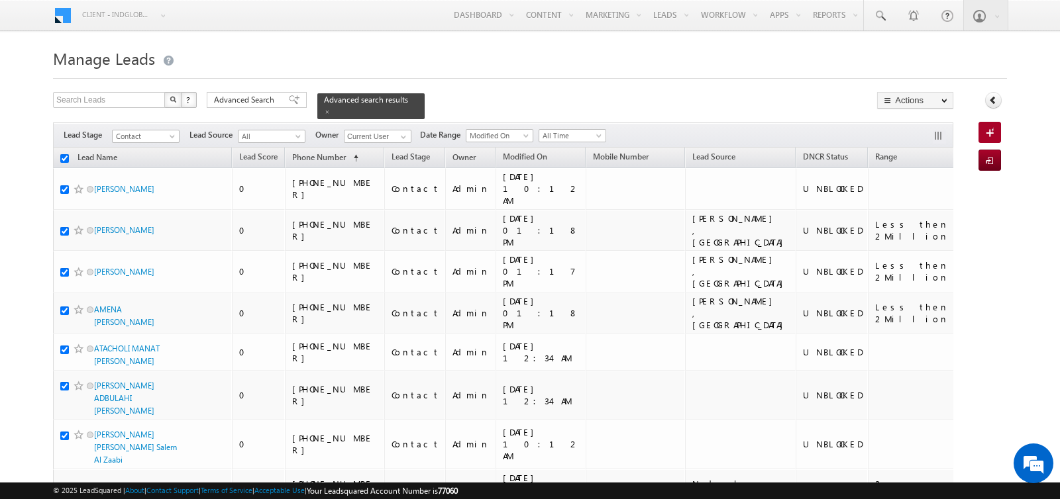
checkbox input "true"
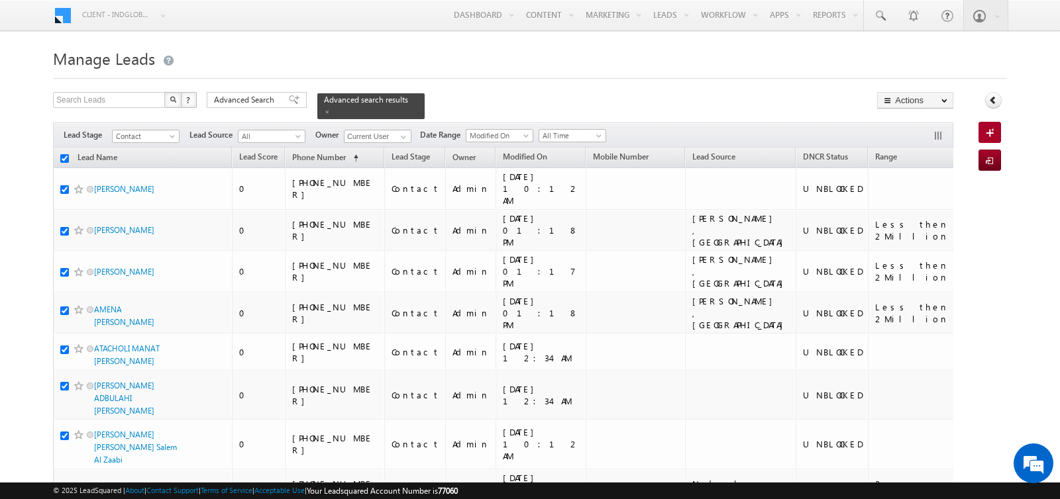
checkbox input "true"
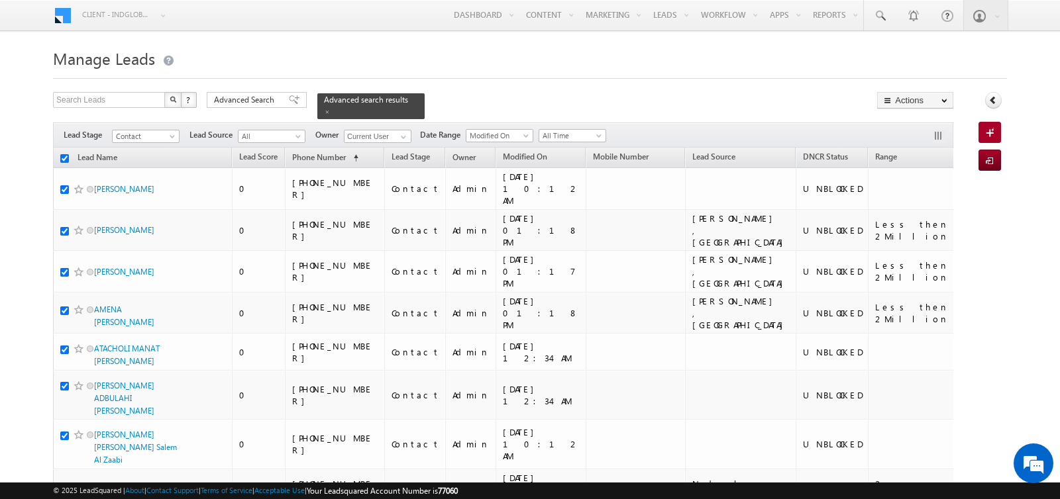
checkbox input "true"
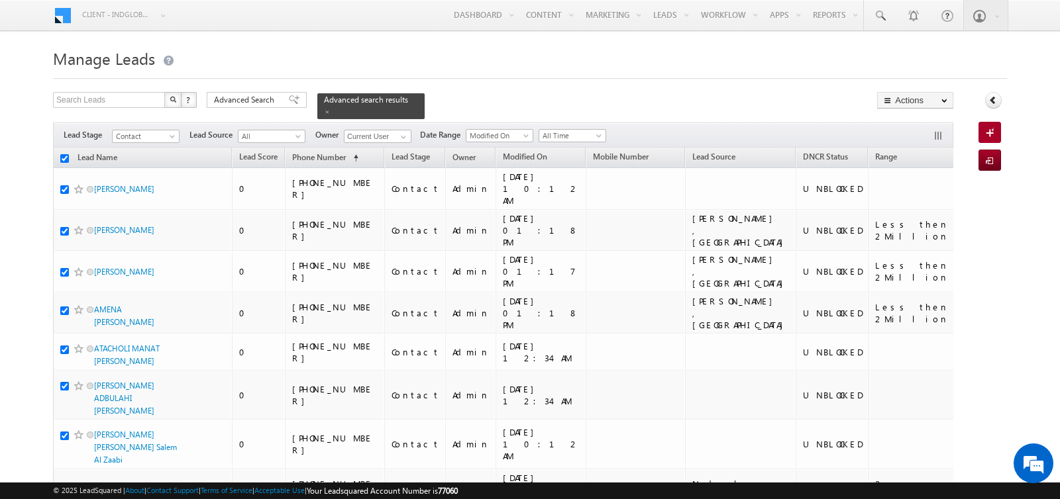
checkbox input "true"
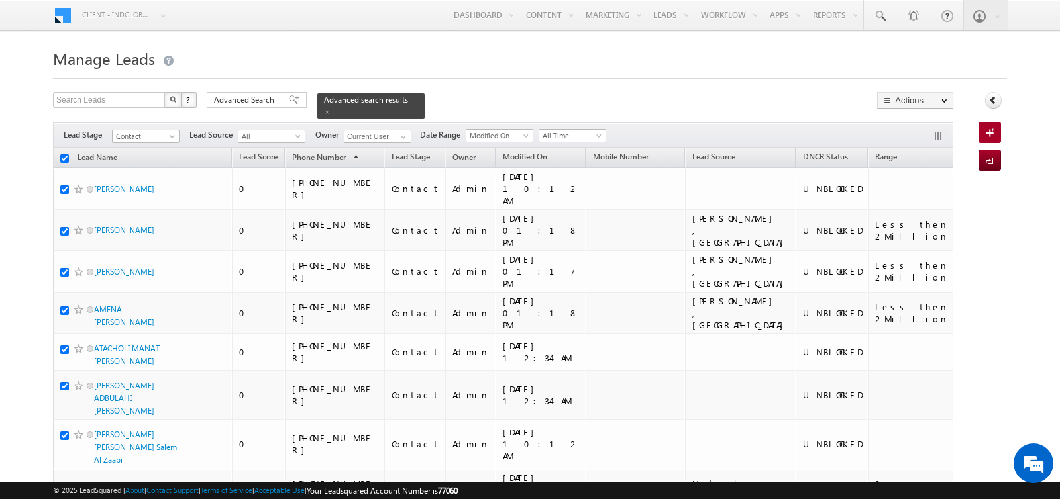
checkbox input "true"
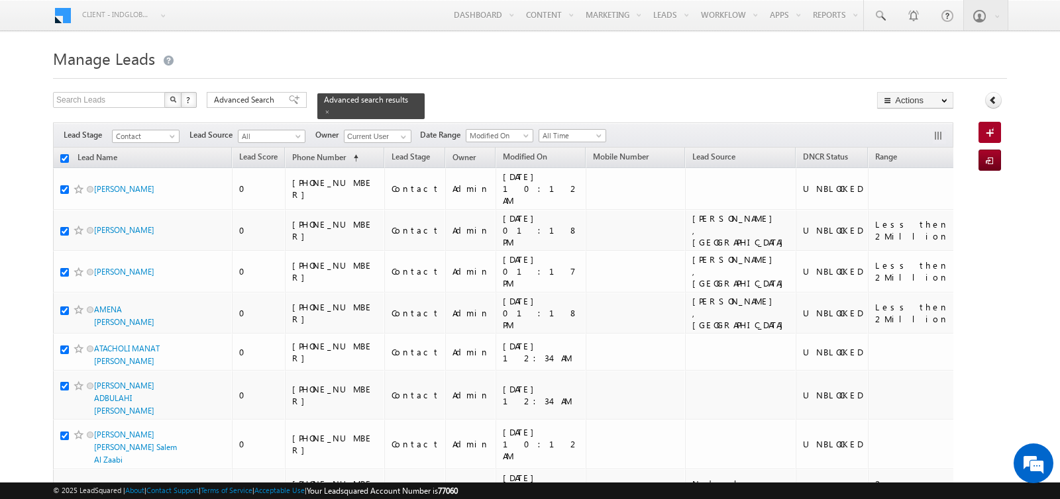
checkbox input "true"
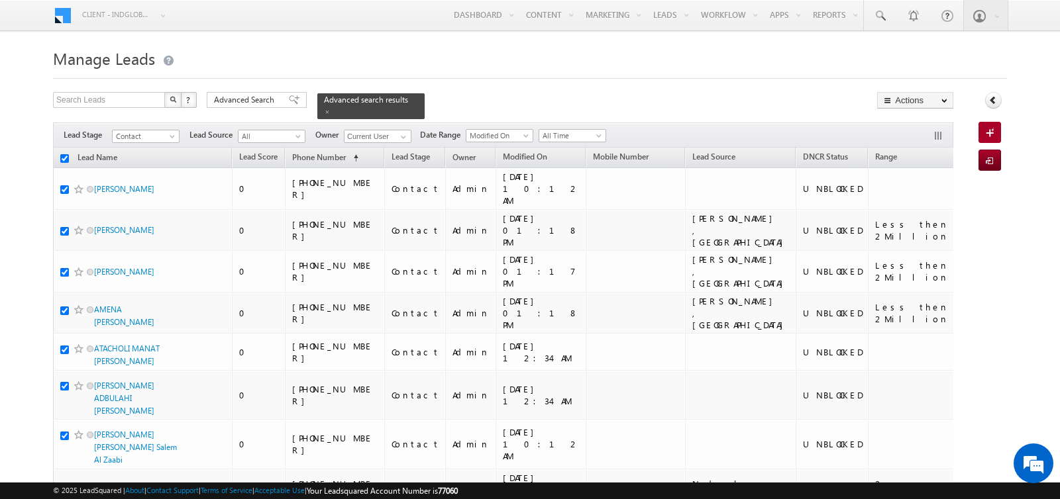
checkbox input "true"
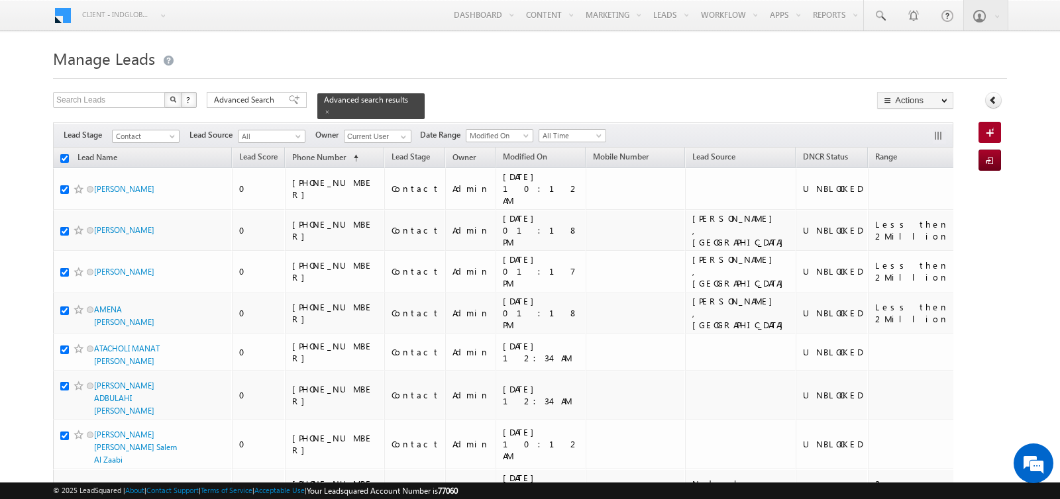
checkbox input "true"
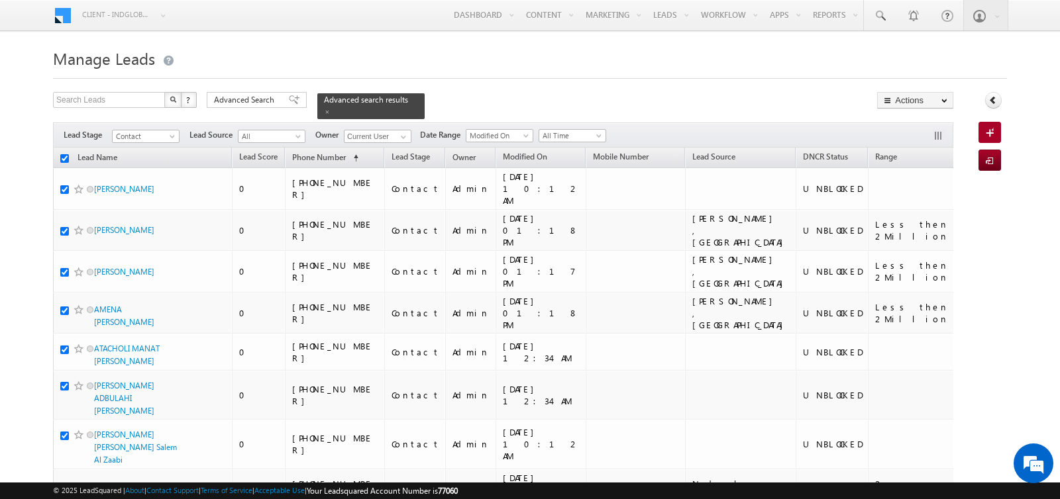
checkbox input "true"
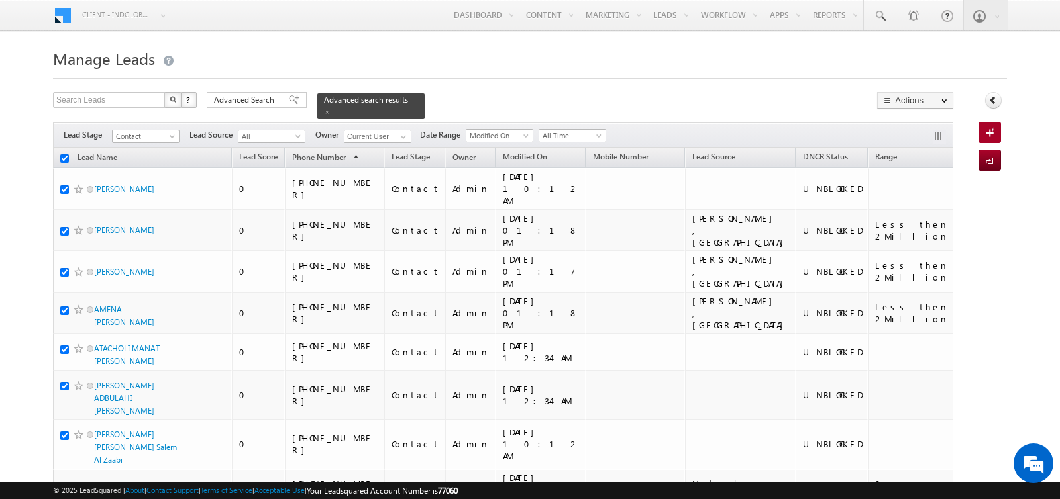
checkbox input "true"
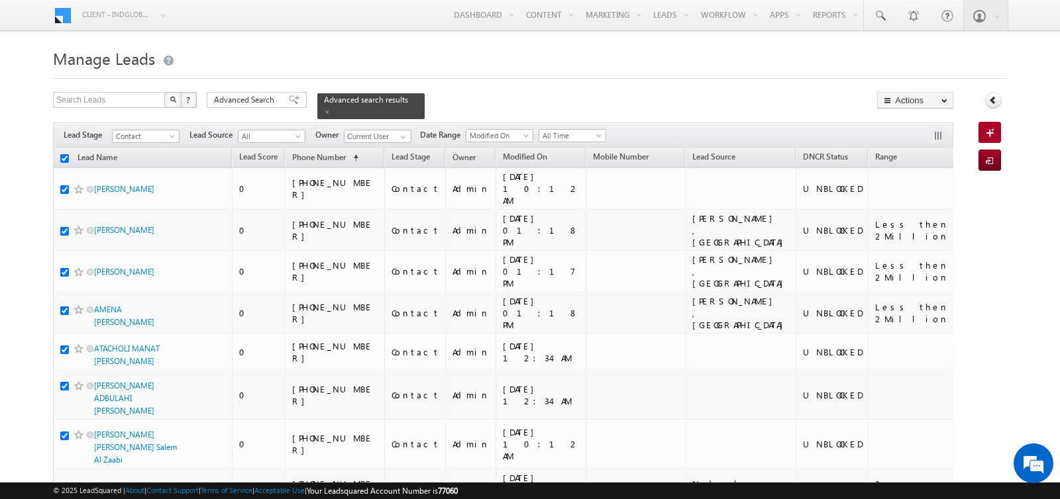
checkbox input "true"
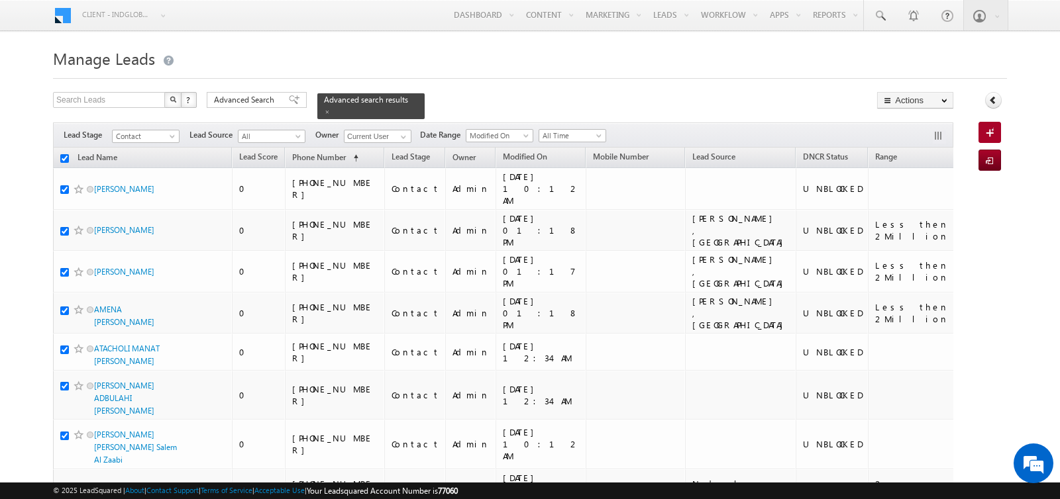
checkbox input "true"
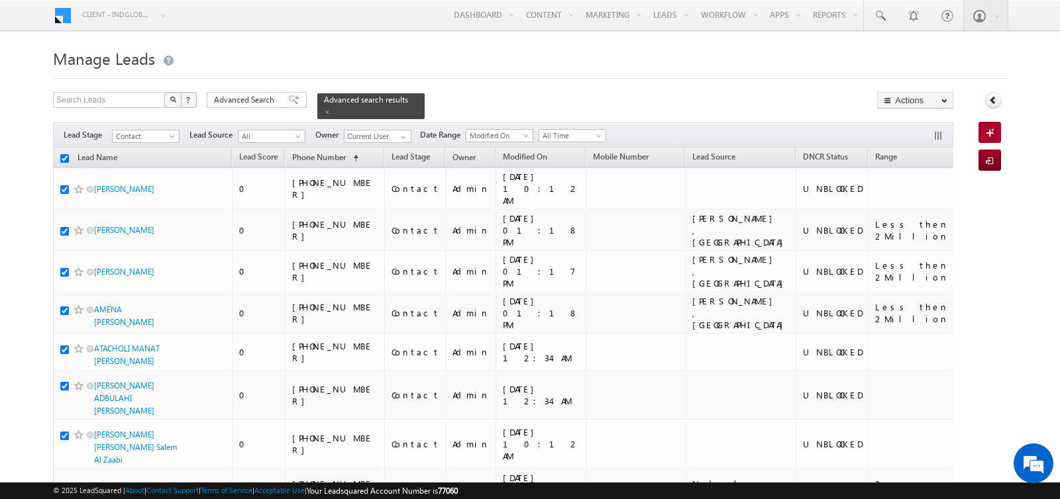
checkbox input "true"
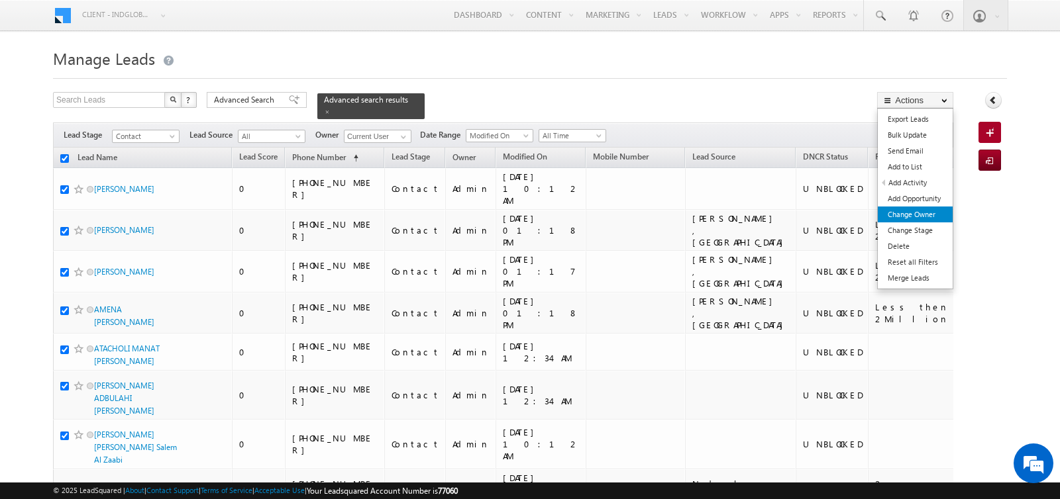
click at [908, 210] on link "Change Owner" at bounding box center [915, 215] width 75 height 16
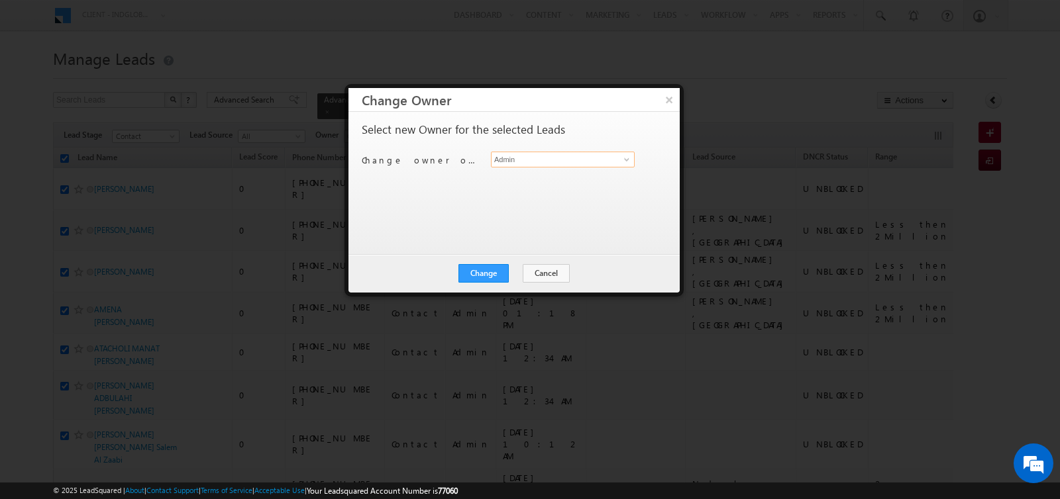
click at [545, 154] on input "Admin" at bounding box center [563, 160] width 144 height 16
click at [525, 203] on span "[PERSON_NAME][EMAIL_ADDRESS][PERSON_NAME][DOMAIN_NAME]" at bounding box center [555, 208] width 119 height 10
click at [476, 274] on button "Change" at bounding box center [483, 273] width 50 height 19
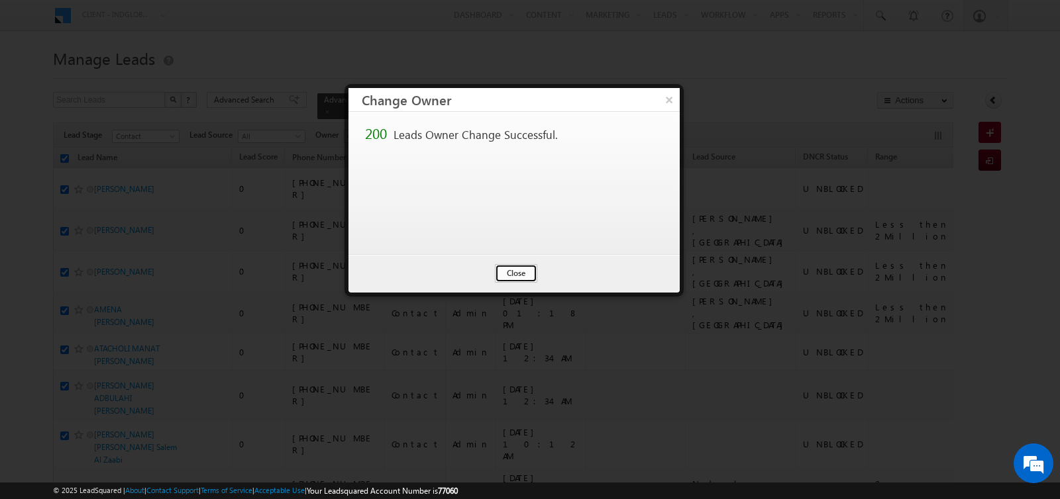
click at [515, 276] on button "Close" at bounding box center [516, 273] width 42 height 19
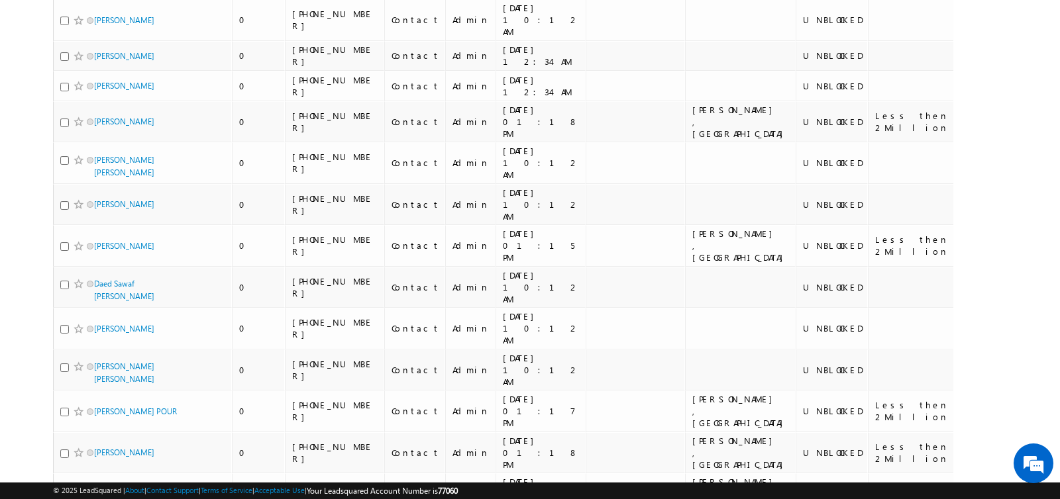
scroll to position [7402, 0]
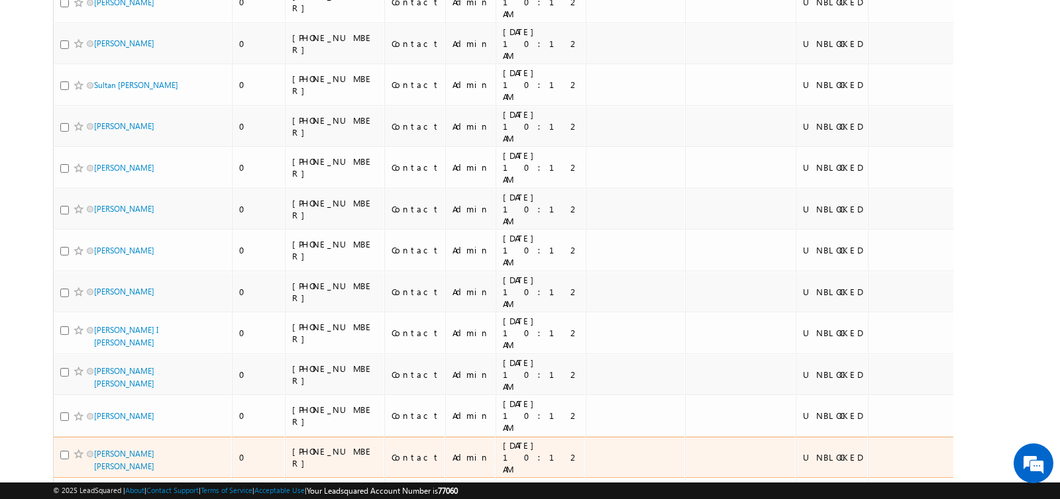
scroll to position [0, 0]
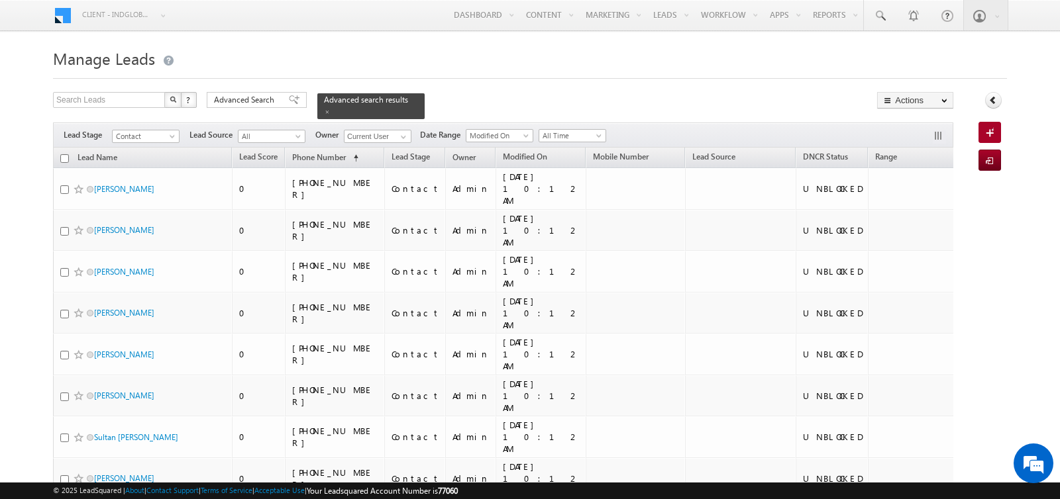
click at [64, 154] on input "checkbox" at bounding box center [64, 158] width 9 height 9
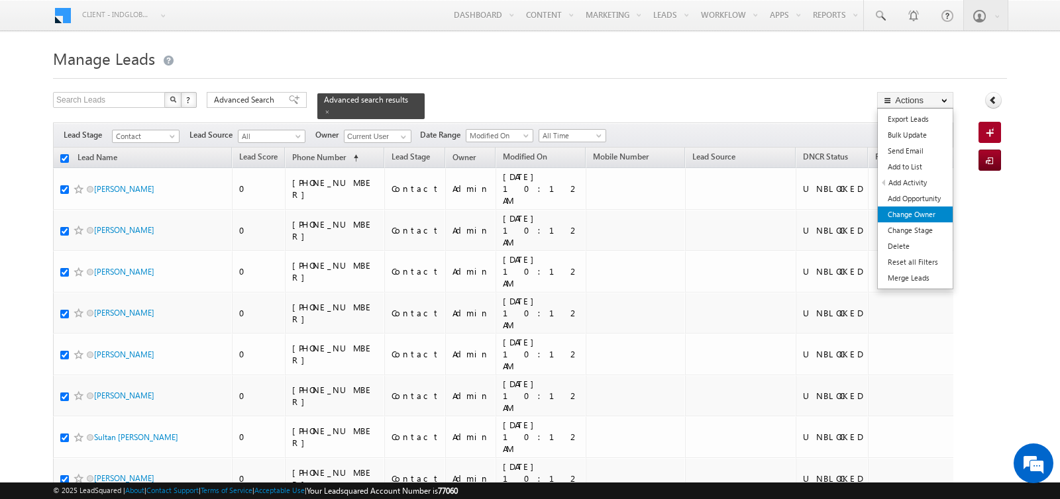
click at [907, 213] on link "Change Owner" at bounding box center [915, 215] width 75 height 16
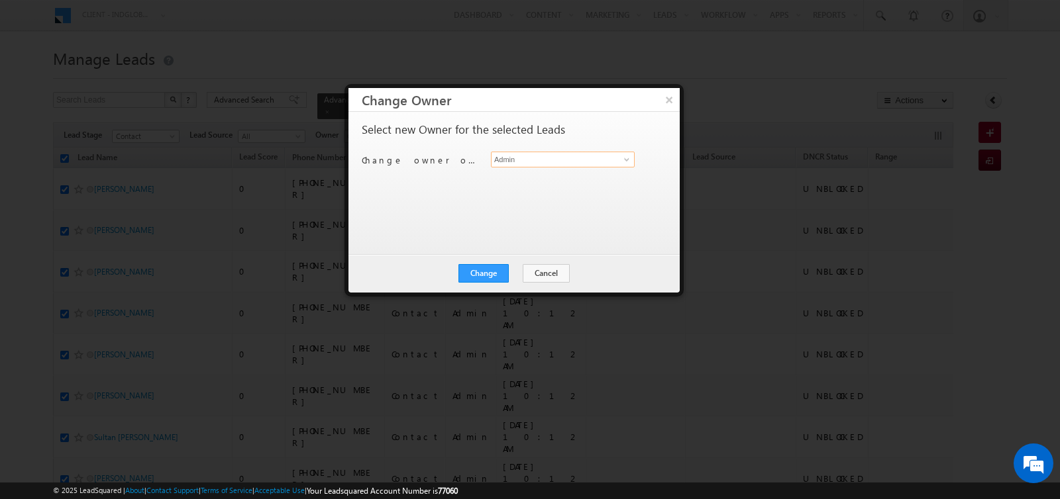
click at [539, 165] on input "Admin" at bounding box center [563, 160] width 144 height 16
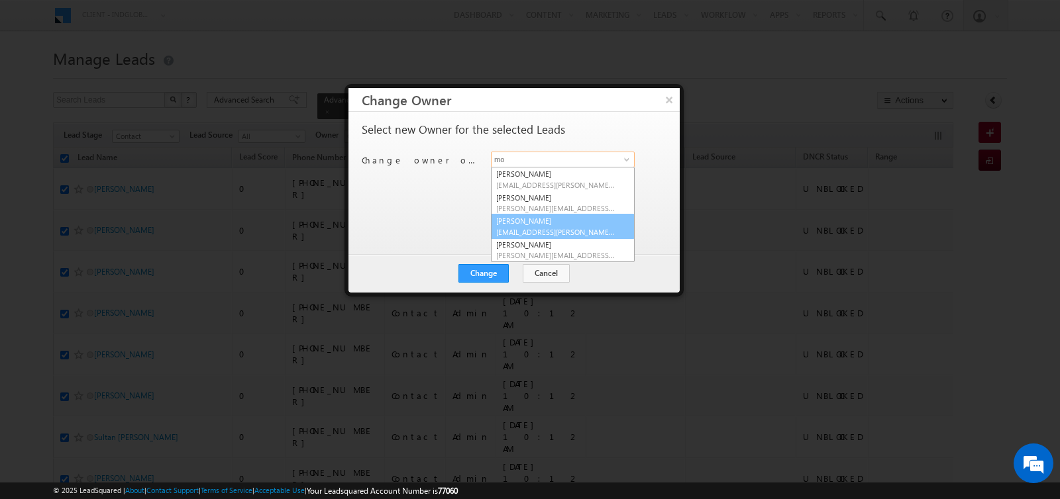
click at [525, 231] on span "[PERSON_NAME][EMAIL_ADDRESS][PERSON_NAME][DOMAIN_NAME]" at bounding box center [555, 232] width 119 height 10
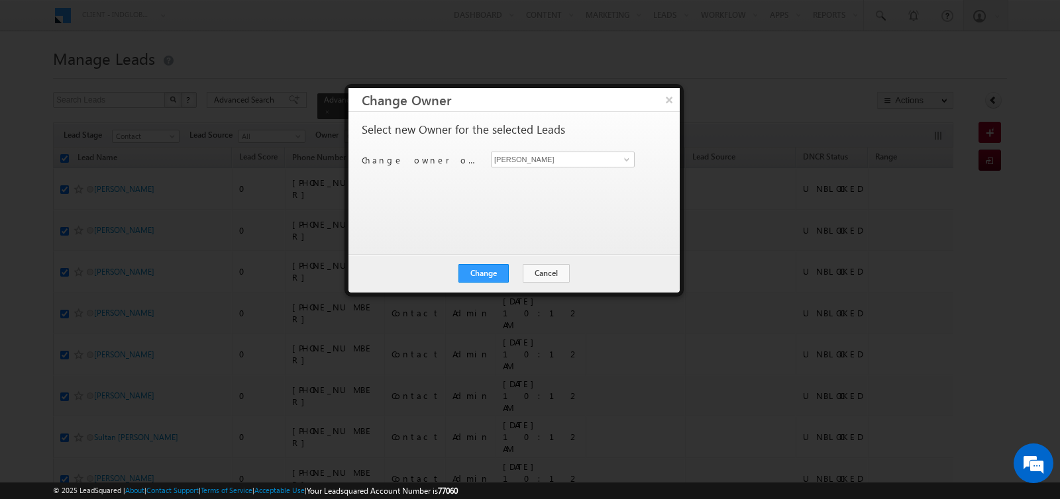
click at [499, 286] on div "Change Cancel Close" at bounding box center [513, 273] width 331 height 38
click at [496, 268] on button "Change" at bounding box center [483, 273] width 50 height 19
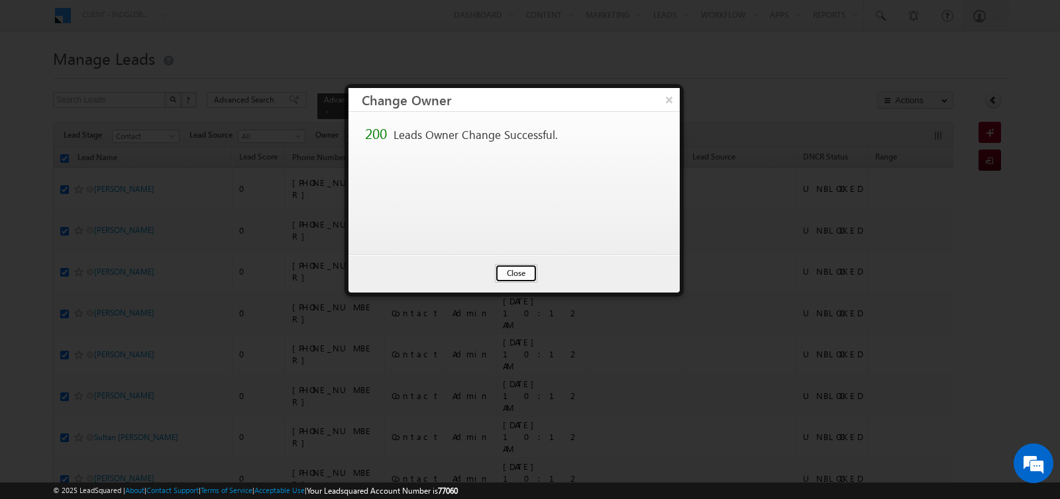
click at [503, 270] on button "Close" at bounding box center [516, 273] width 42 height 19
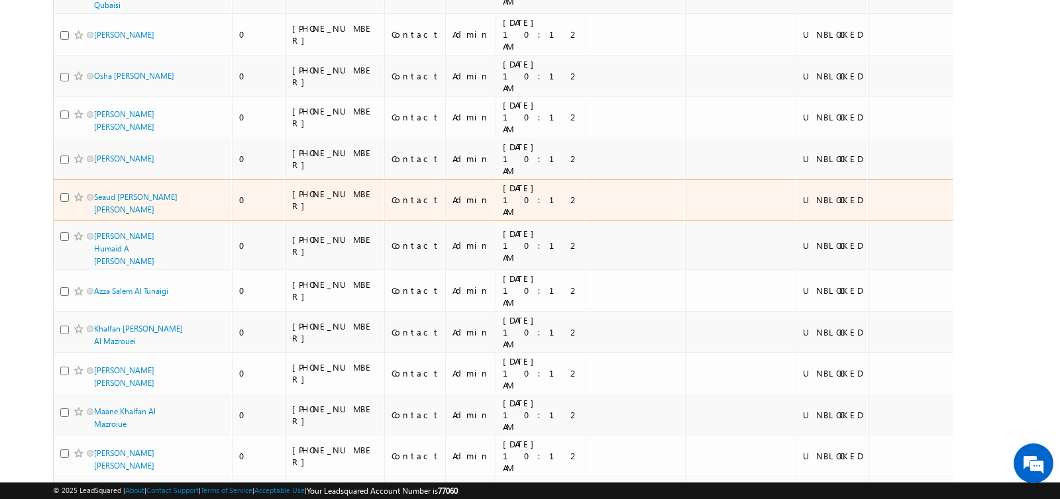
scroll to position [6337, 0]
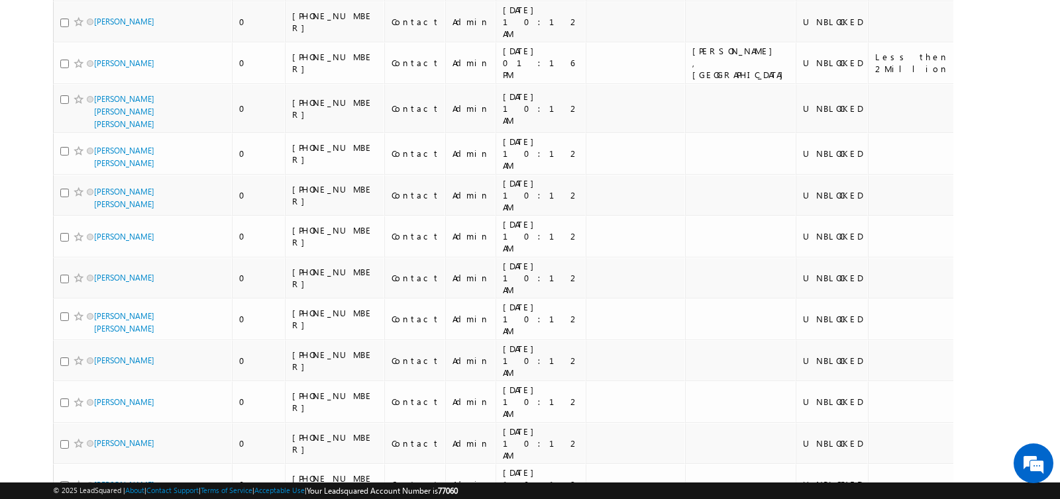
scroll to position [0, 0]
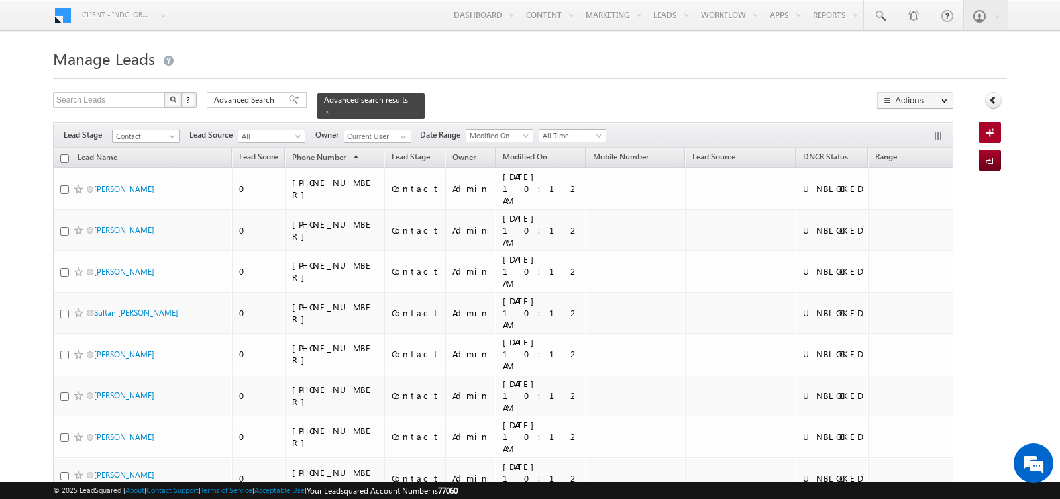
click at [64, 154] on input "checkbox" at bounding box center [64, 158] width 9 height 9
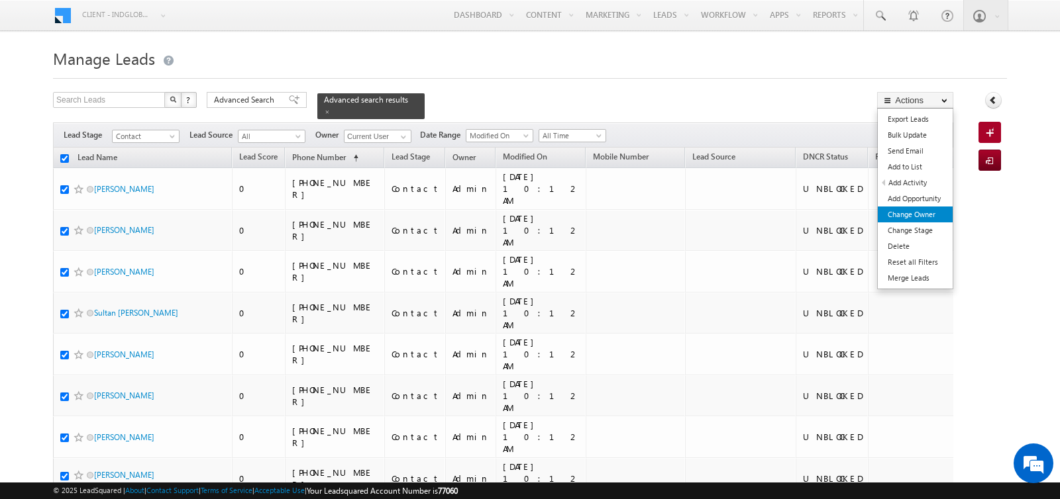
click at [900, 208] on link "Change Owner" at bounding box center [915, 215] width 75 height 16
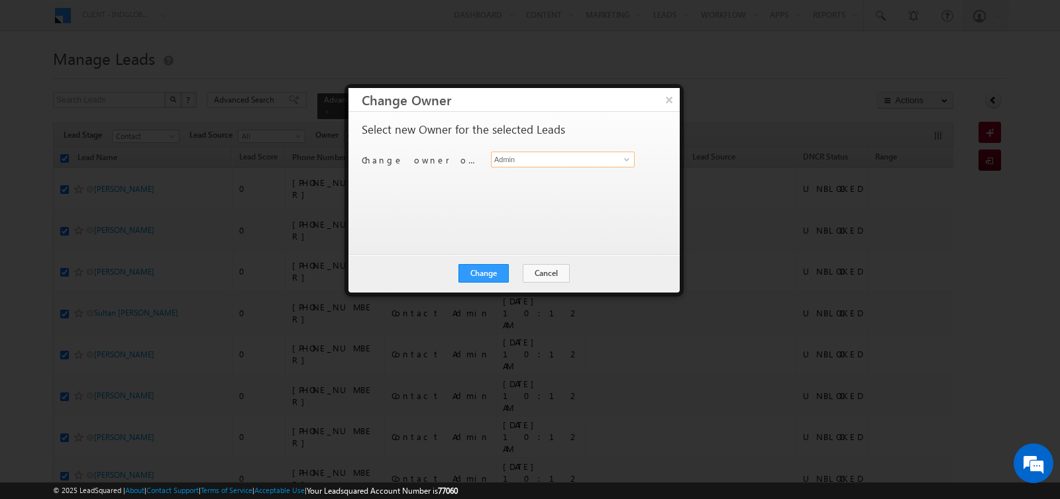
click at [525, 159] on input "Admin" at bounding box center [563, 160] width 144 height 16
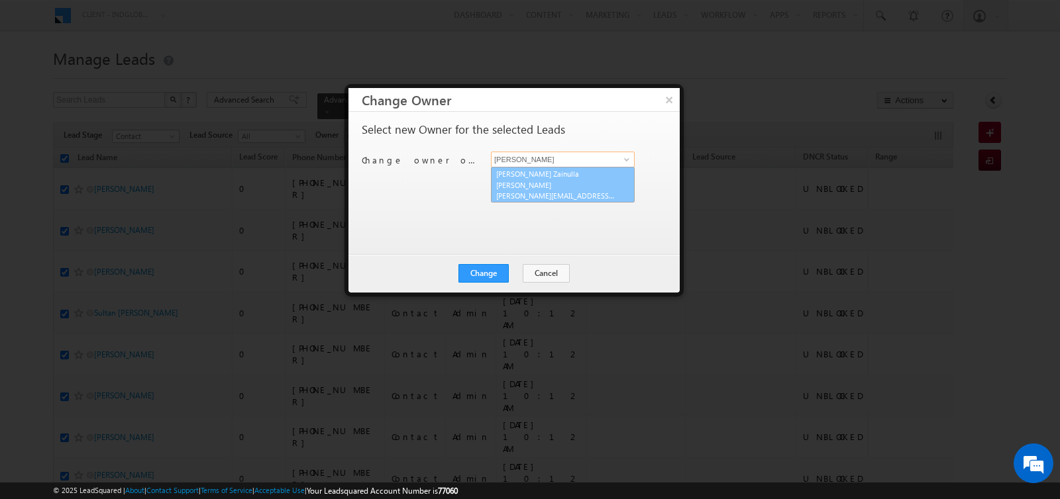
click at [511, 178] on link "Syed Zainulla Haque syed.zainullahaque@indglobal.ae" at bounding box center [563, 185] width 144 height 36
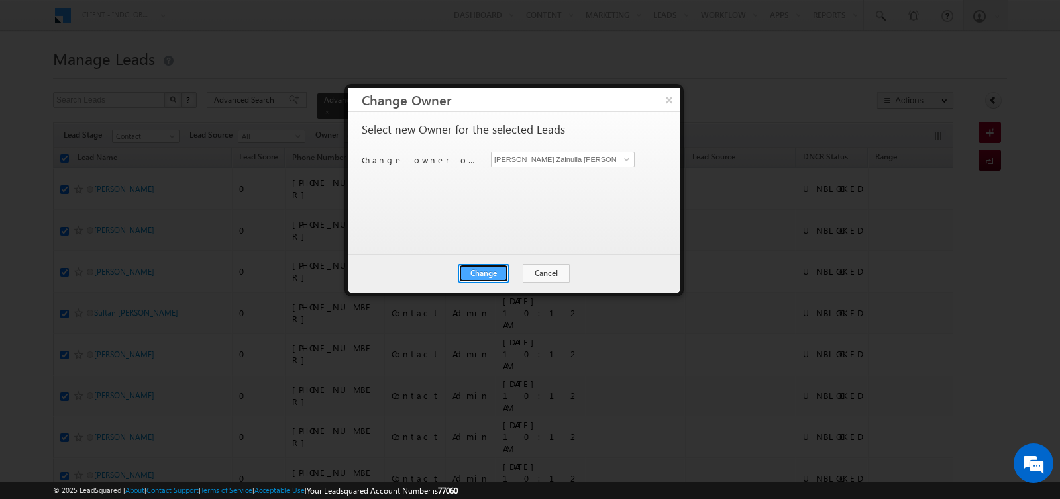
click at [492, 270] on button "Change" at bounding box center [483, 273] width 50 height 19
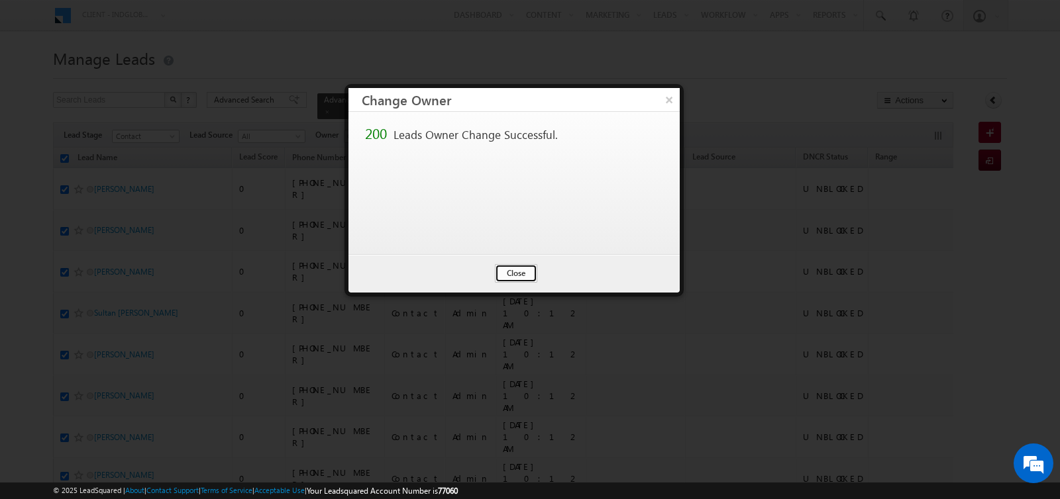
click at [507, 271] on button "Close" at bounding box center [516, 273] width 42 height 19
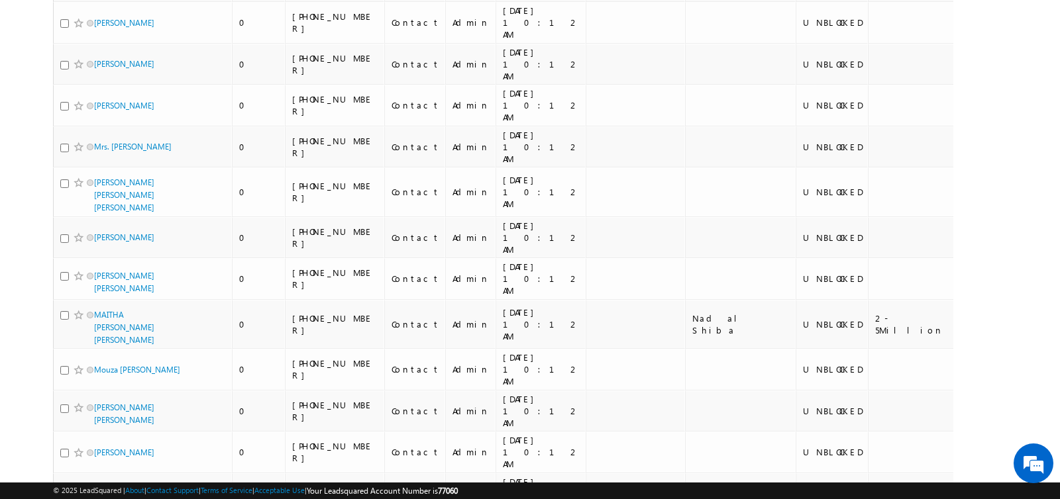
scroll to position [6241, 0]
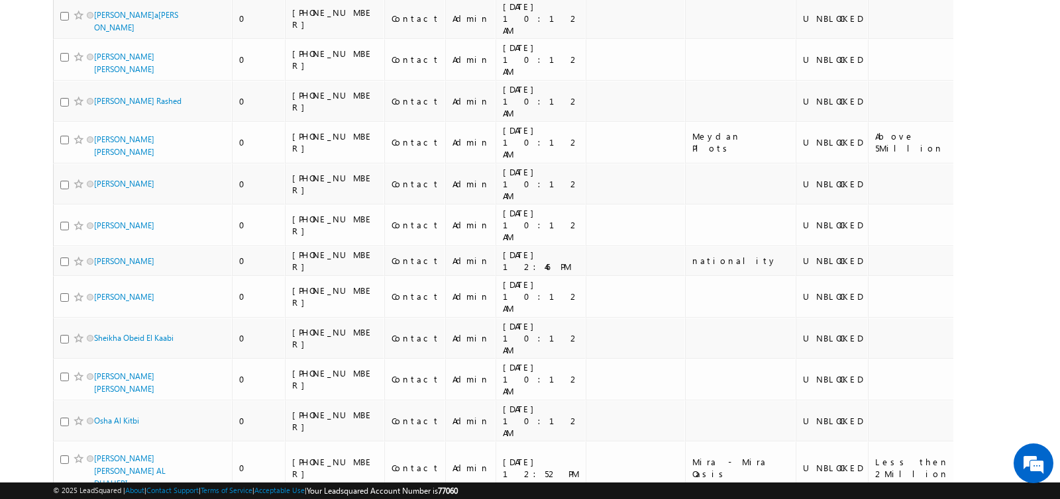
scroll to position [0, 0]
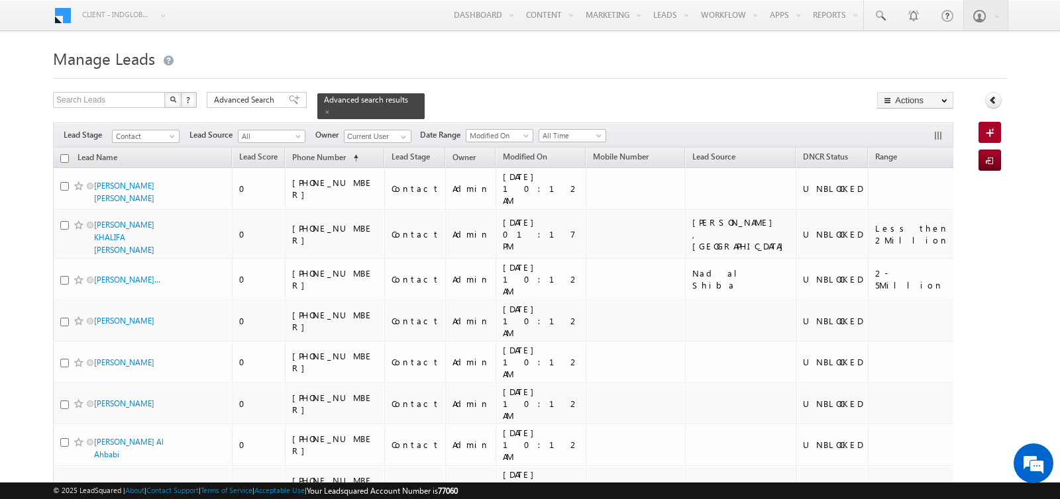
click at [962, 158] on span "Nationality" at bounding box center [981, 157] width 38 height 10
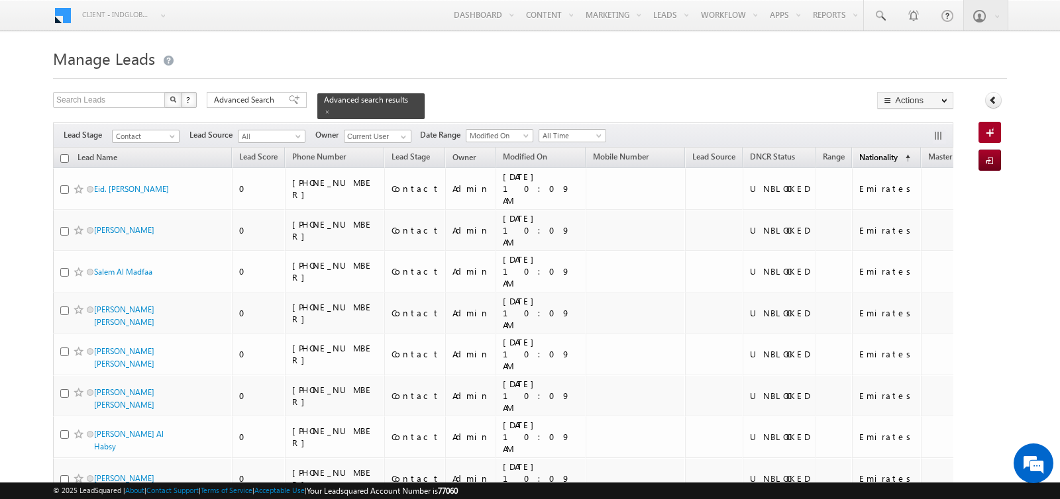
click at [859, 158] on span "Nationality" at bounding box center [878, 157] width 38 height 10
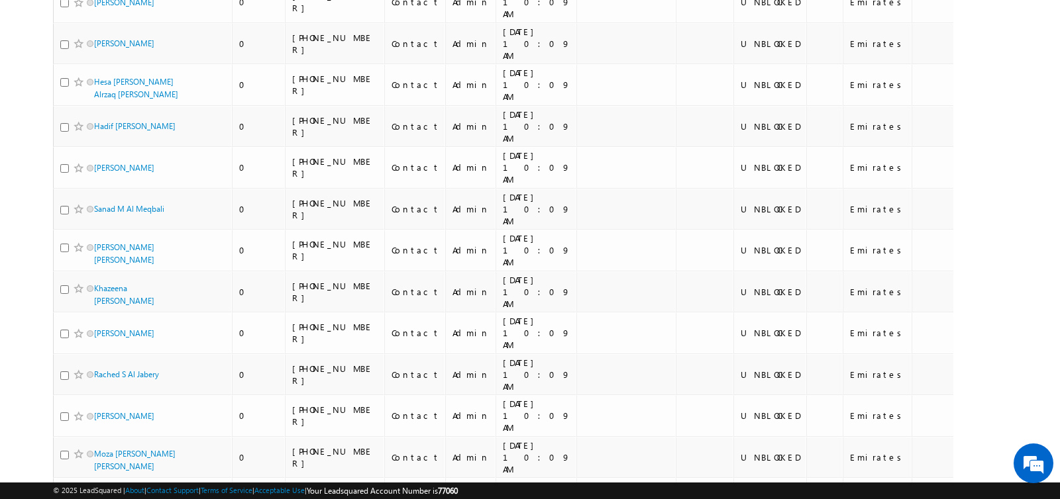
scroll to position [6340, 0]
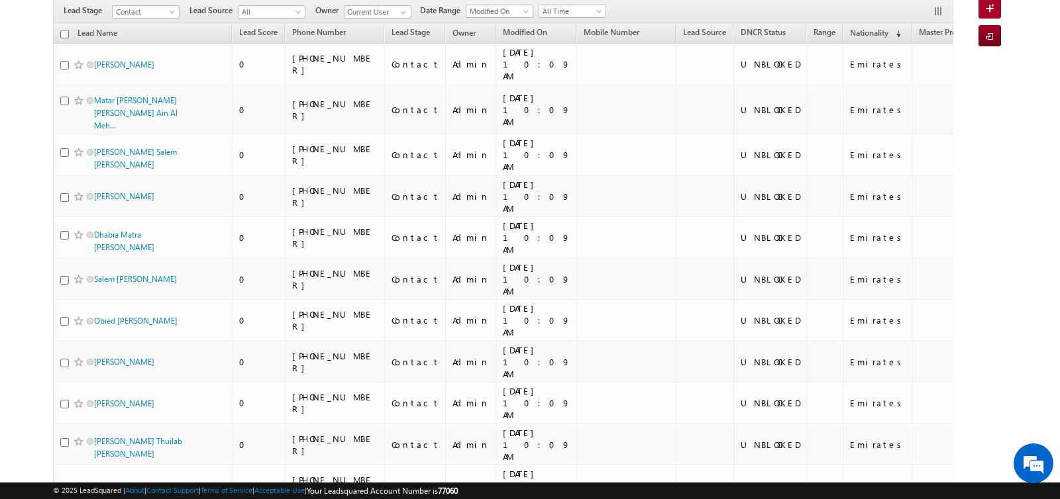
scroll to position [0, 0]
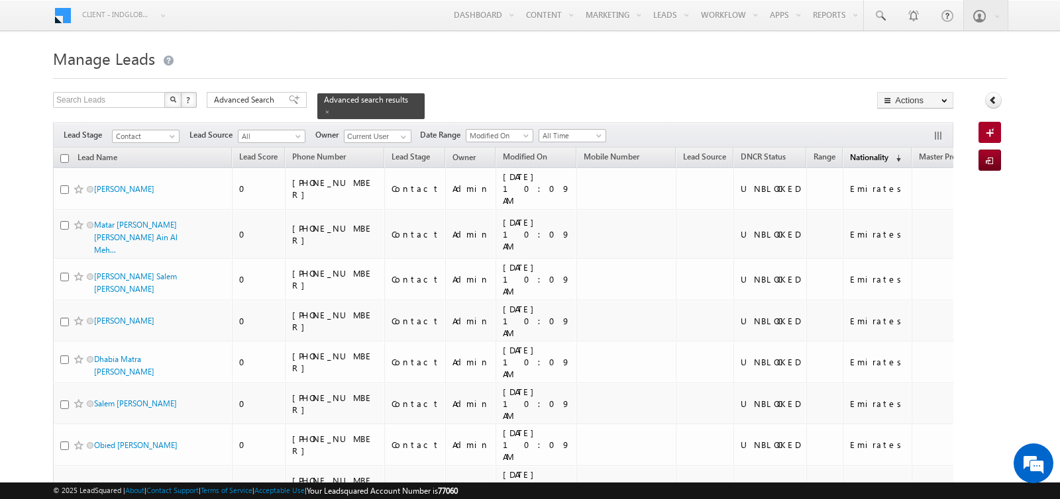
click at [890, 154] on span "(sorted descending)" at bounding box center [895, 158] width 11 height 11
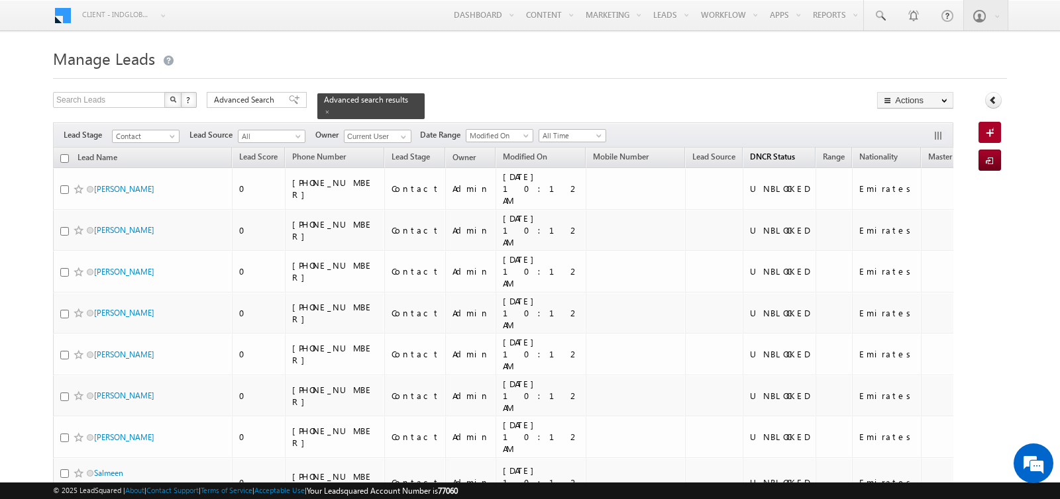
click at [750, 155] on span "DNCR Status" at bounding box center [772, 157] width 45 height 10
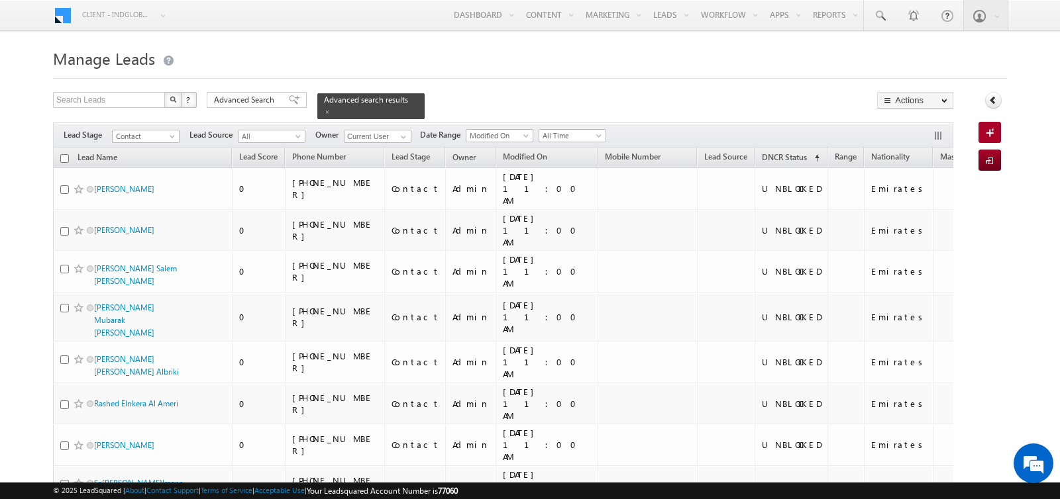
click at [63, 160] on input "checkbox" at bounding box center [64, 158] width 9 height 9
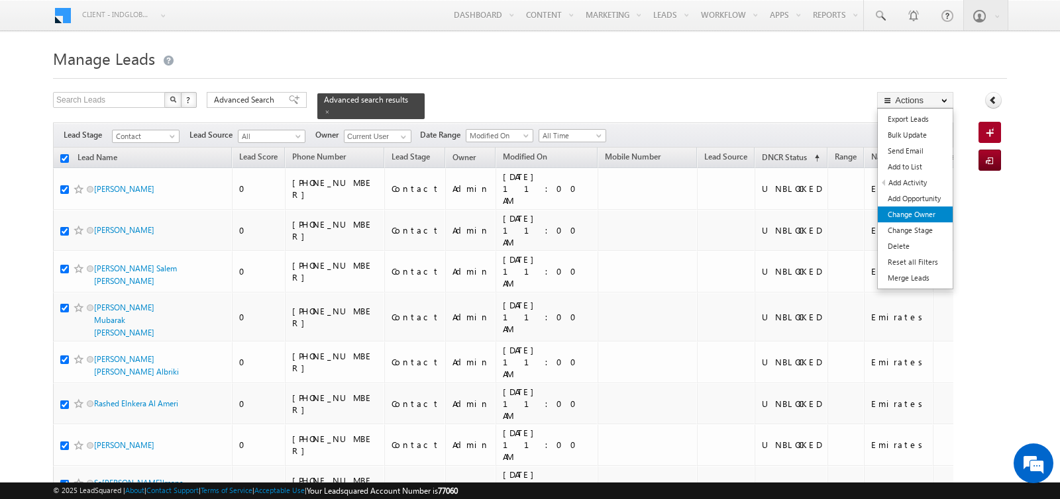
click at [916, 213] on link "Change Owner" at bounding box center [915, 215] width 75 height 16
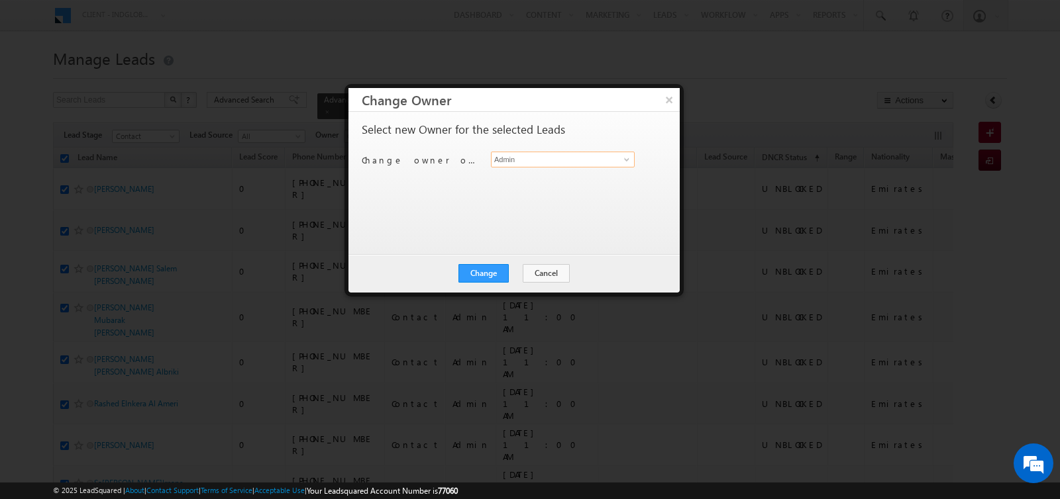
click at [515, 162] on input "Admin" at bounding box center [563, 160] width 144 height 16
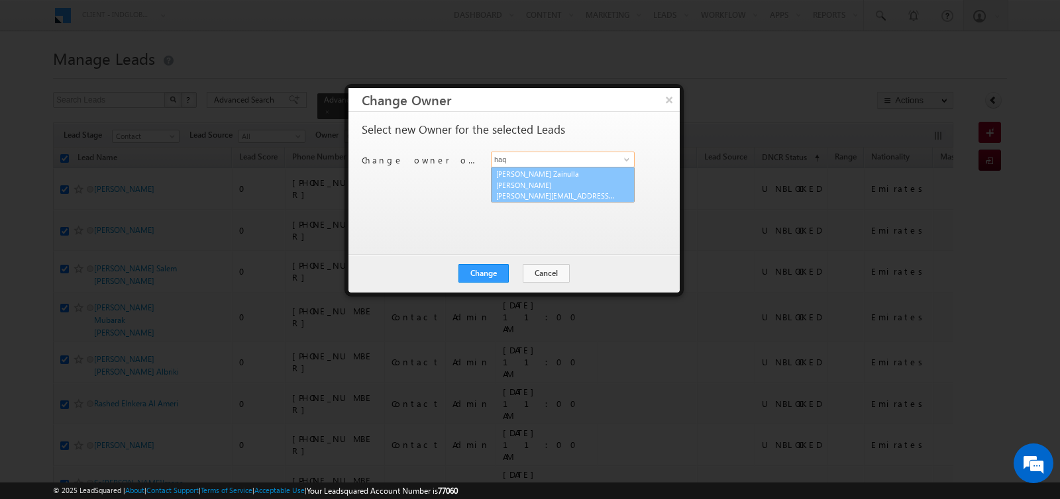
click at [533, 191] on span "syed.zainullahaque@indglobal.ae" at bounding box center [555, 196] width 119 height 10
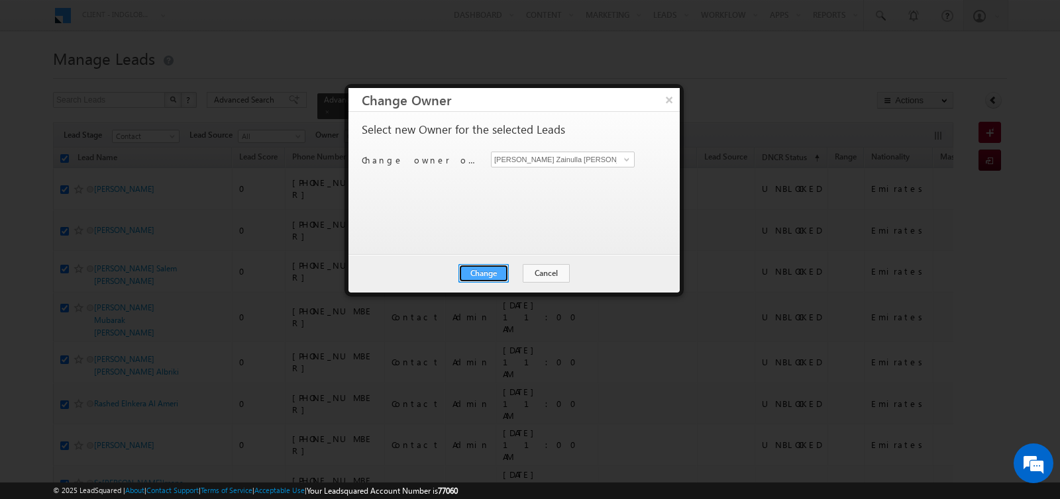
click at [488, 266] on button "Change" at bounding box center [483, 273] width 50 height 19
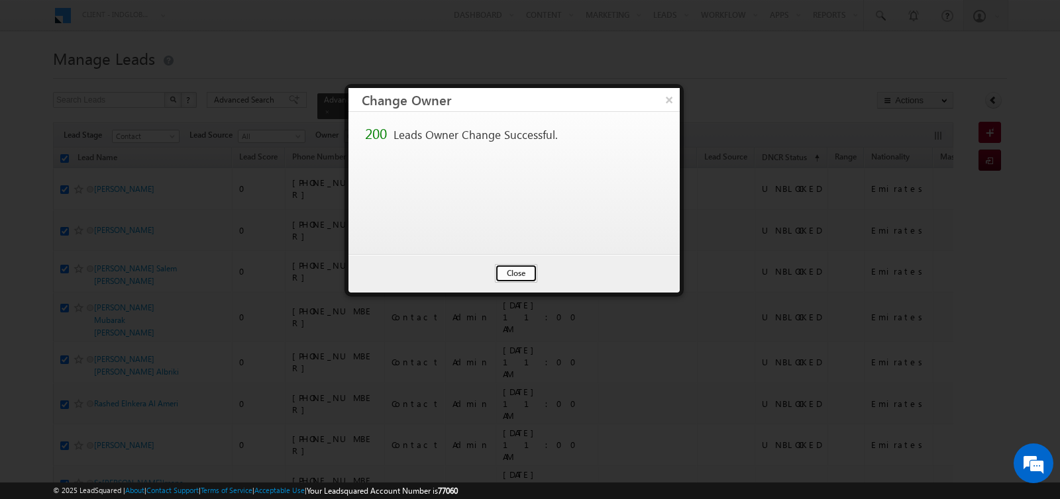
click at [502, 270] on button "Close" at bounding box center [516, 273] width 42 height 19
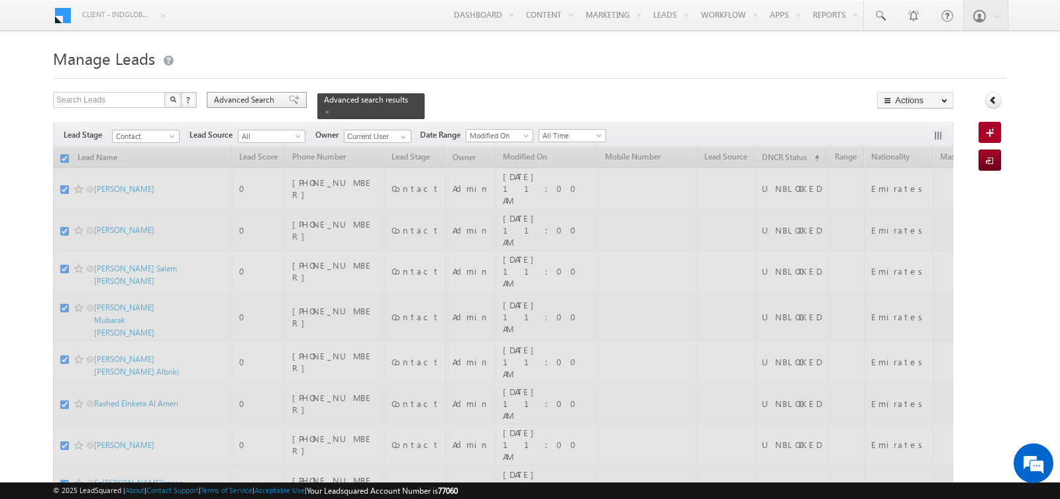
click at [324, 115] on link at bounding box center [327, 111] width 7 height 11
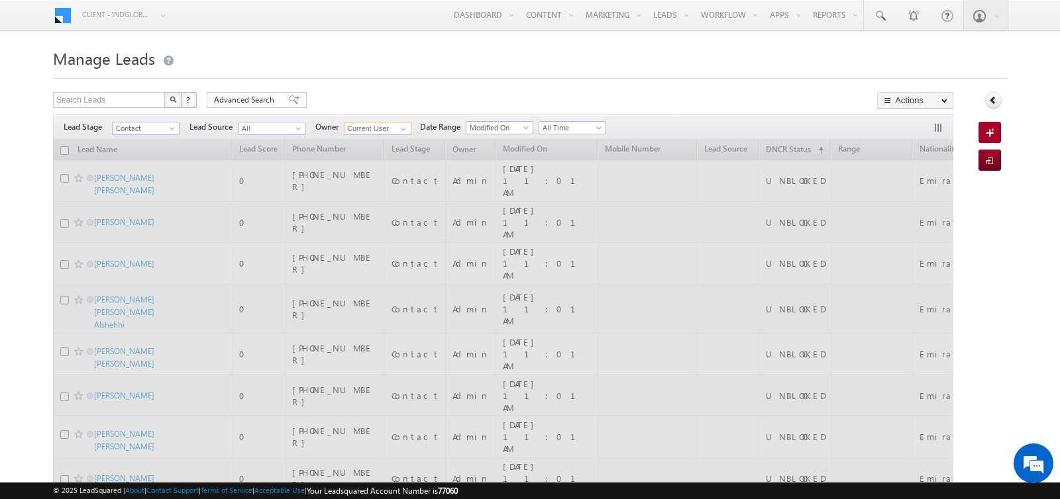
click at [378, 129] on input "Current User" at bounding box center [378, 128] width 68 height 13
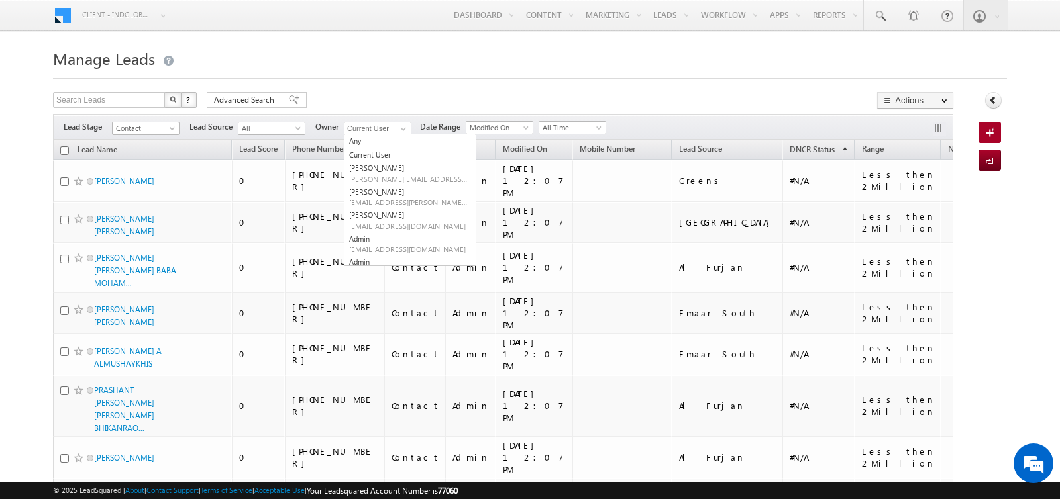
type input "m"
click at [393, 129] on link at bounding box center [401, 129] width 17 height 13
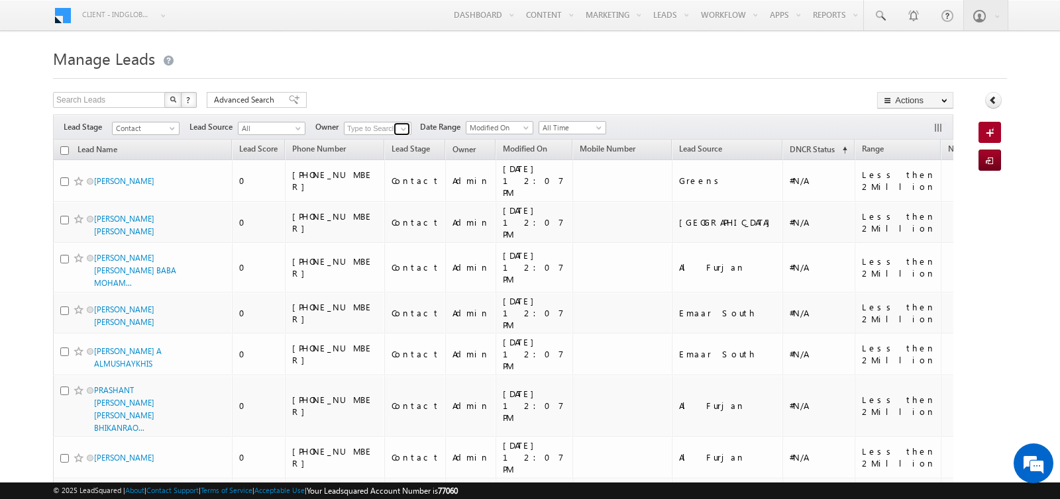
click at [393, 129] on link at bounding box center [401, 129] width 17 height 13
click at [390, 142] on link "[PERSON_NAME] [EMAIL_ADDRESS][PERSON_NAME][DOMAIN_NAME]" at bounding box center [410, 146] width 132 height 25
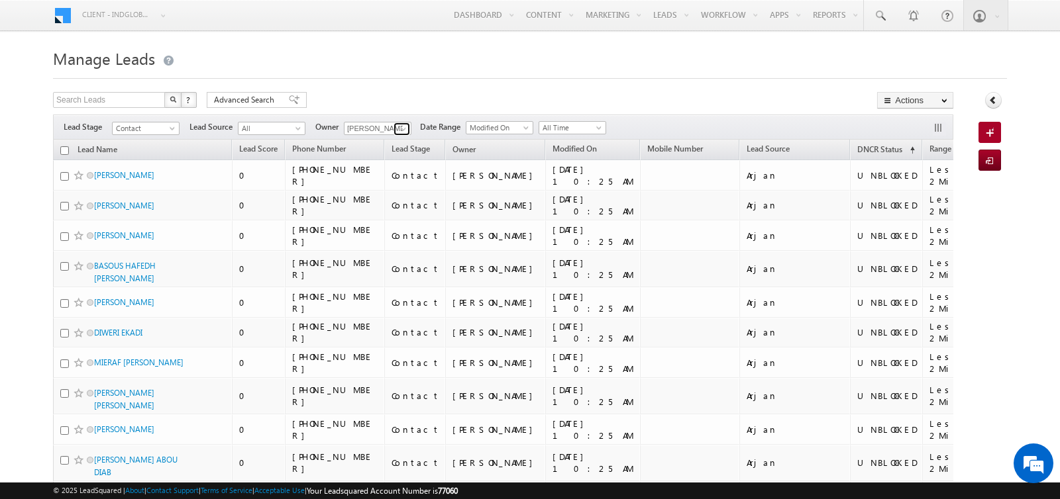
click at [402, 124] on span at bounding box center [403, 129] width 11 height 11
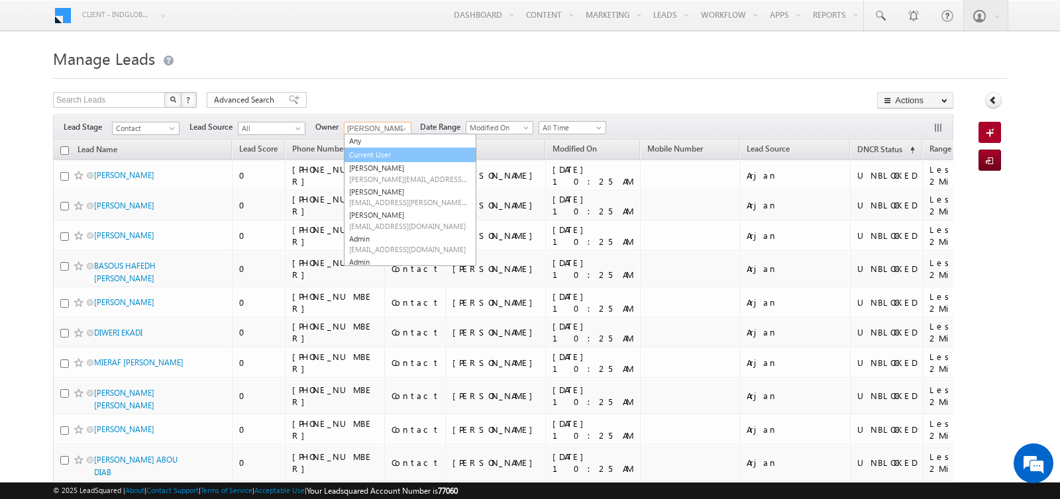
click at [374, 156] on link "Current User" at bounding box center [410, 155] width 132 height 15
type input "Current User"
